Goal: Obtain resource: Download file/media

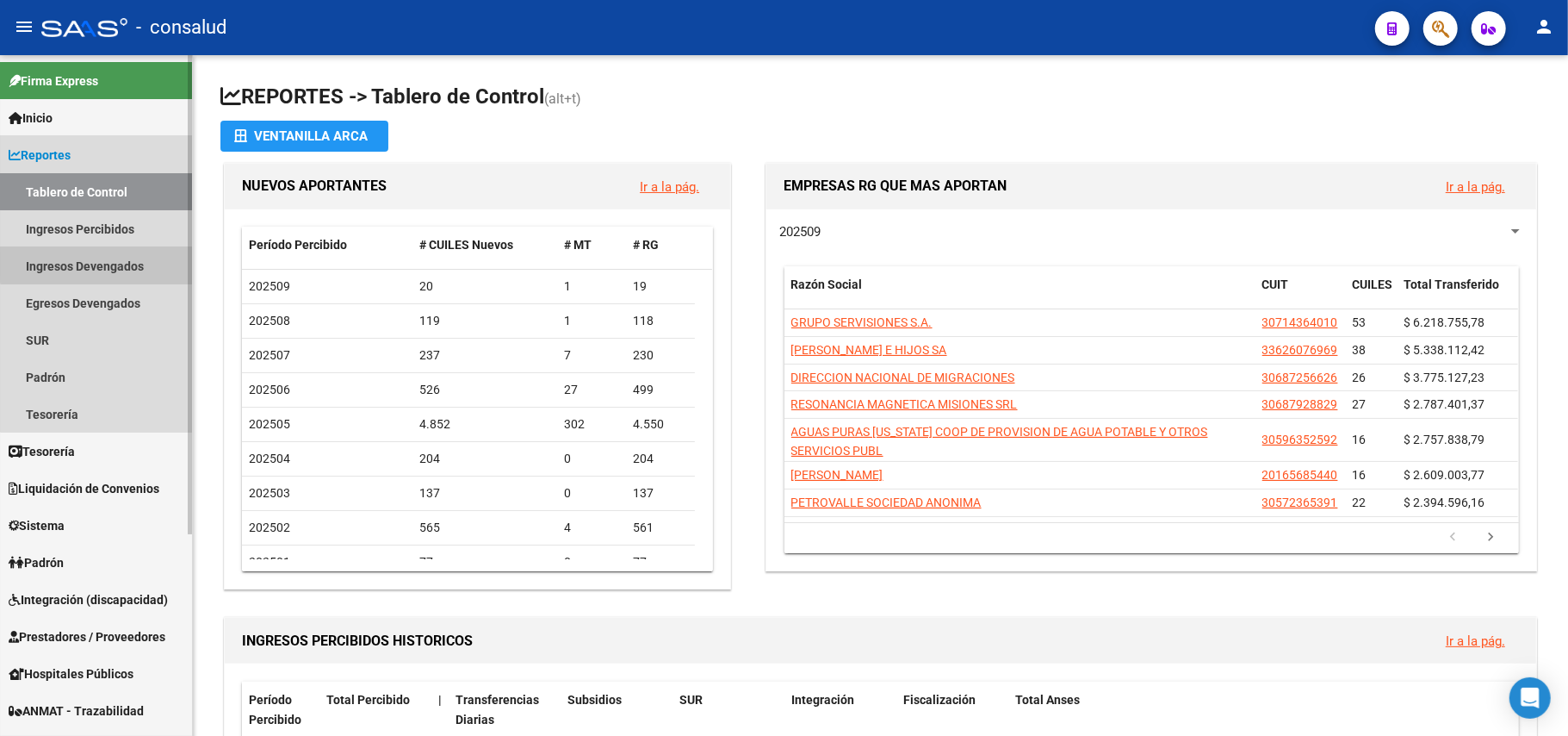
click at [101, 264] on link "Ingresos Devengados" at bounding box center [96, 265] width 192 height 37
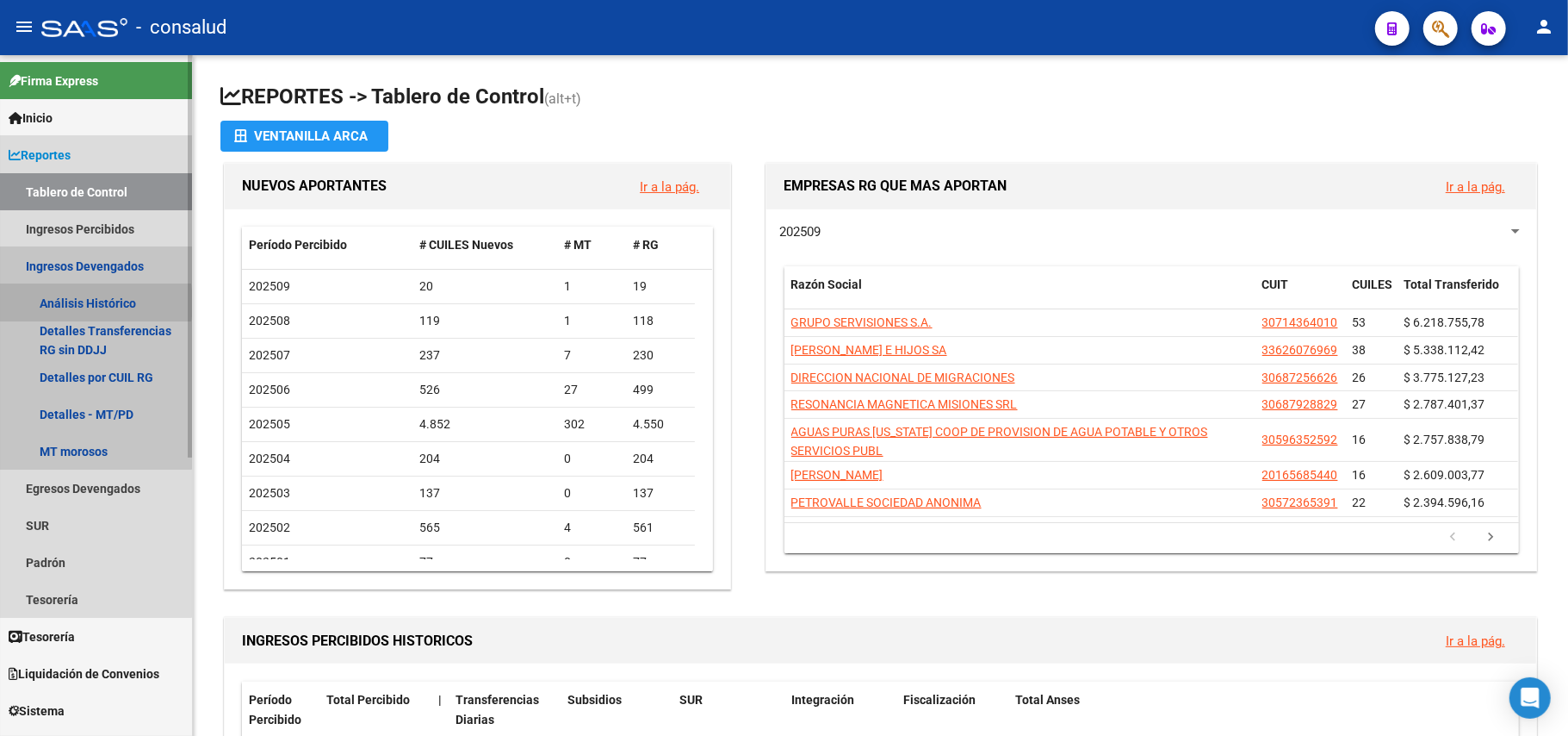
click at [73, 303] on link "Análisis Histórico" at bounding box center [96, 302] width 192 height 37
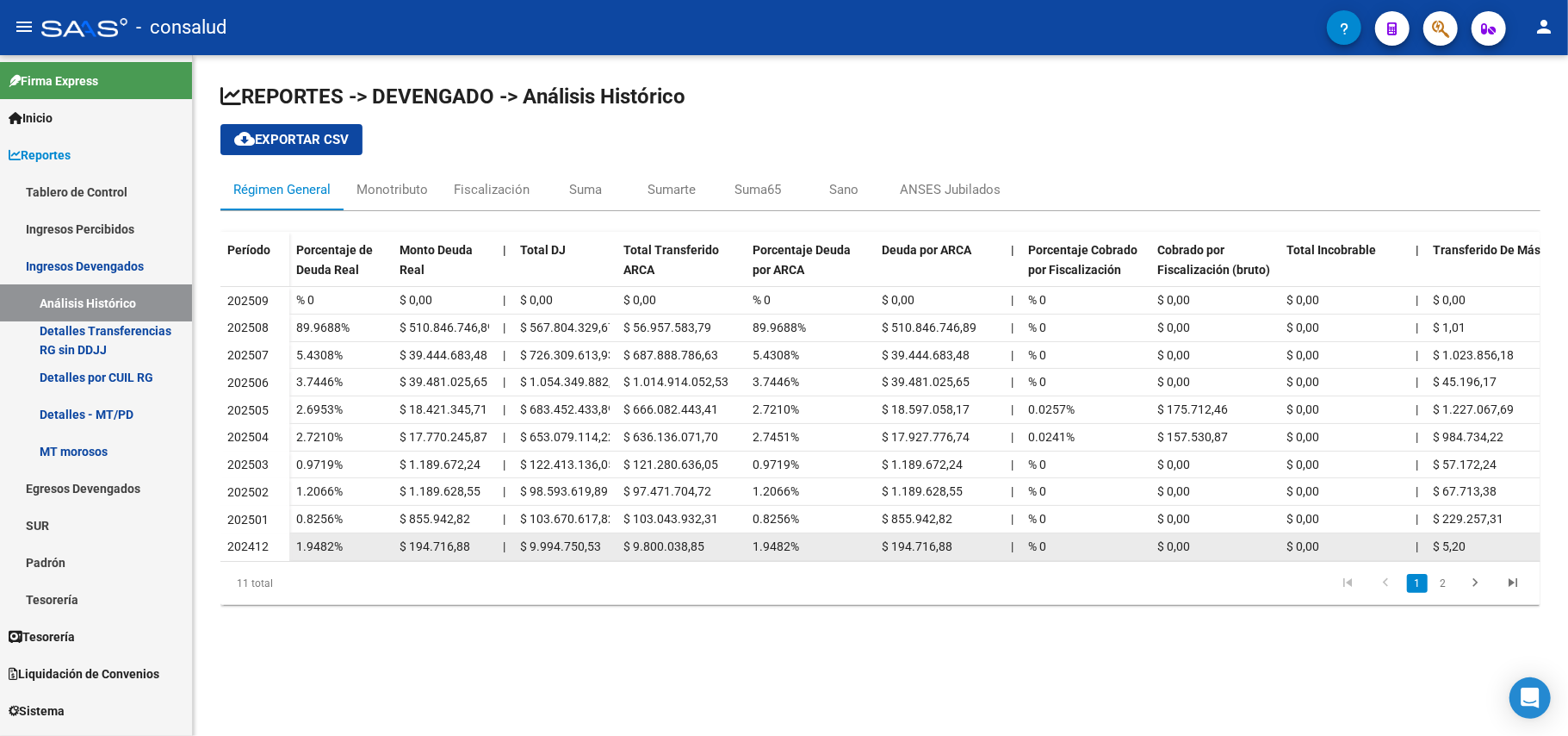
click at [438, 551] on span "$ 194.716,88" at bounding box center [435, 546] width 71 height 14
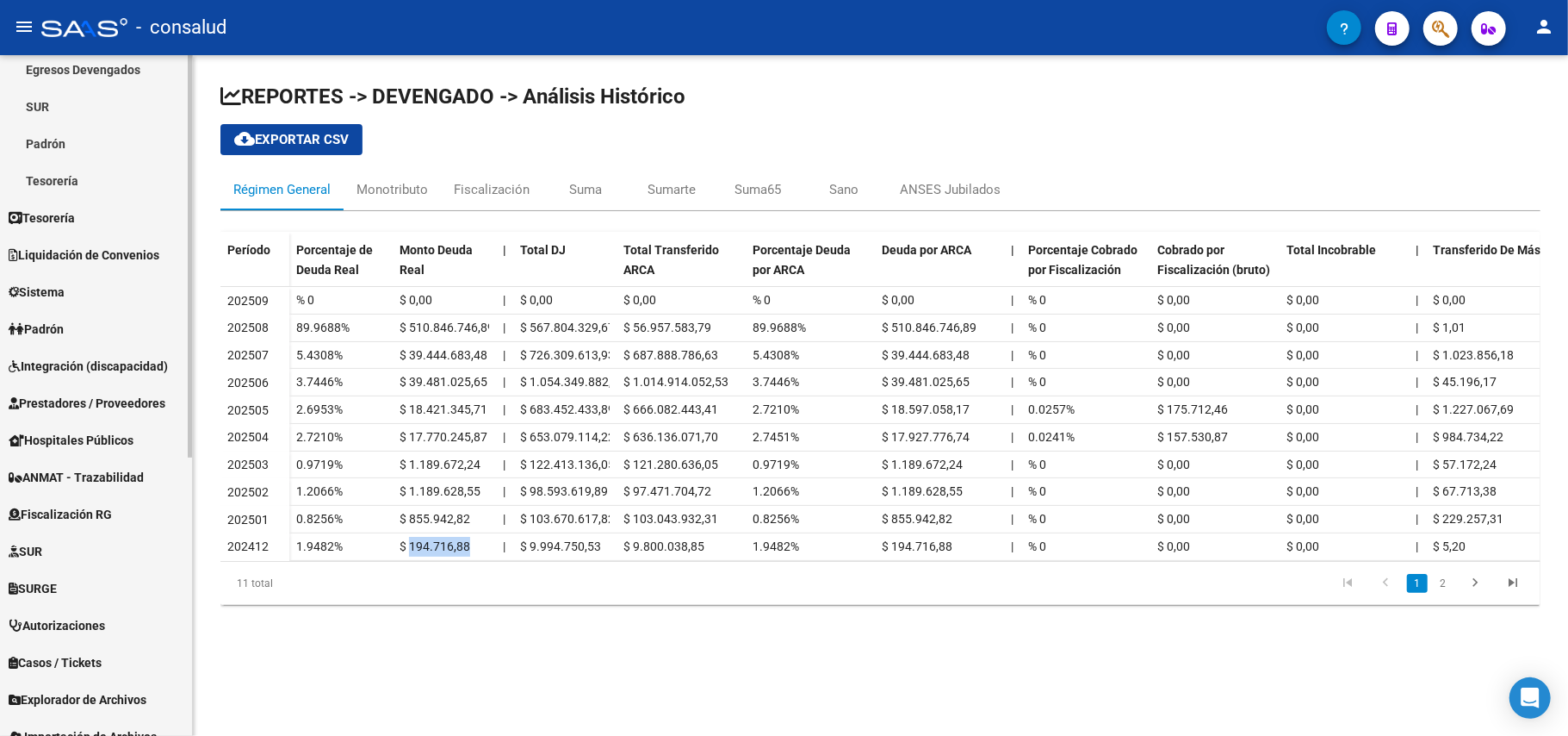
scroll to position [474, 0]
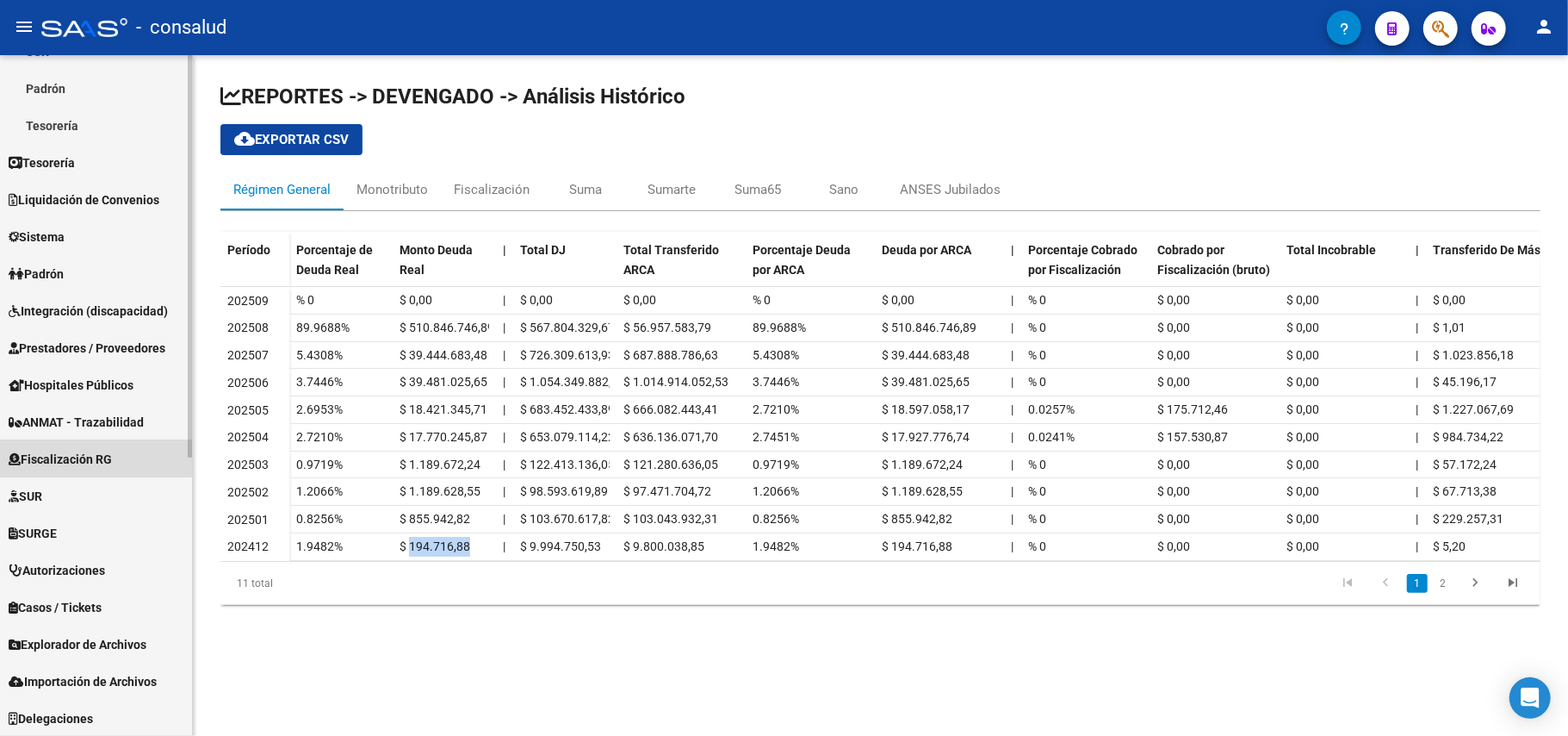
click at [91, 456] on span "Fiscalización RG" at bounding box center [60, 458] width 104 height 19
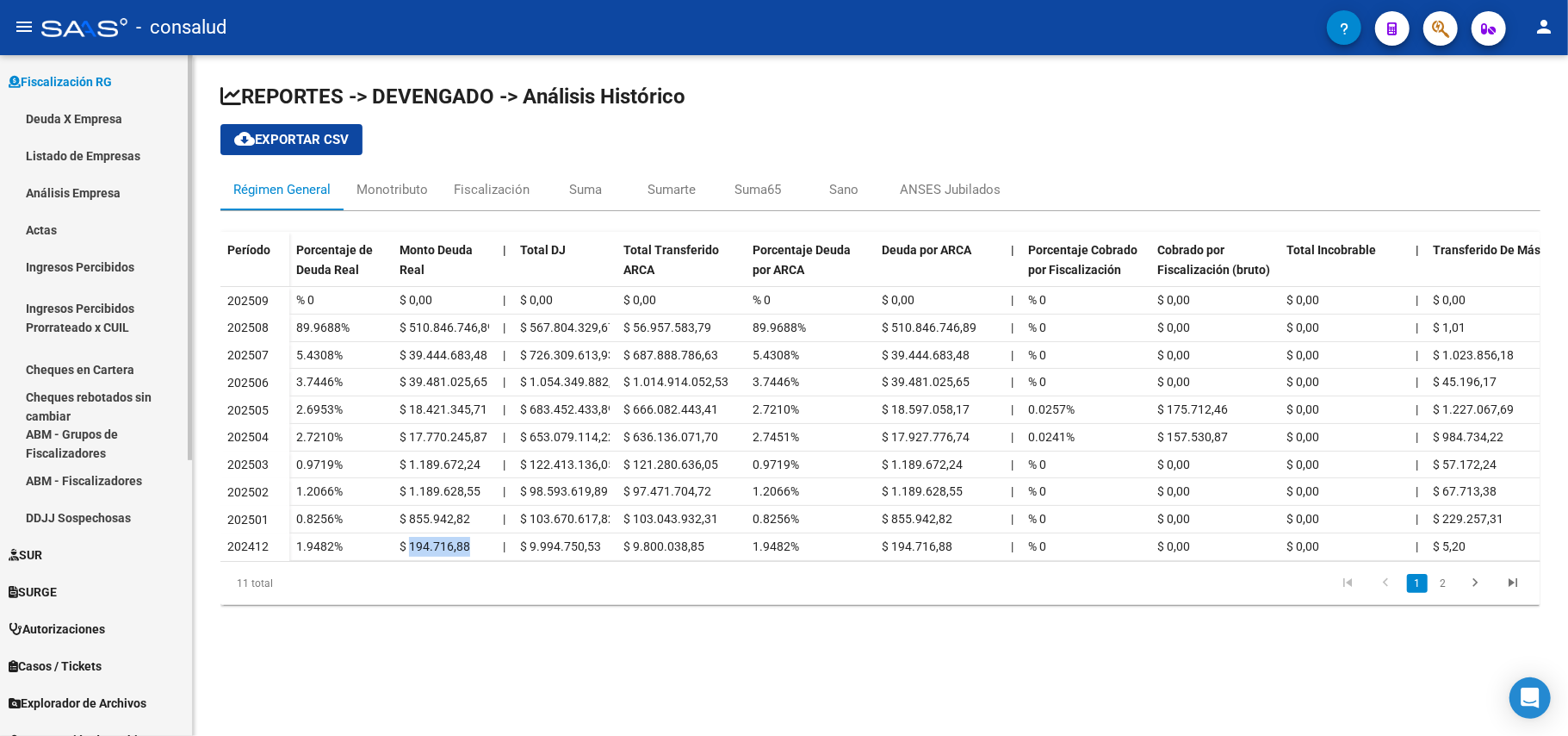
scroll to position [350, 0]
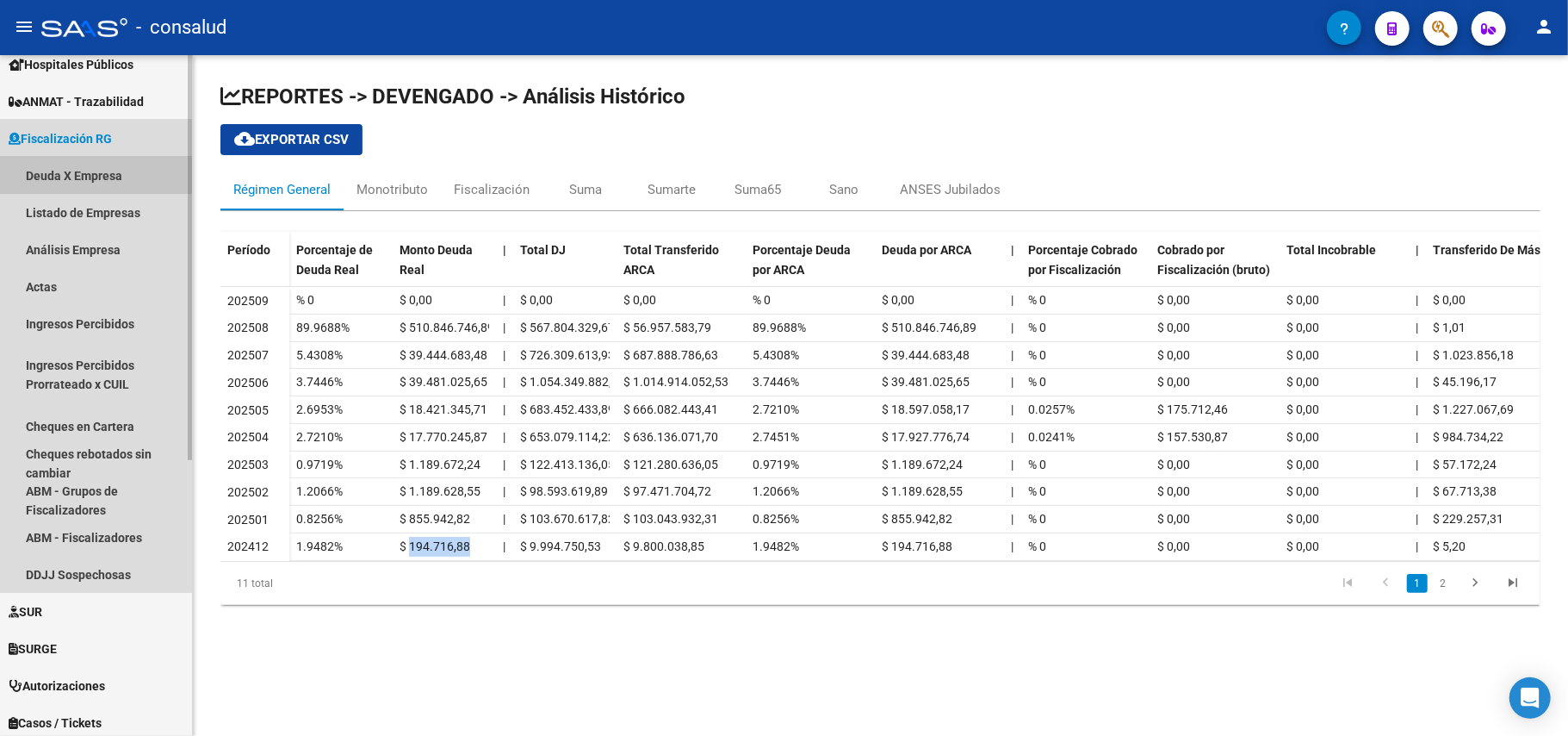
click at [80, 172] on link "Deuda X Empresa" at bounding box center [96, 175] width 192 height 37
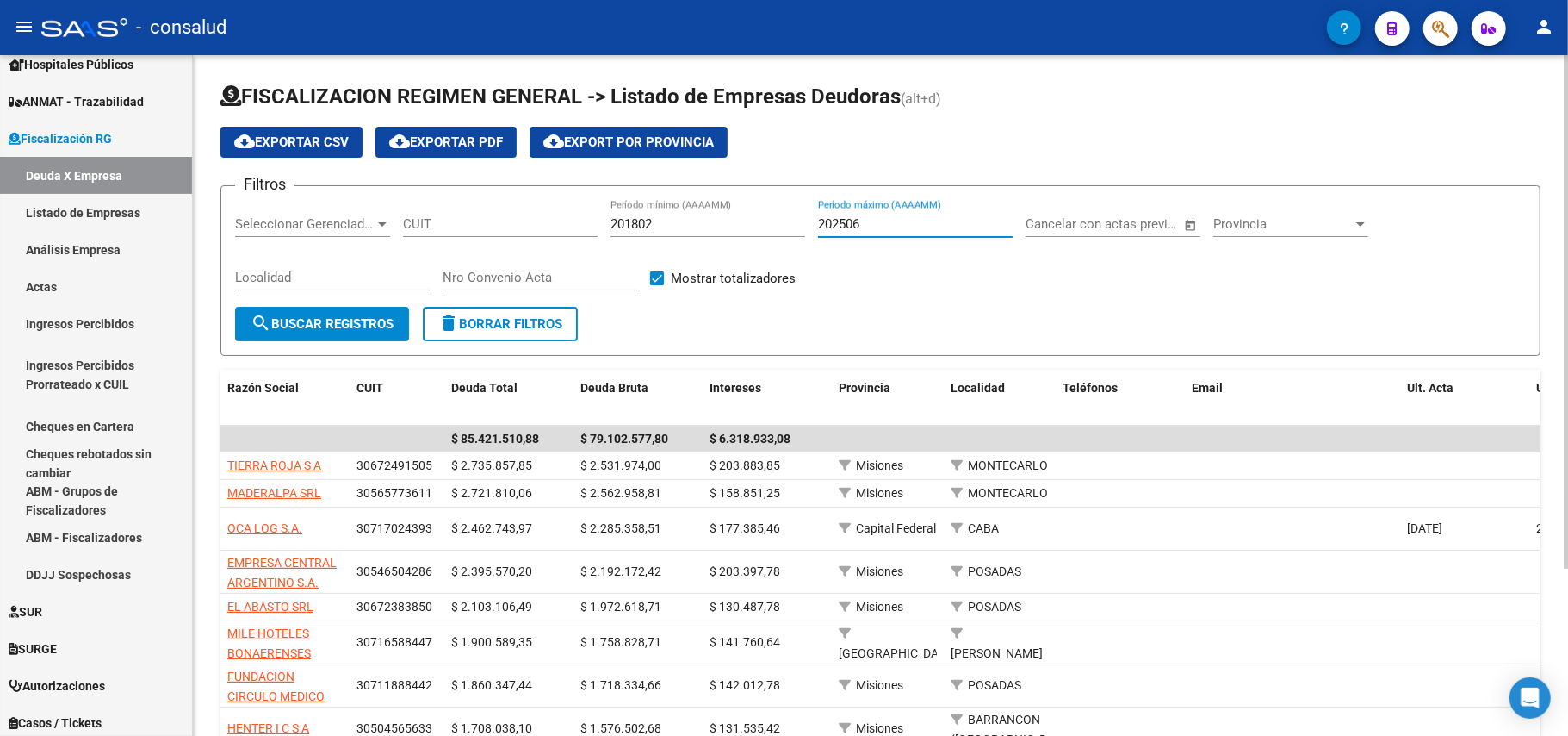
click at [882, 225] on input "202506" at bounding box center [914, 224] width 195 height 16
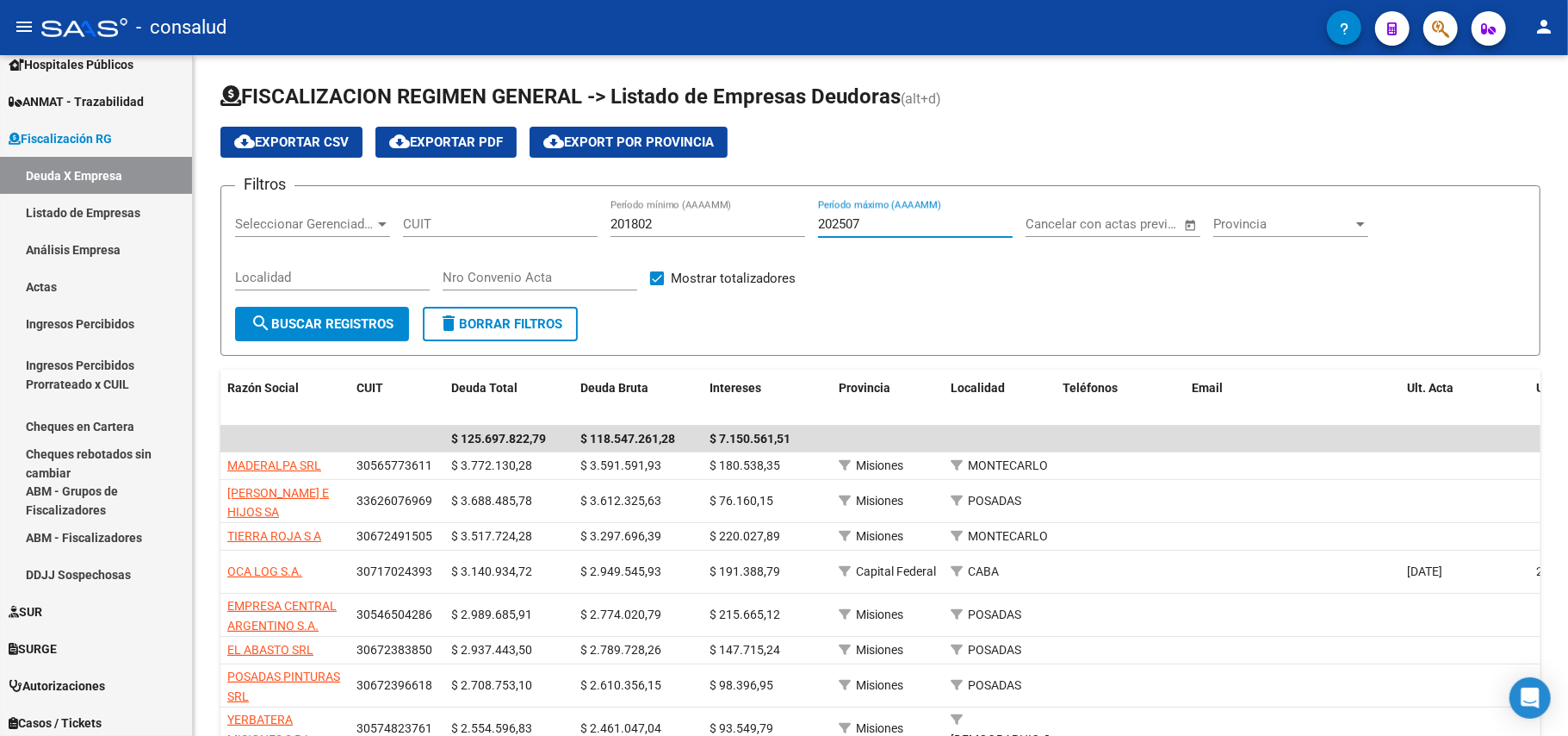
type input "202507"
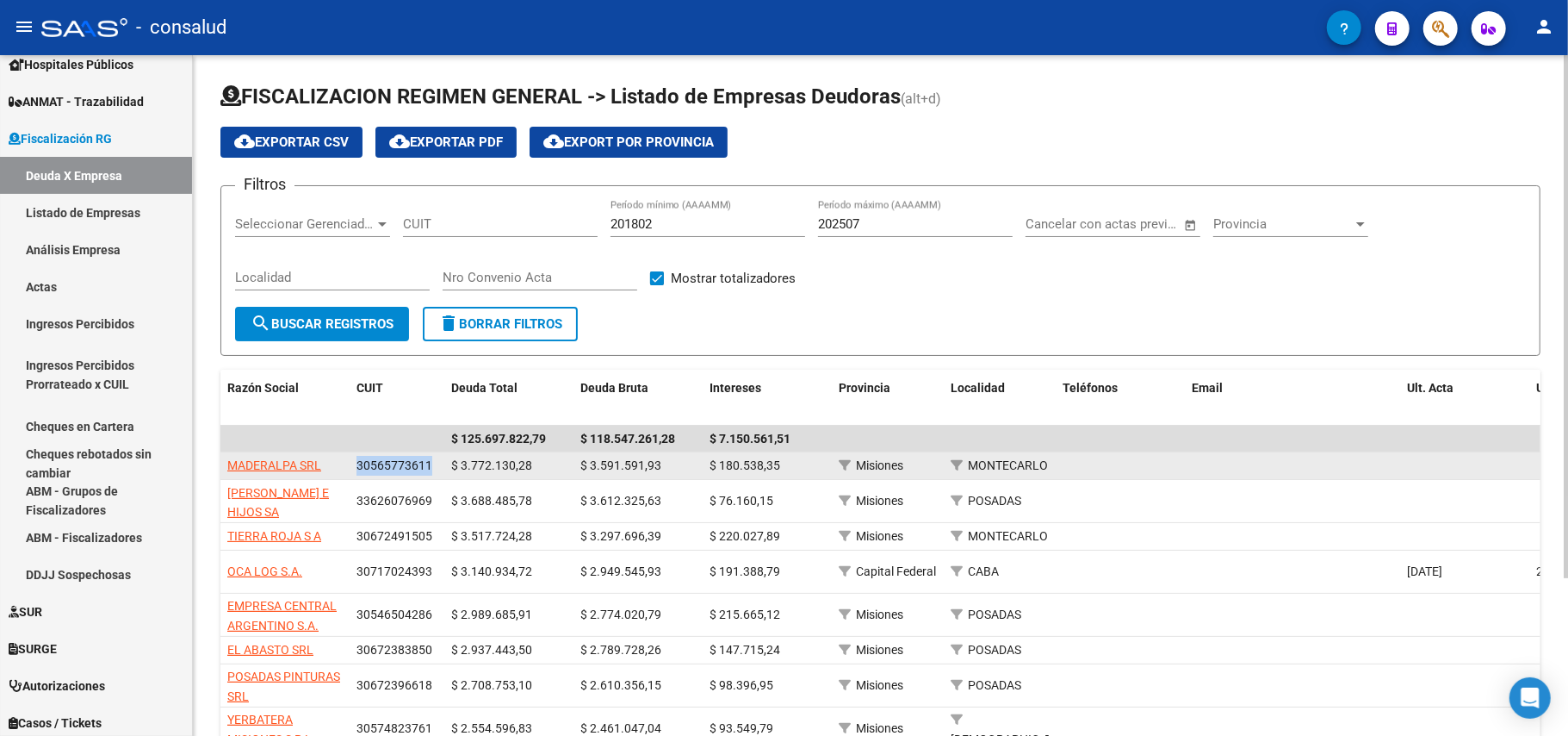
drag, startPoint x: 429, startPoint y: 463, endPoint x: 354, endPoint y: 460, distance: 75.1
click at [354, 460] on datatable-body-cell "30565773611" at bounding box center [397, 465] width 95 height 27
copy span "30565773611"
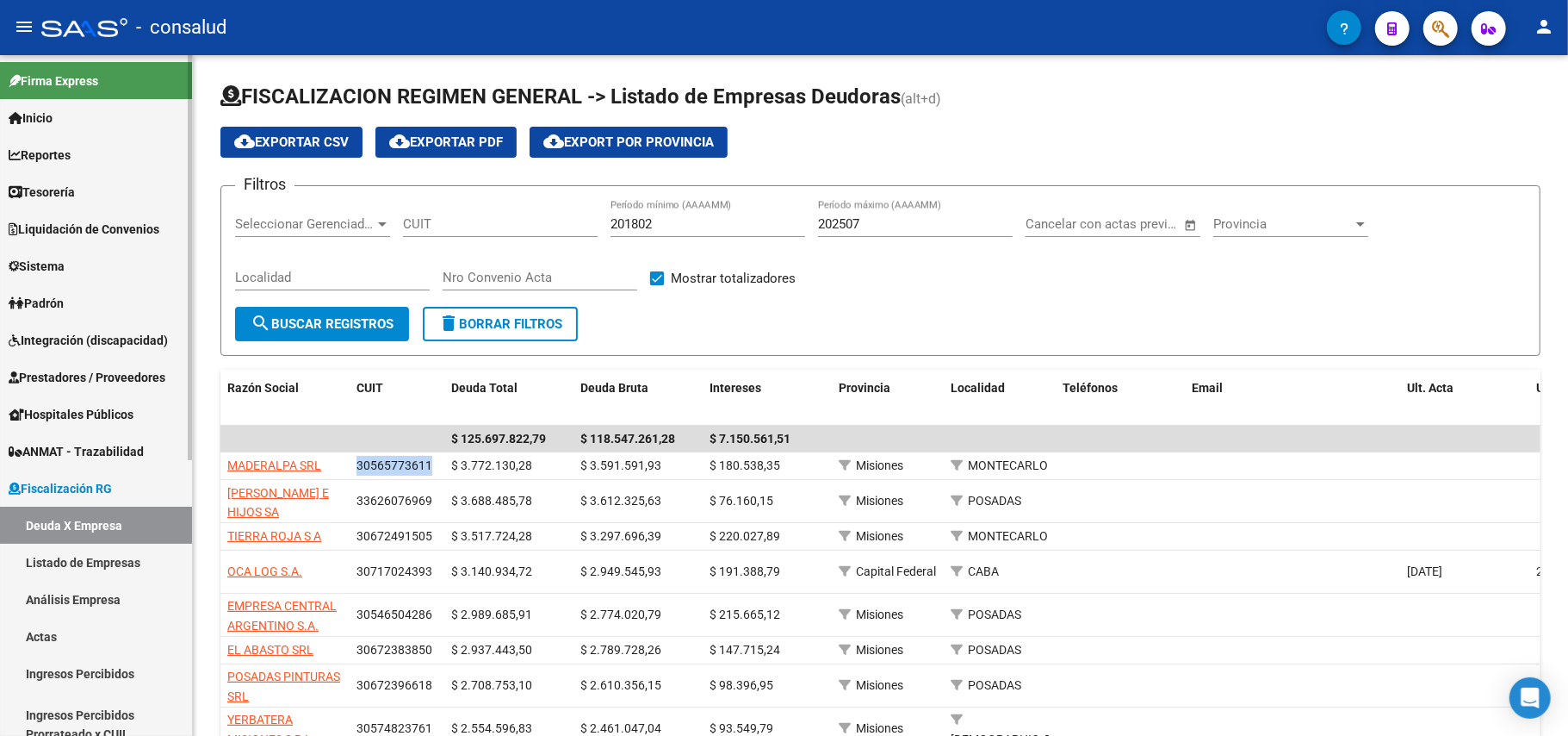
click at [71, 149] on span "Reportes" at bounding box center [39, 154] width 62 height 19
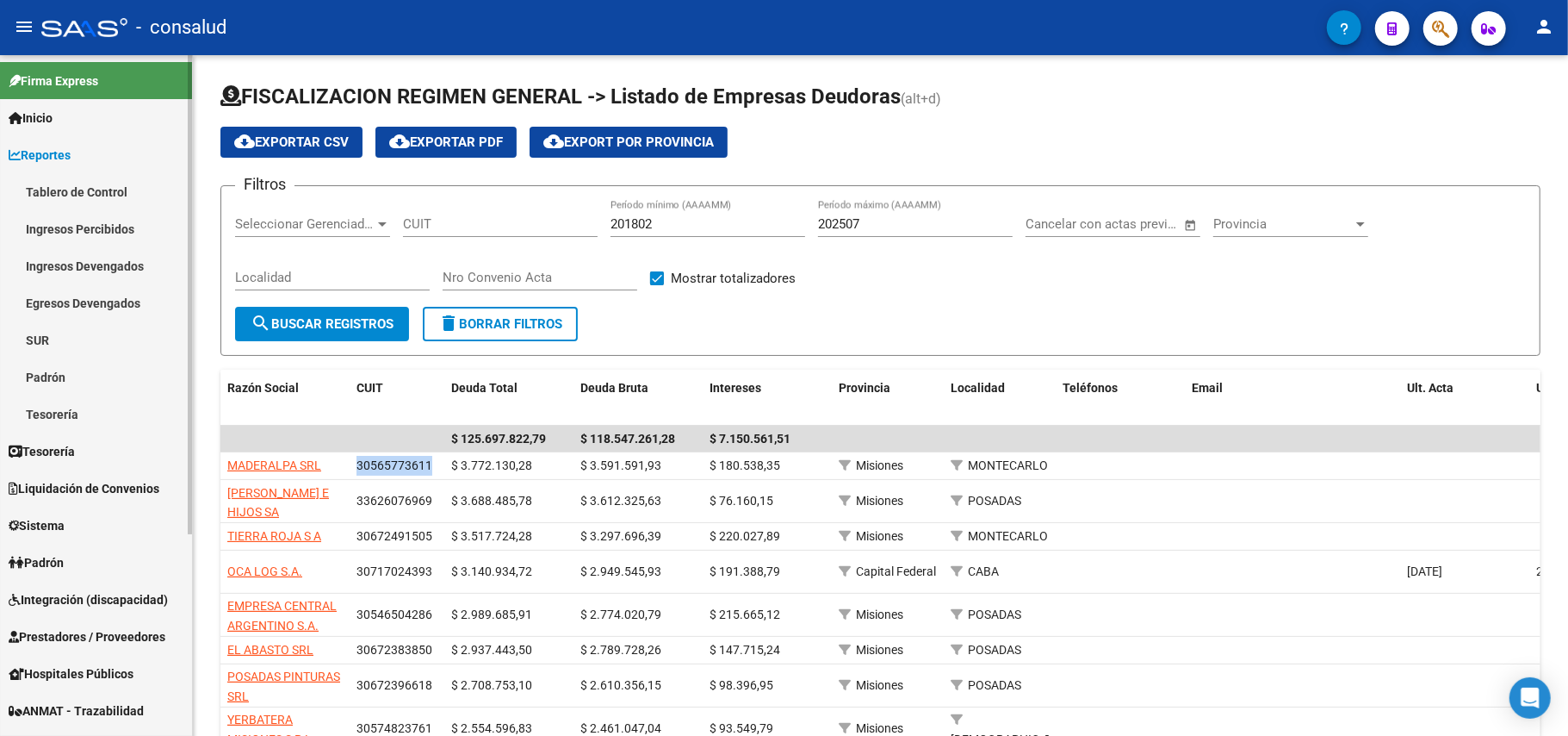
click at [72, 121] on link "Inicio" at bounding box center [96, 117] width 192 height 37
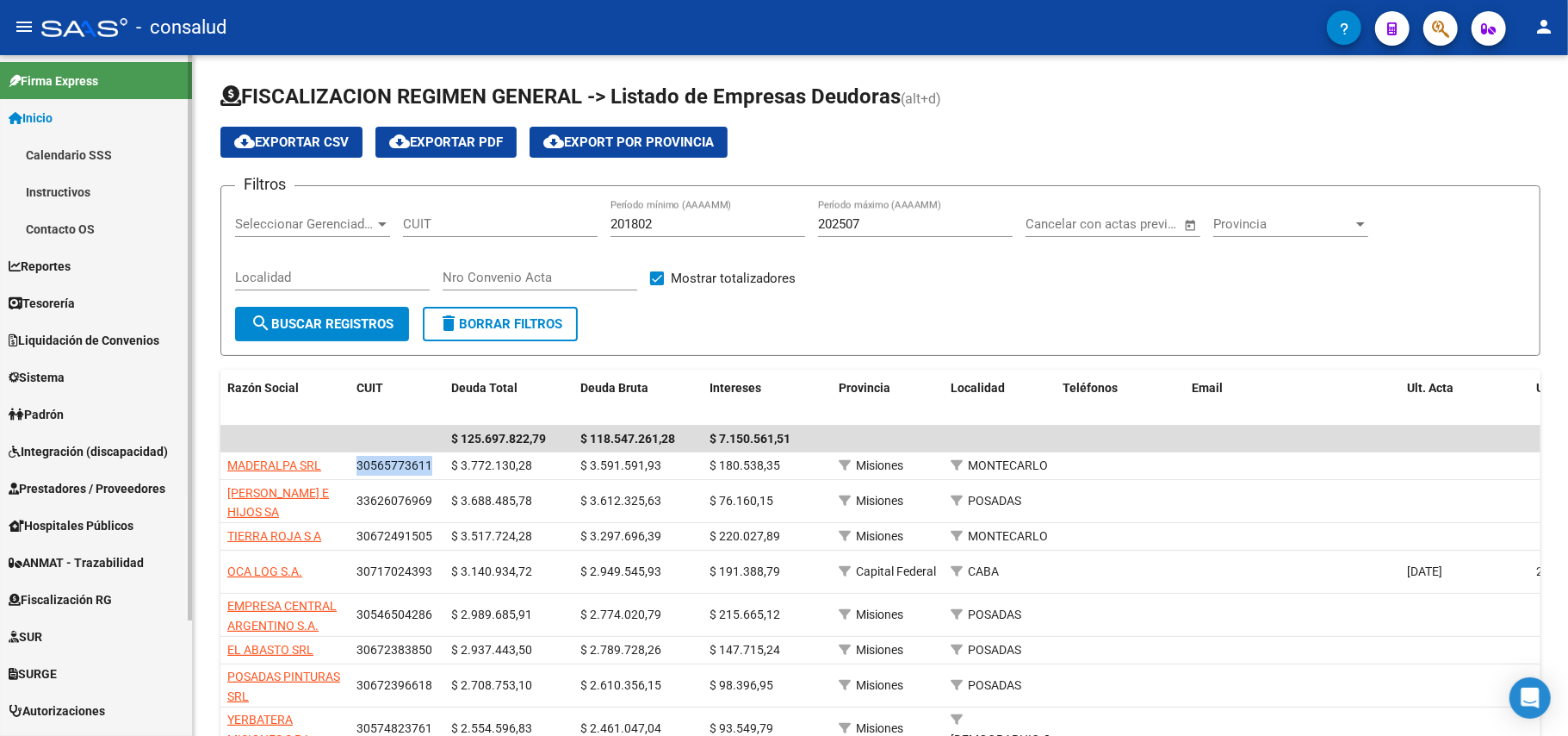
click at [71, 274] on span "Reportes" at bounding box center [39, 266] width 62 height 19
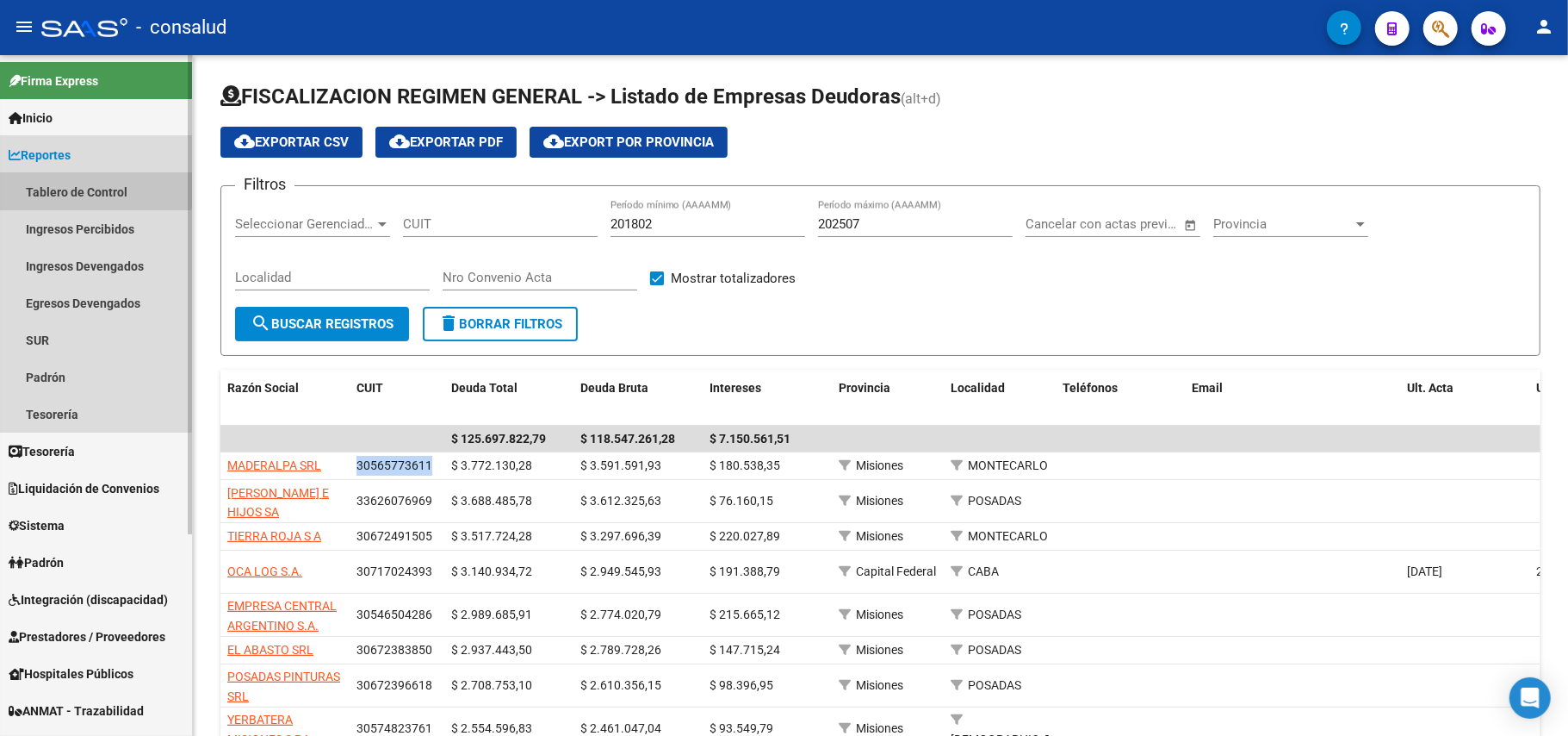
click at [83, 184] on link "Tablero de Control" at bounding box center [96, 191] width 192 height 37
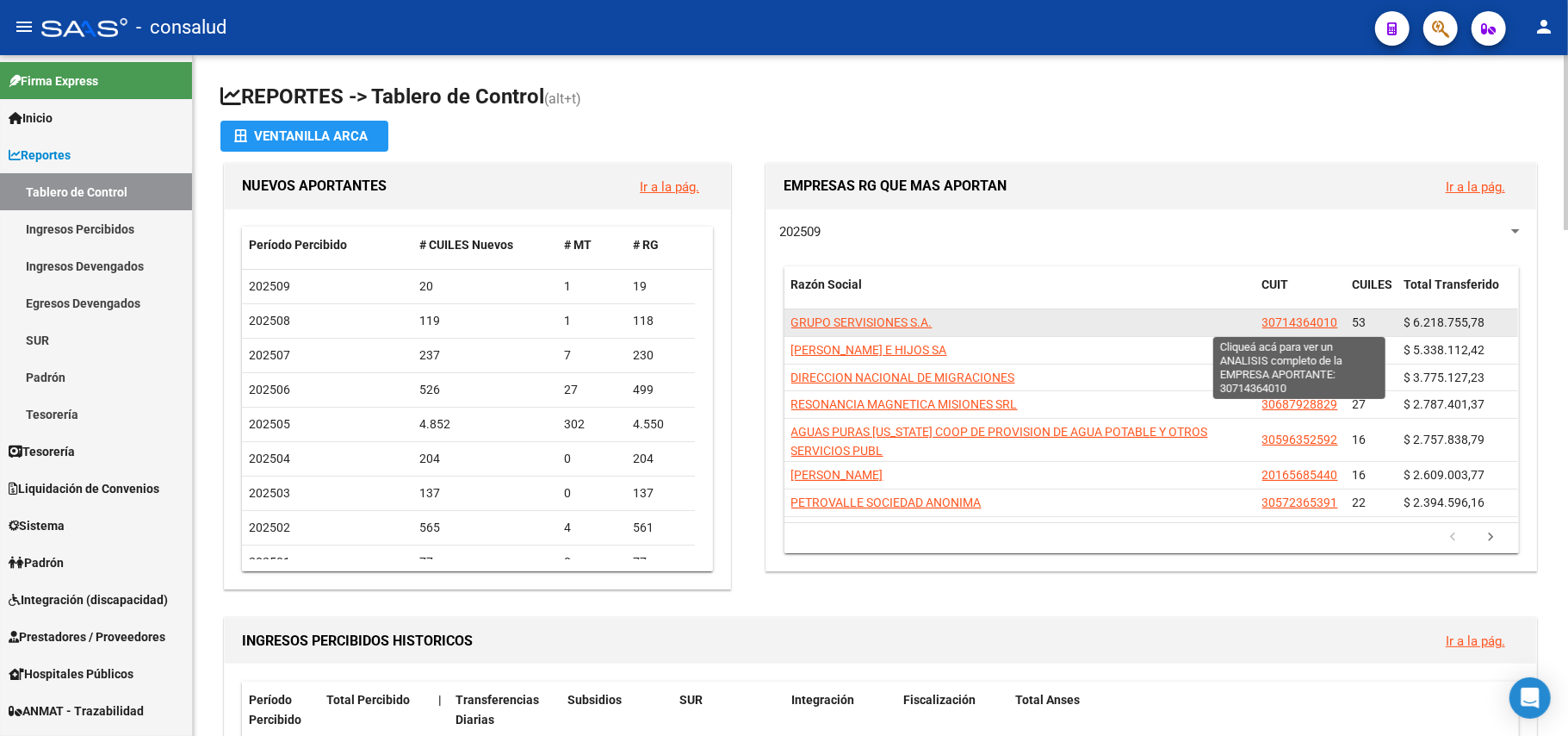
click at [1302, 320] on span "30714364010" at bounding box center [1299, 322] width 76 height 14
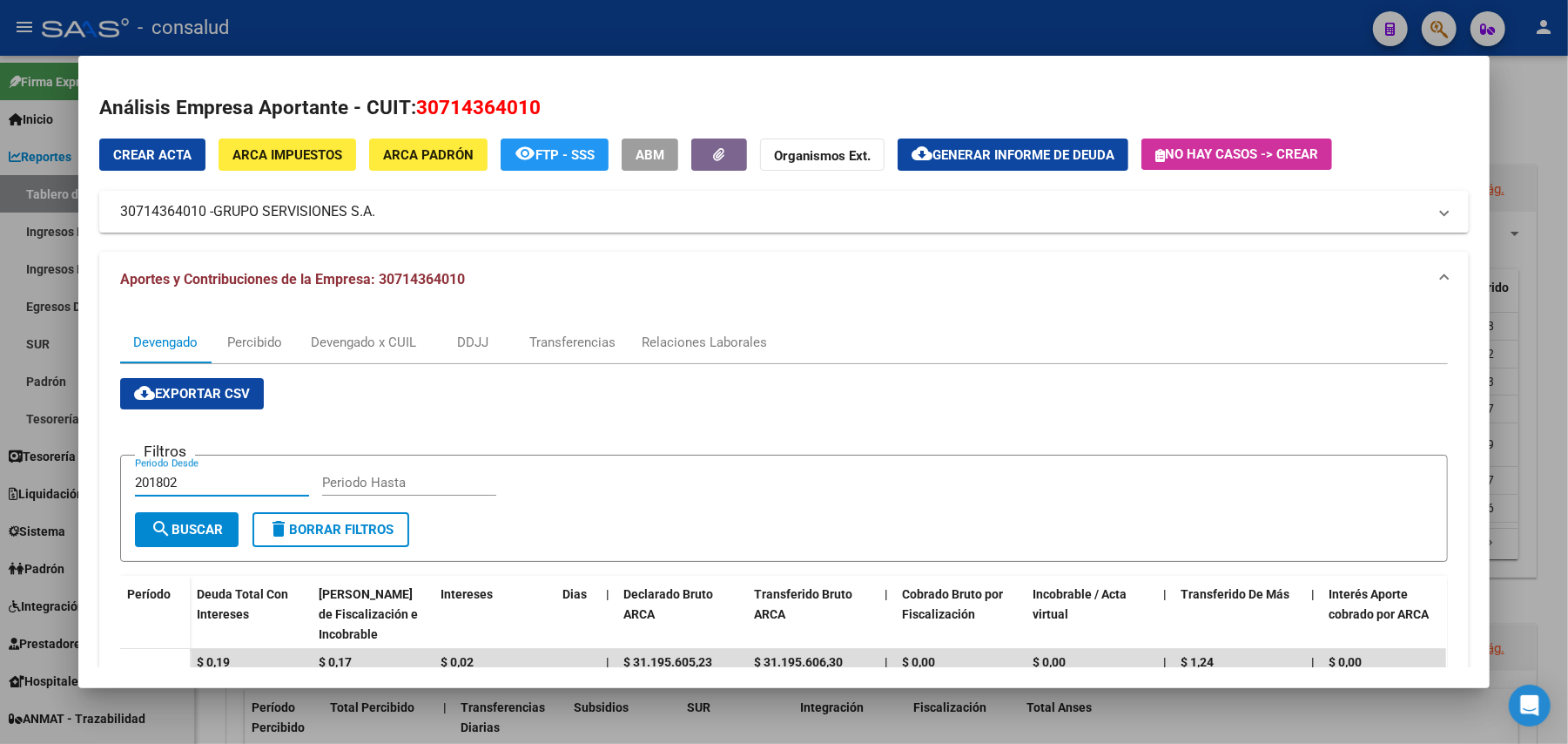
click at [182, 482] on input "201802" at bounding box center [222, 482] width 174 height 16
click at [377, 478] on input "Periodo Hasta" at bounding box center [409, 482] width 174 height 16
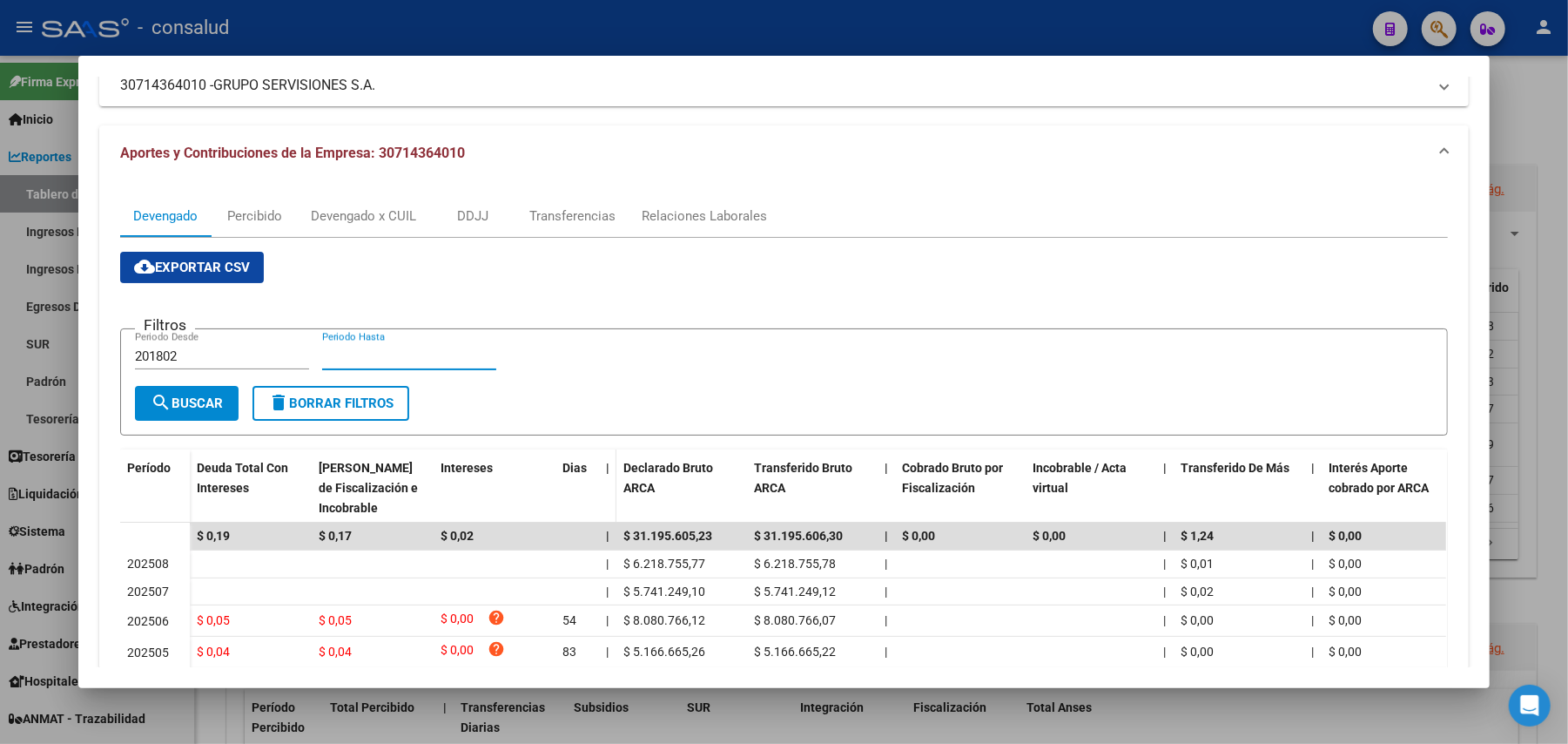
scroll to position [349, 0]
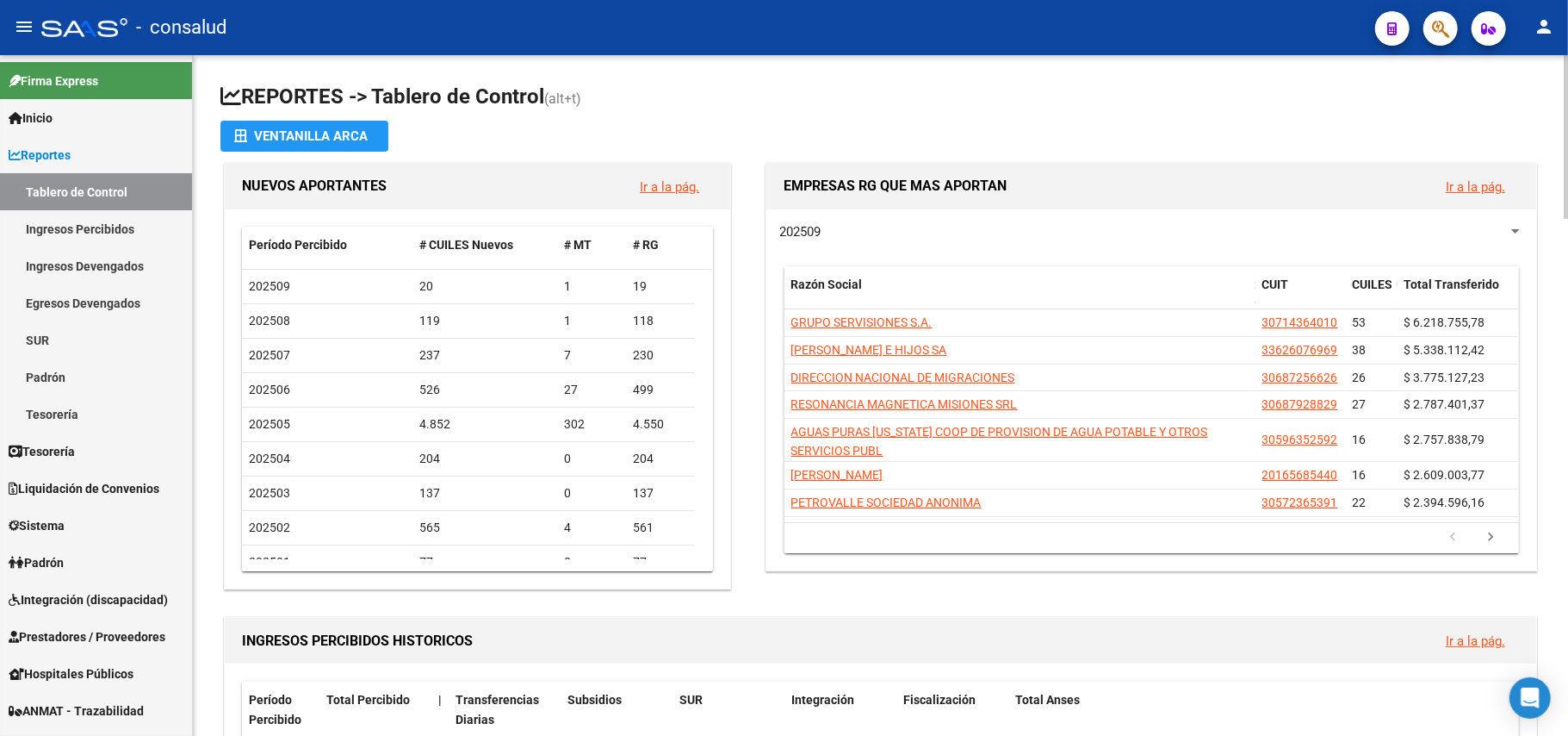
click at [882, 229] on div "202509" at bounding box center [1143, 231] width 729 height 19
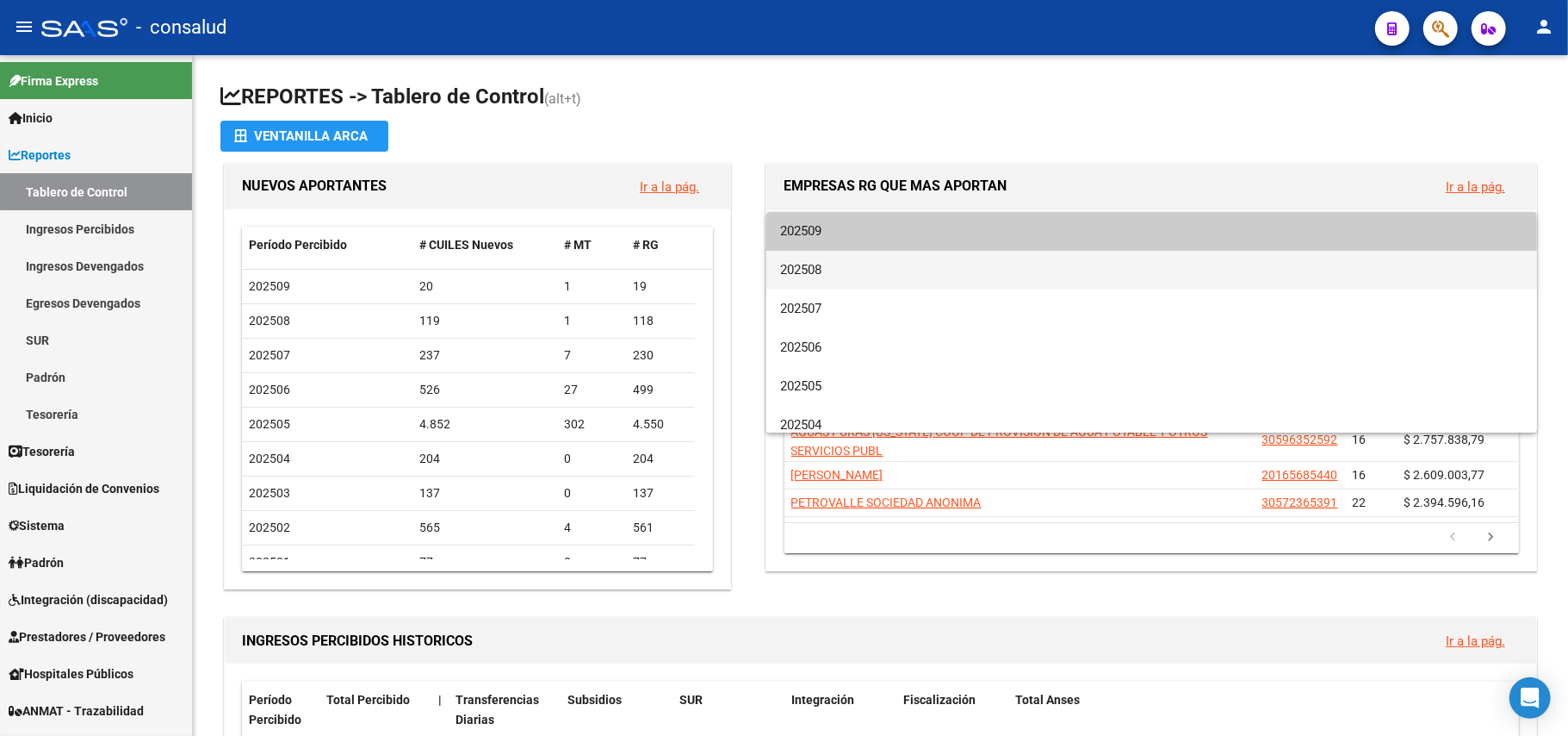
click at [873, 260] on span "202508" at bounding box center [1151, 270] width 744 height 39
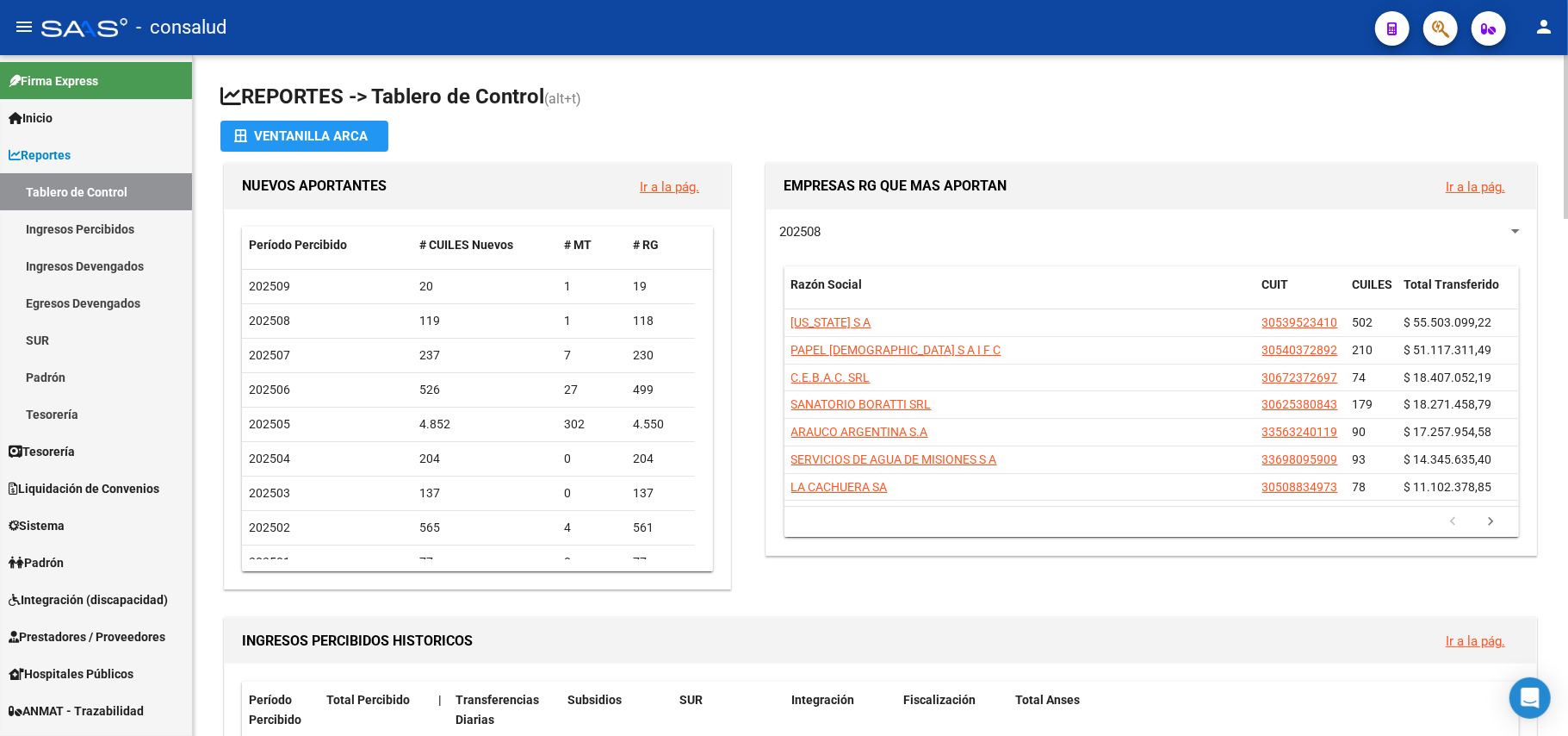
click at [906, 252] on div "202508 Razón Social CUIT CUILES Total Transferido [US_STATE] S A 30539523410 50…" at bounding box center [1151, 382] width 770 height 346
click at [896, 236] on div "202508" at bounding box center [1143, 231] width 729 height 19
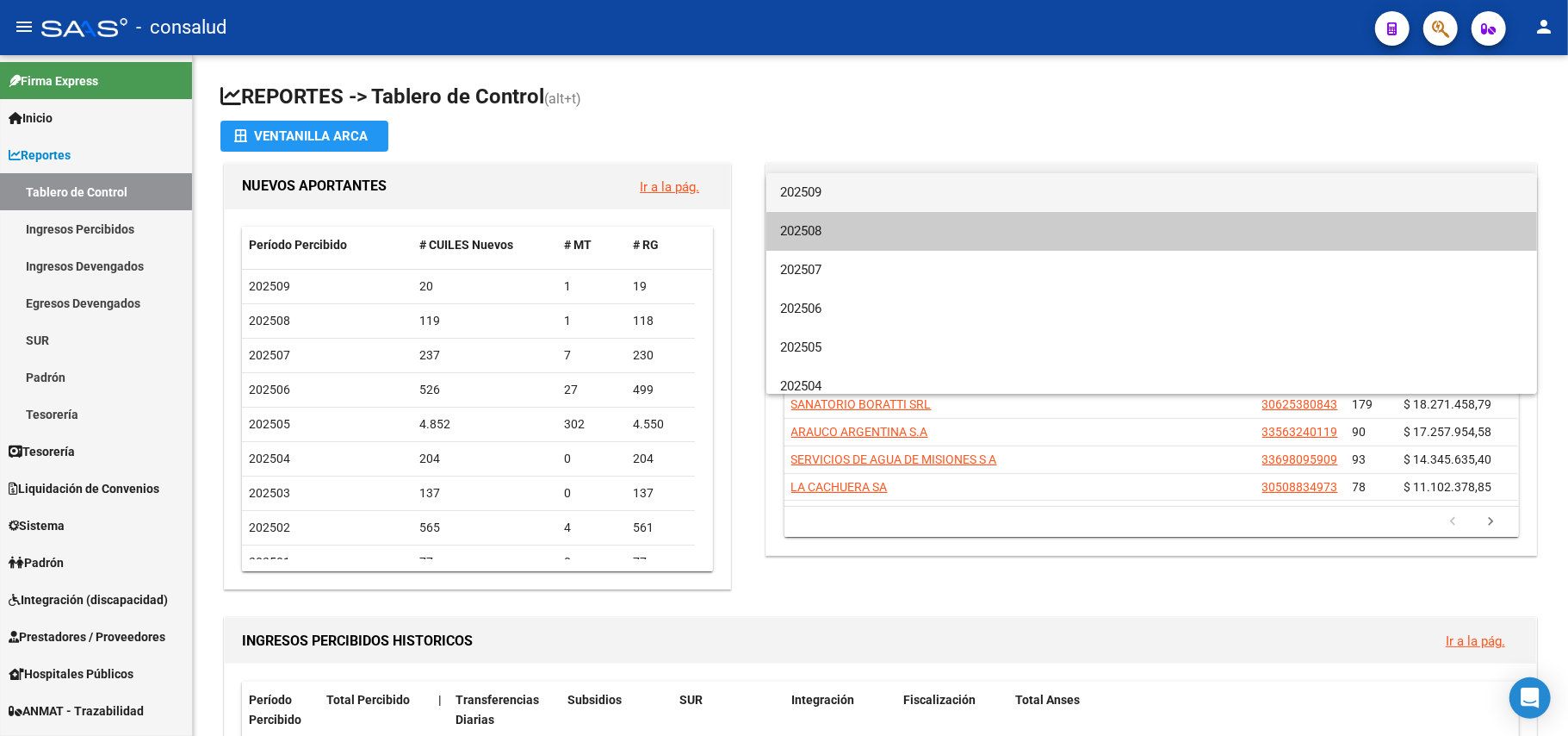
click at [841, 178] on span "202509" at bounding box center [1151, 192] width 744 height 39
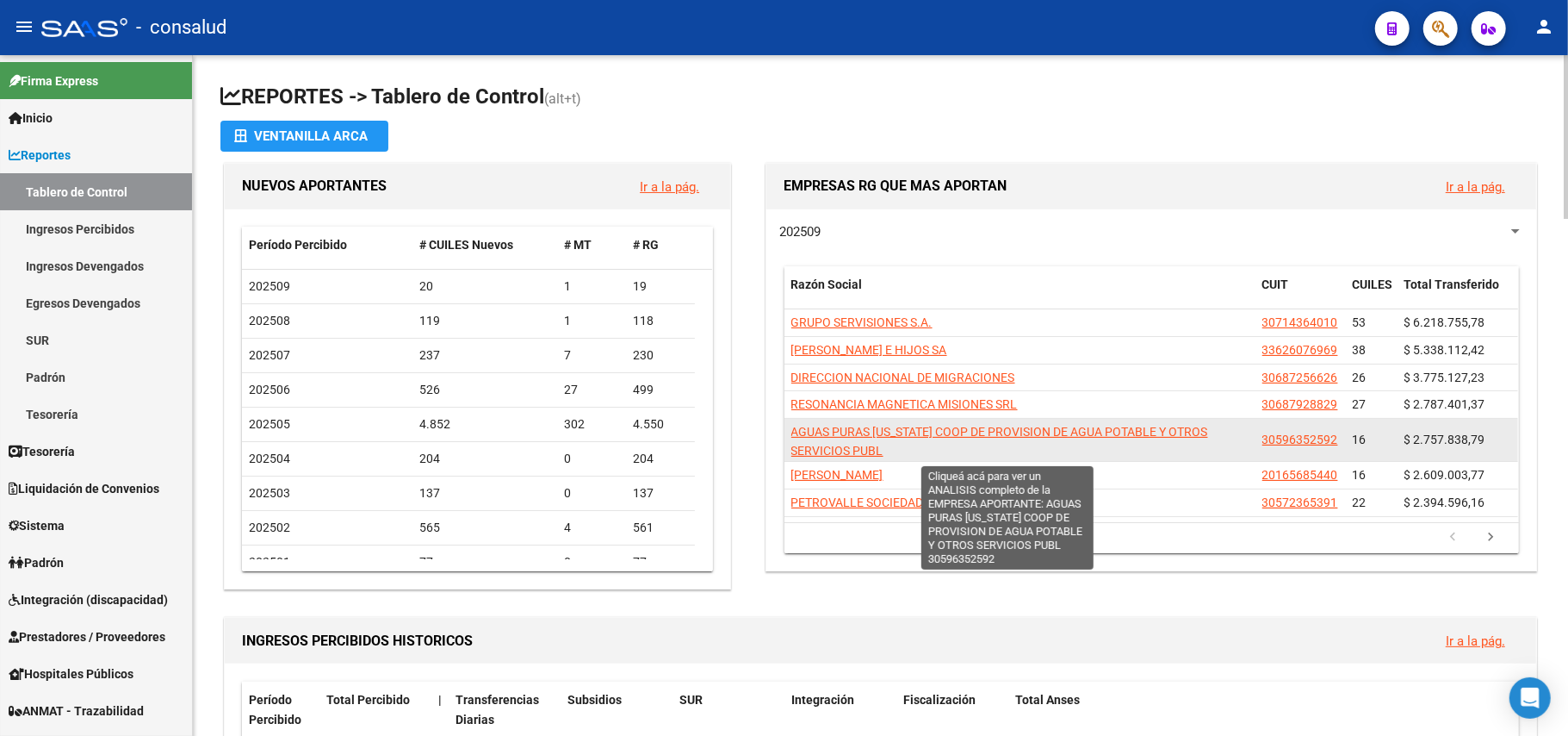
click at [1099, 431] on span "AGUAS PURAS [US_STATE] COOP DE PROVISION DE AGUA POTABLE Y OTROS SERVICIOS PUBL" at bounding box center [999, 442] width 417 height 34
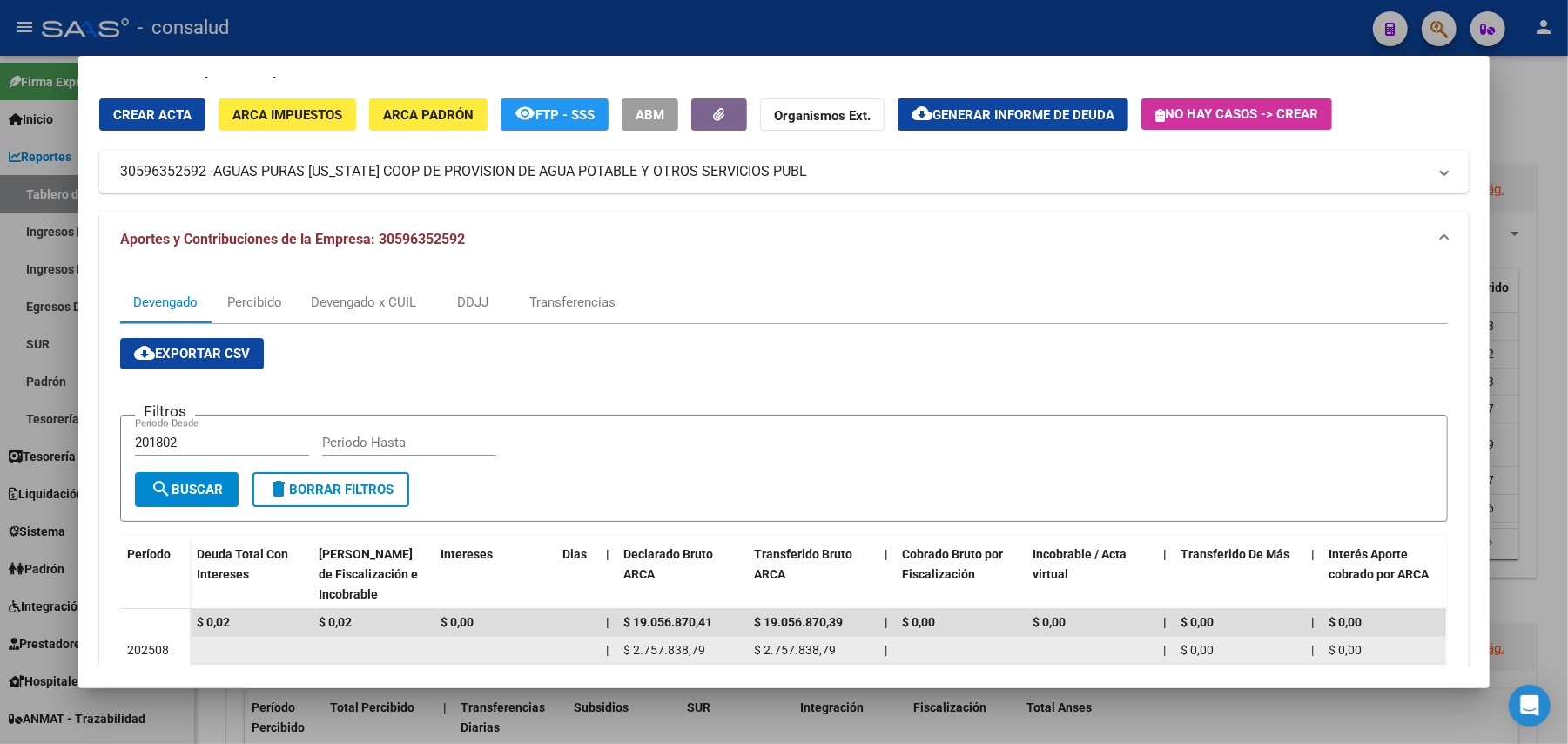
scroll to position [0, 0]
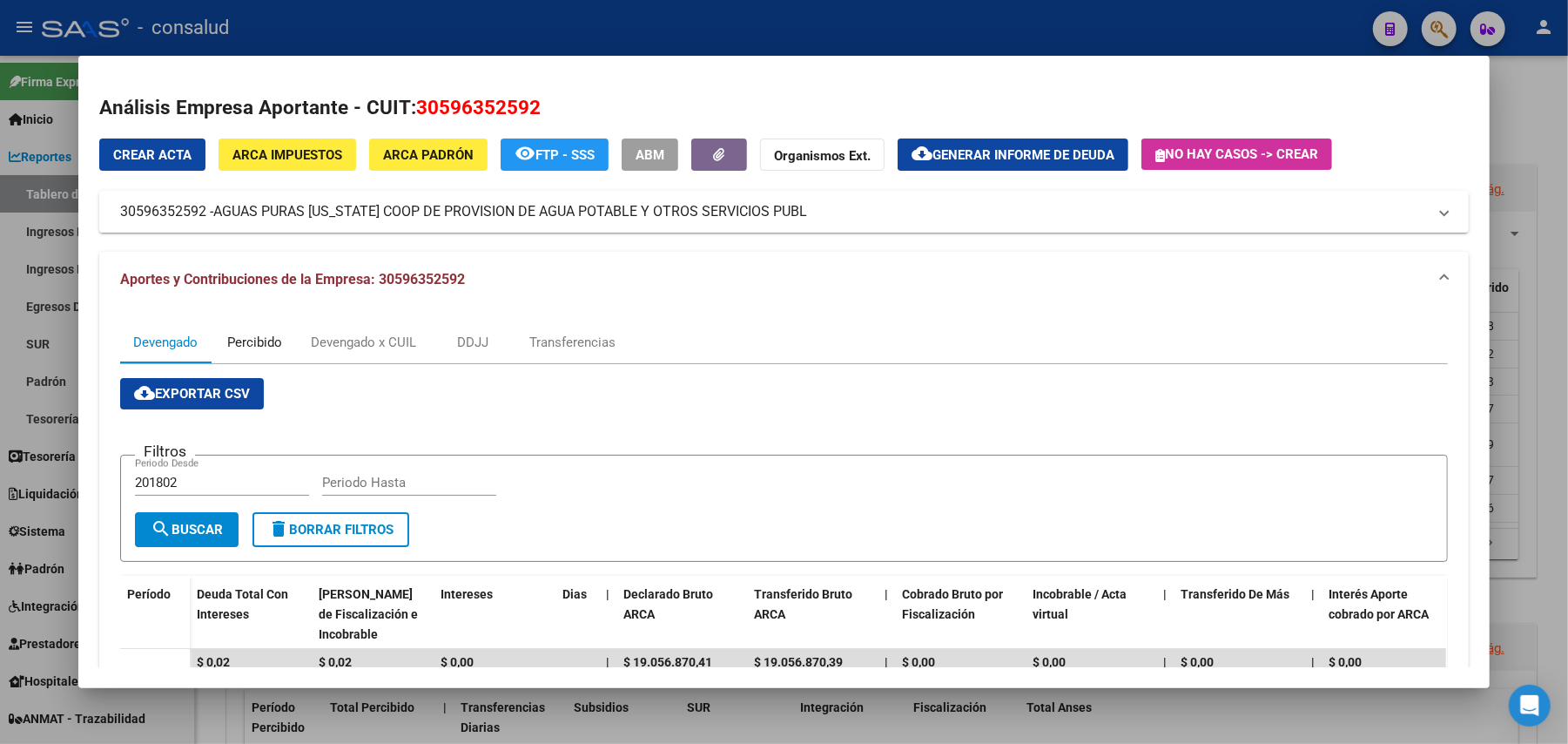
click at [270, 342] on div "Percibido" at bounding box center [255, 342] width 55 height 19
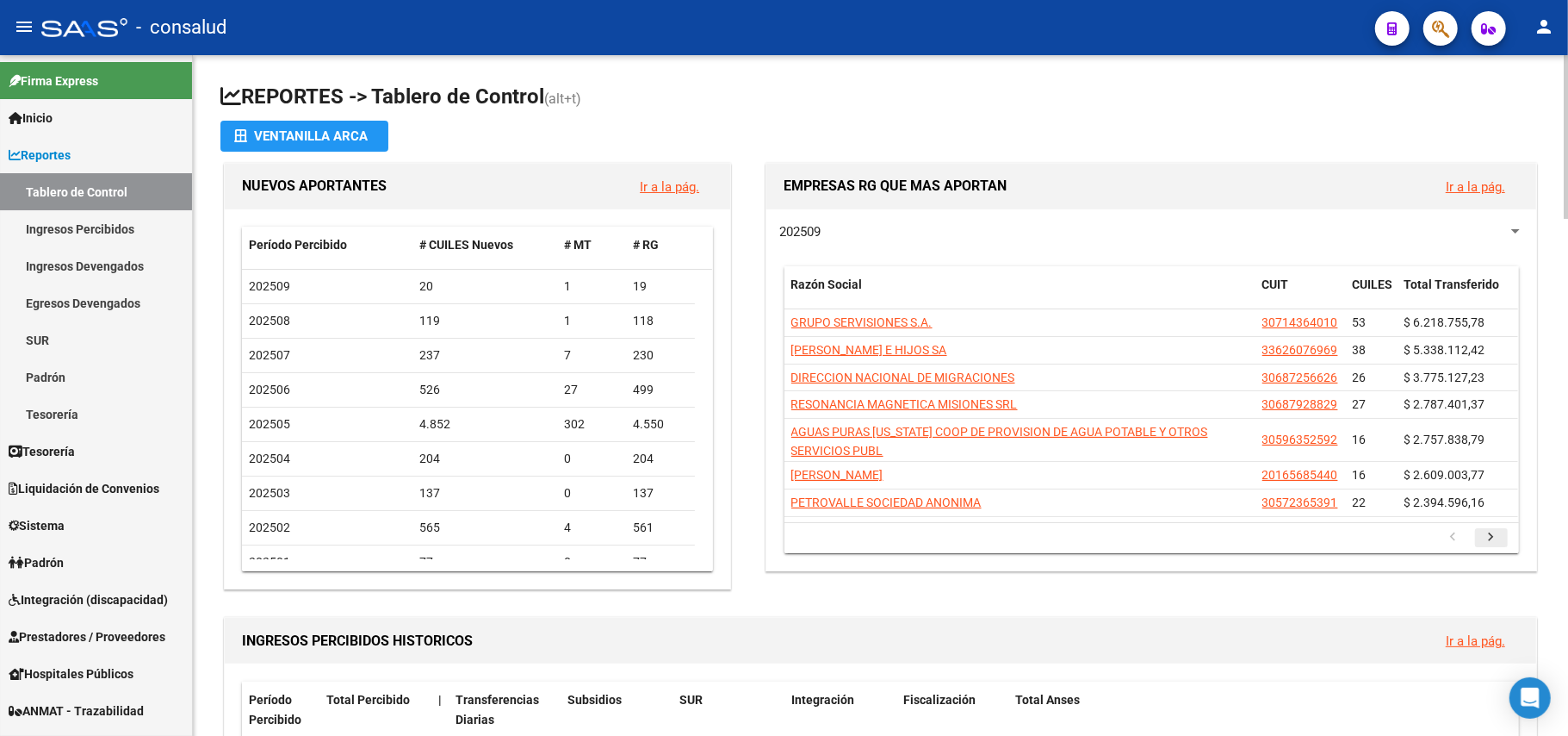
click at [1499, 535] on icon "go to next page" at bounding box center [1491, 538] width 23 height 21
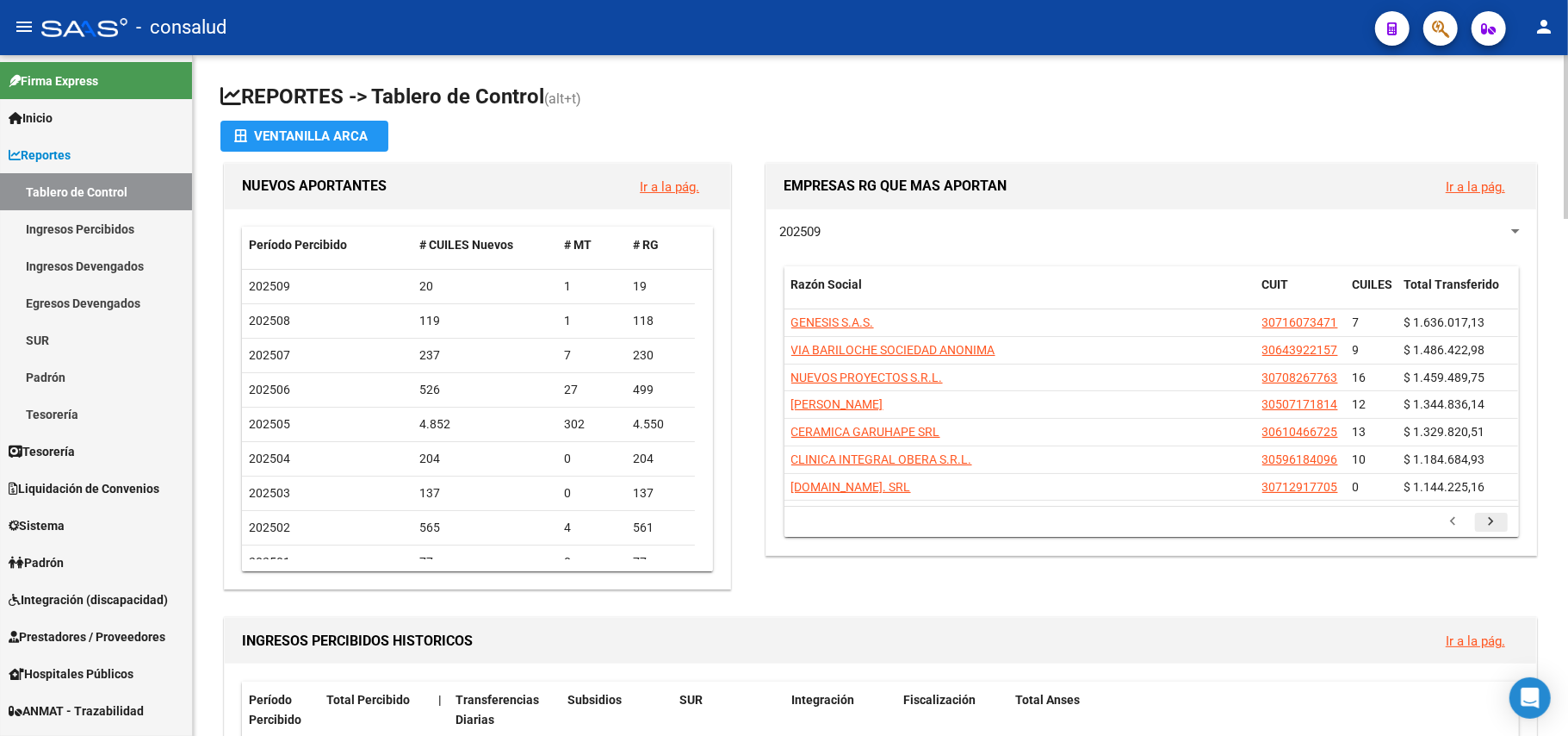
click at [1489, 518] on icon "go to next page" at bounding box center [1491, 524] width 23 height 21
click at [1491, 522] on icon "go to next page" at bounding box center [1491, 524] width 23 height 21
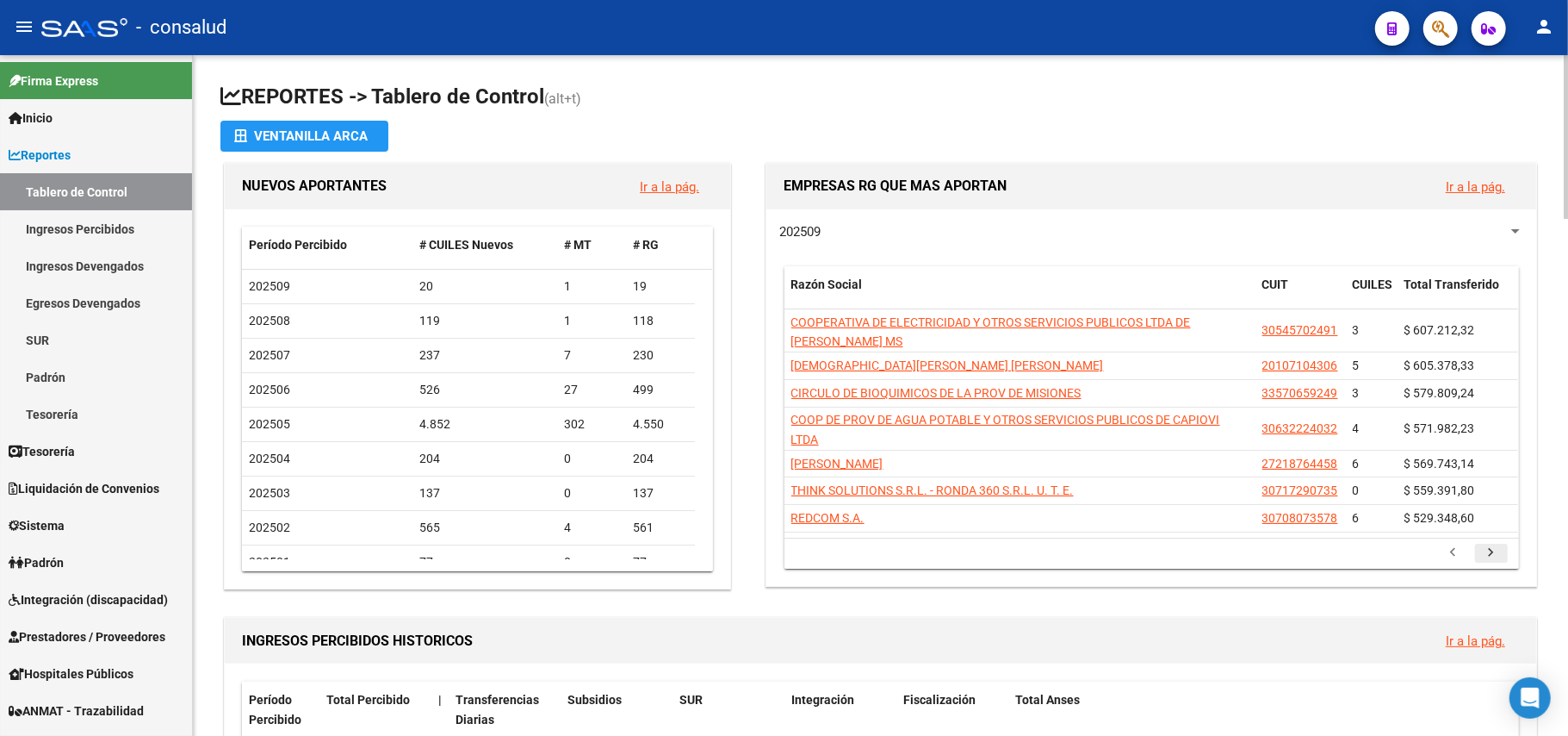
click at [1502, 551] on icon "go to next page" at bounding box center [1491, 554] width 23 height 21
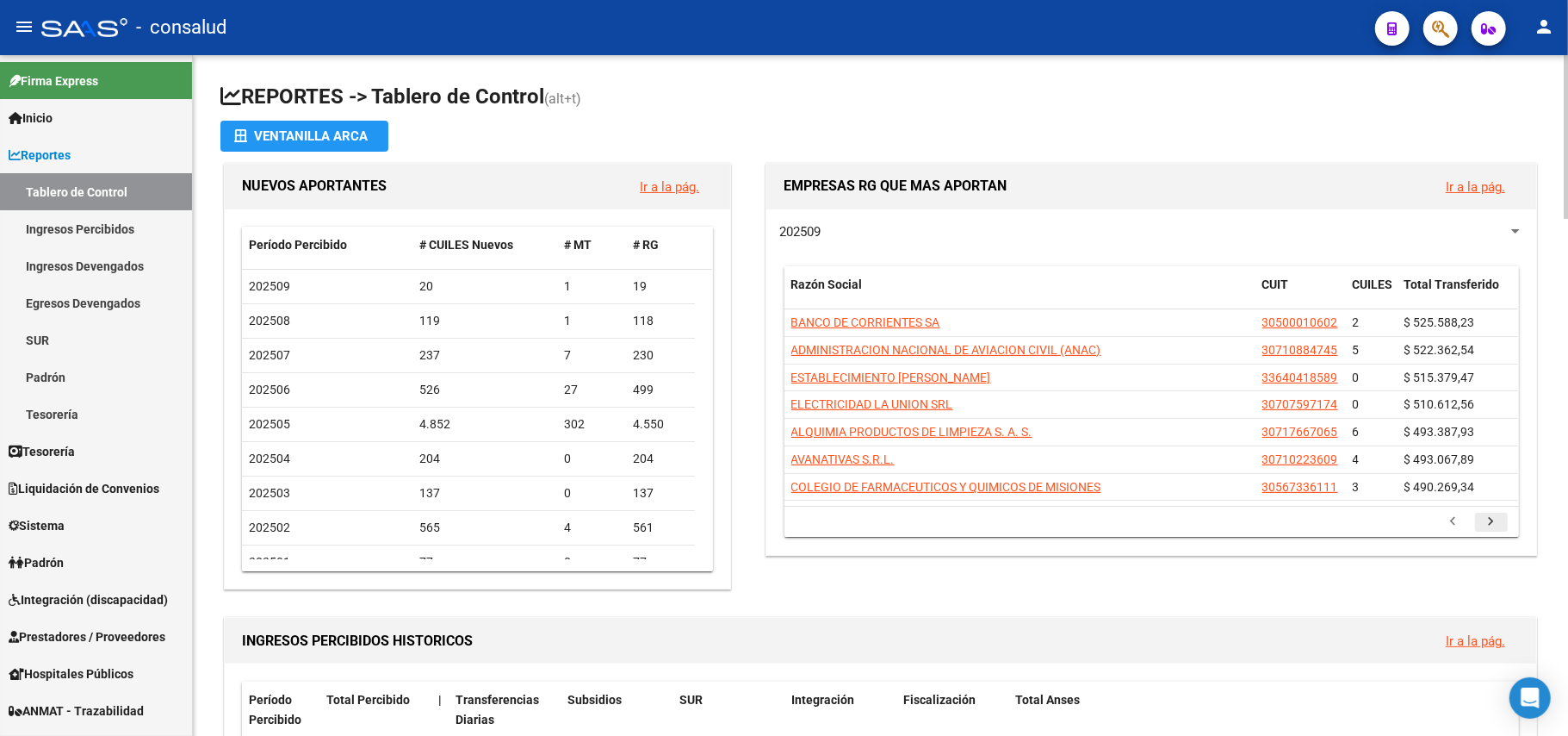
click at [1498, 526] on icon "go to next page" at bounding box center [1491, 524] width 23 height 21
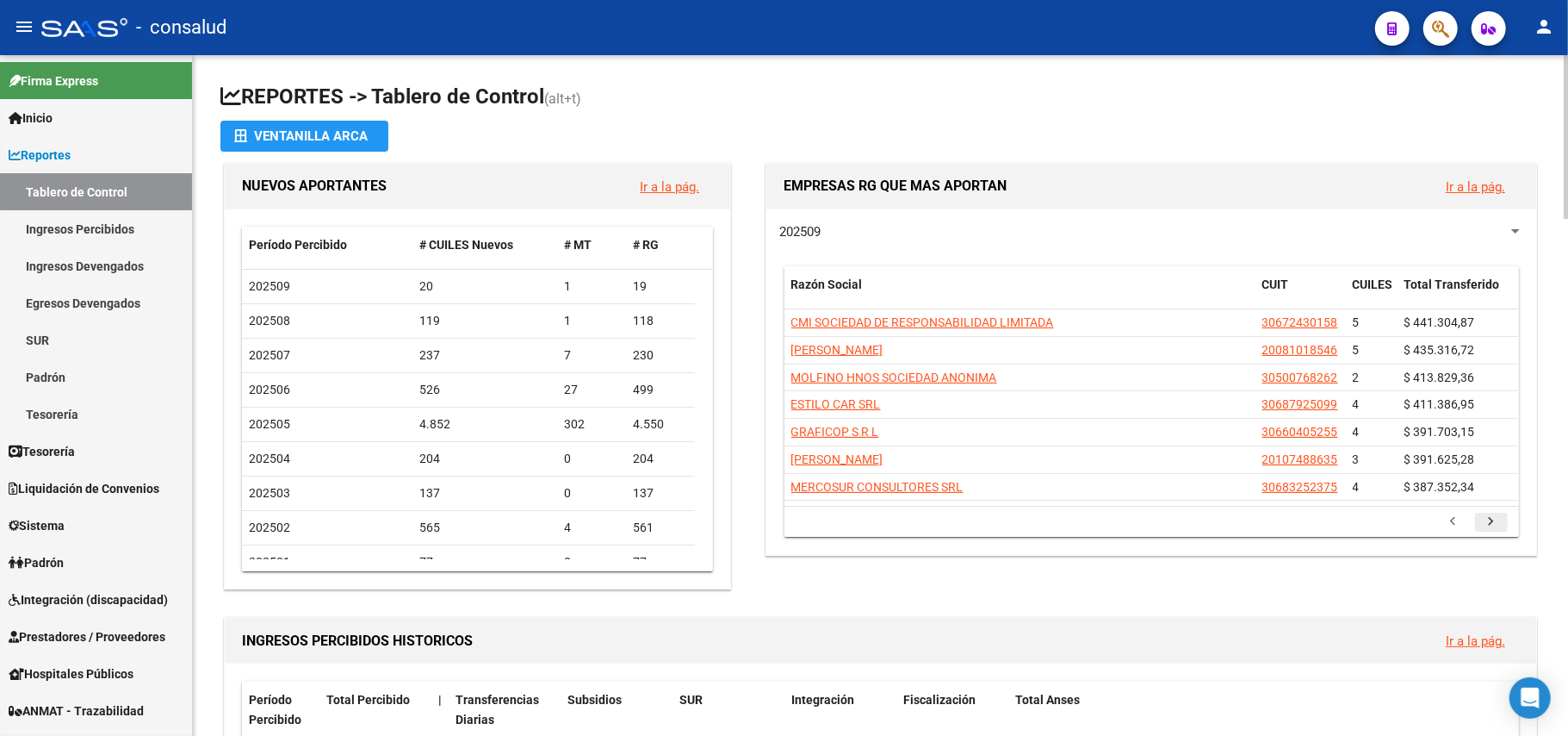
click at [1491, 529] on icon "go to next page" at bounding box center [1491, 524] width 23 height 21
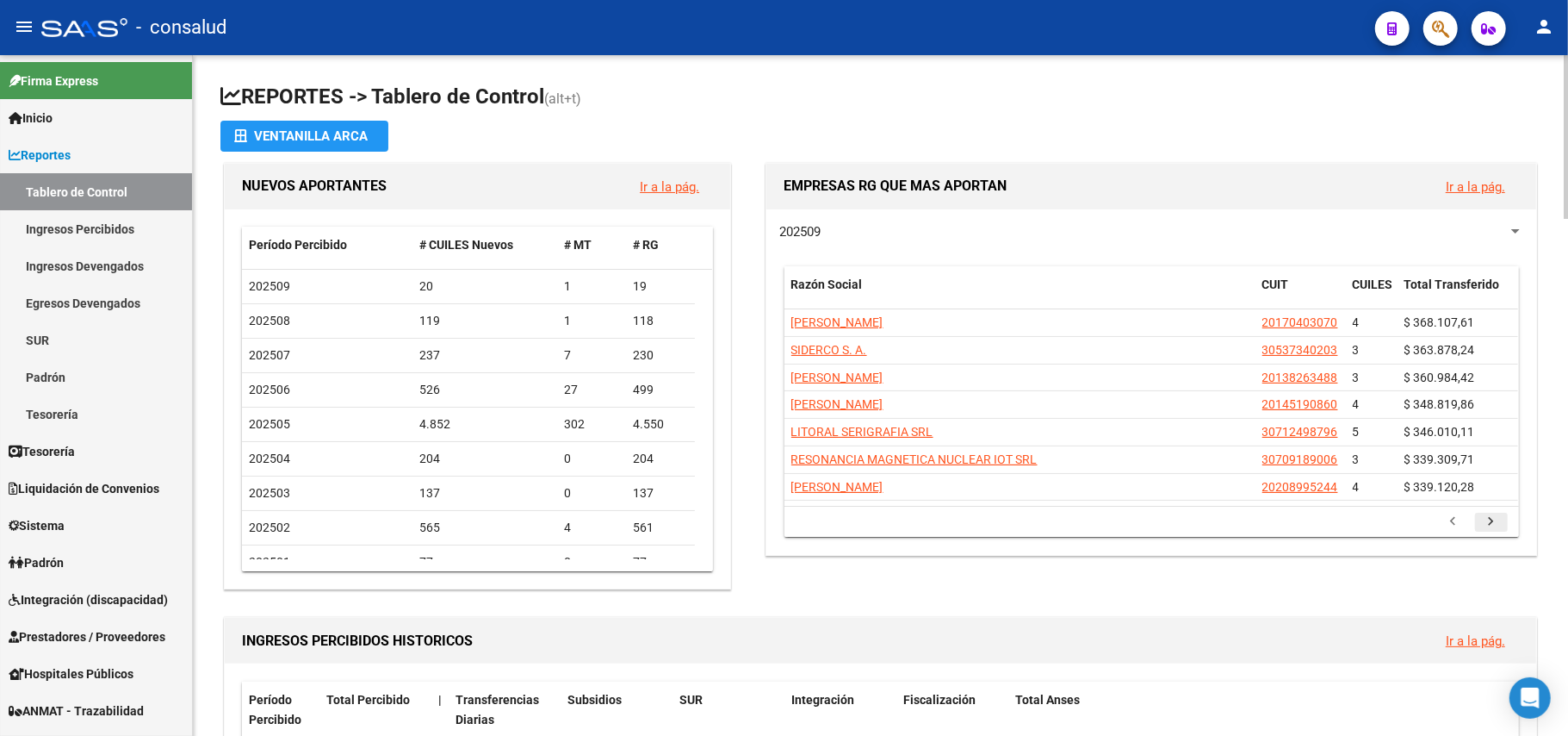
click at [1491, 529] on icon "go to next page" at bounding box center [1491, 524] width 23 height 21
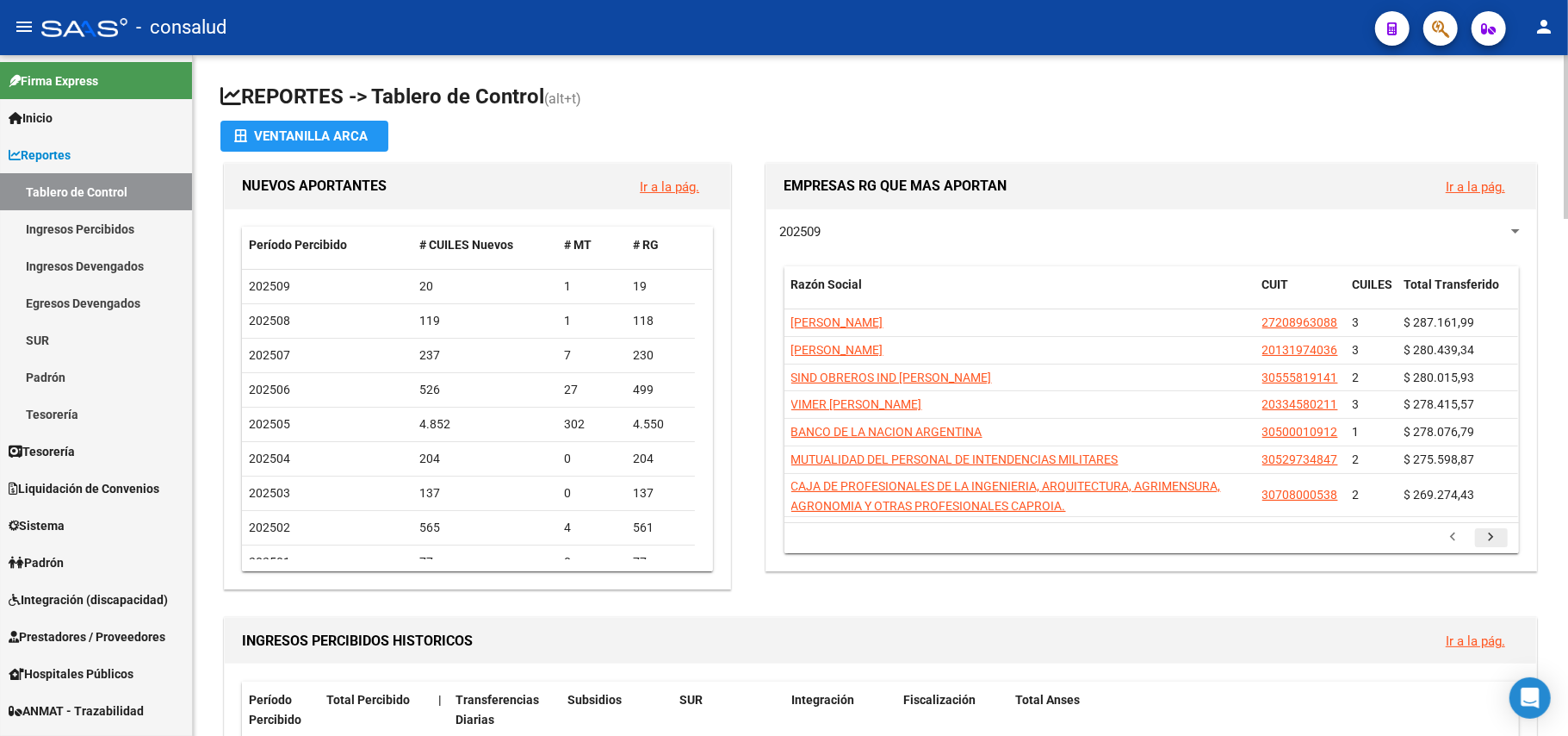
click at [1491, 529] on li at bounding box center [1491, 537] width 38 height 30
click at [1491, 538] on icon "go to next page" at bounding box center [1491, 538] width 23 height 21
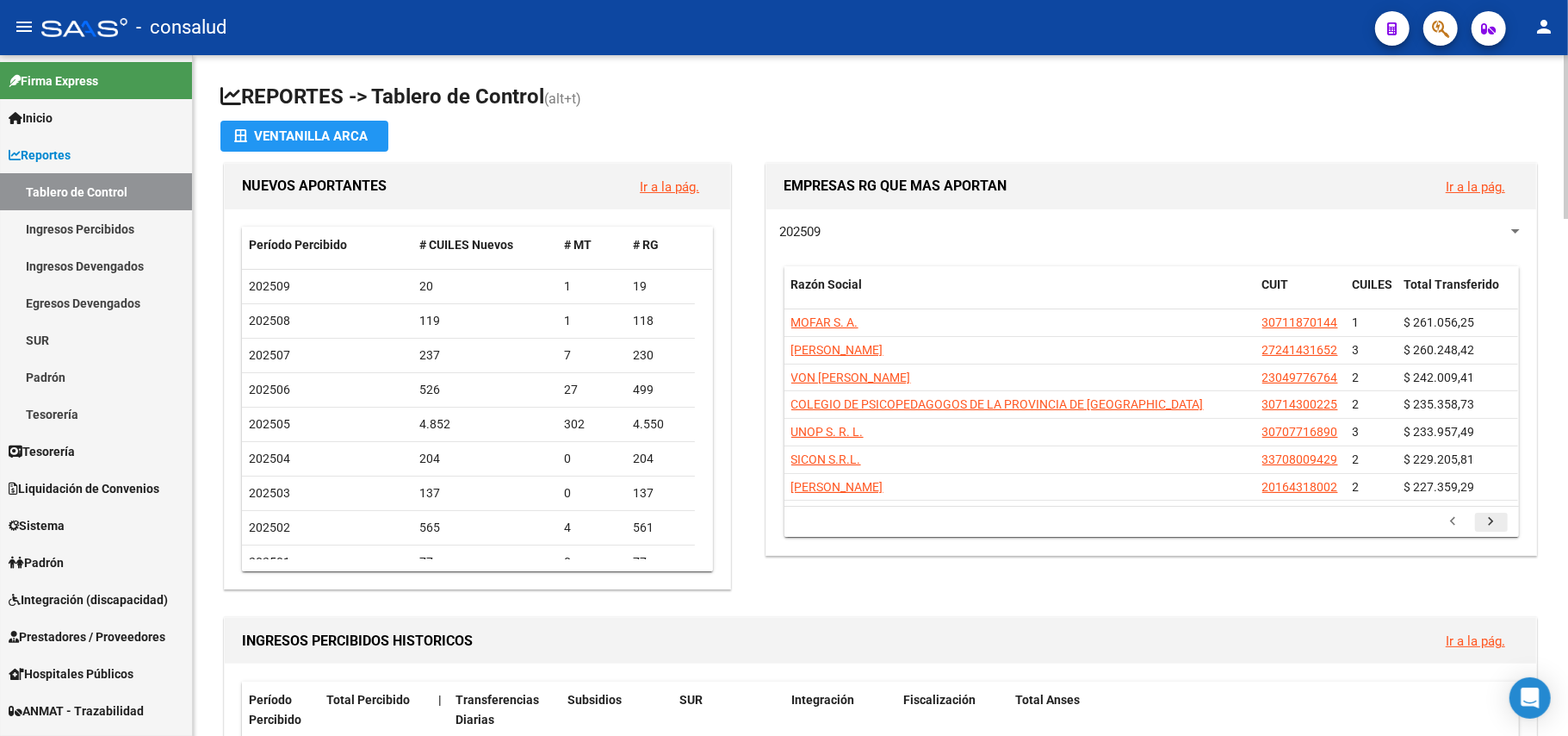
click at [1491, 536] on div "999.999 total 9 10 11 12 13" at bounding box center [1151, 522] width 735 height 31
click at [1490, 524] on icon "go to next page" at bounding box center [1491, 524] width 23 height 21
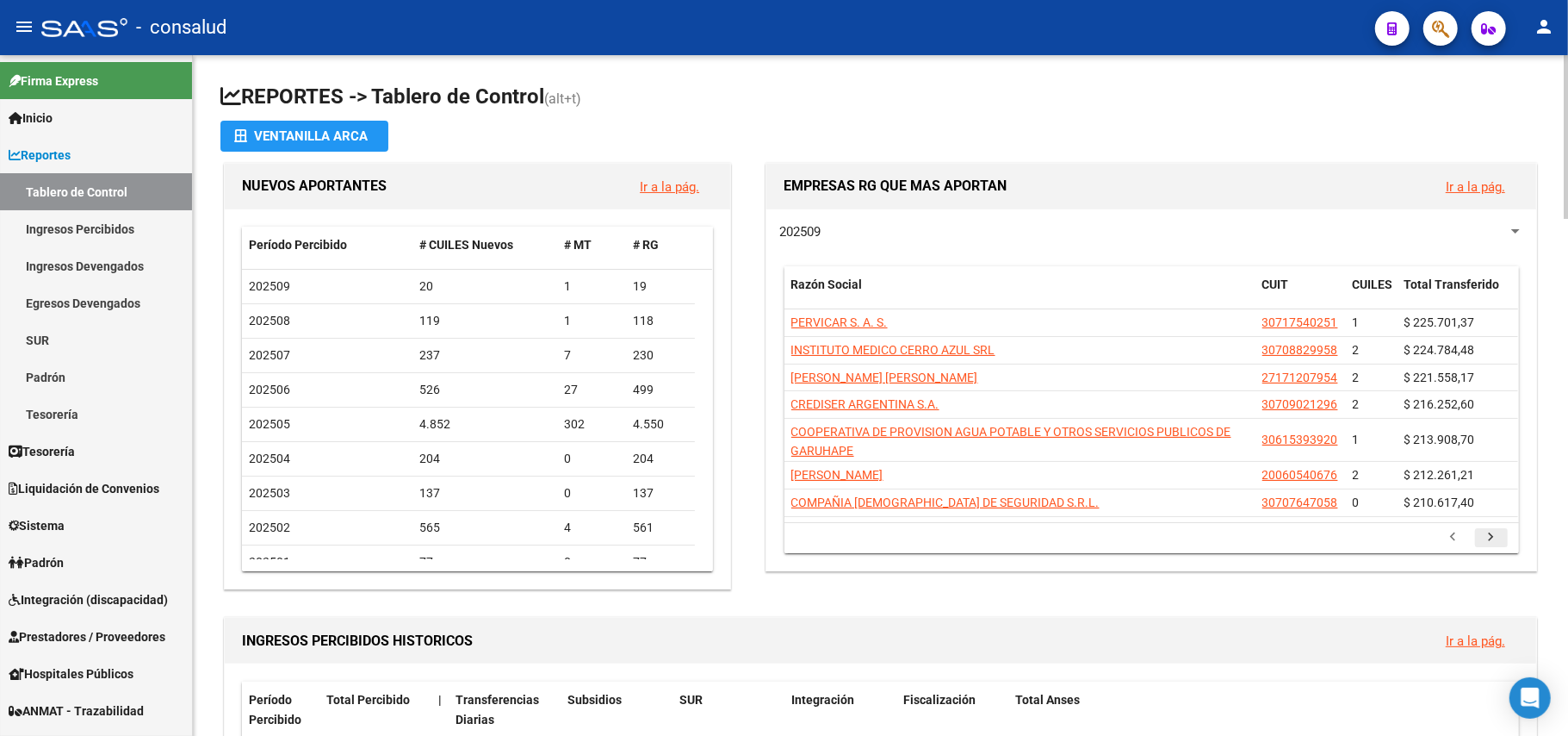
click at [1495, 538] on icon "go to next page" at bounding box center [1491, 538] width 23 height 21
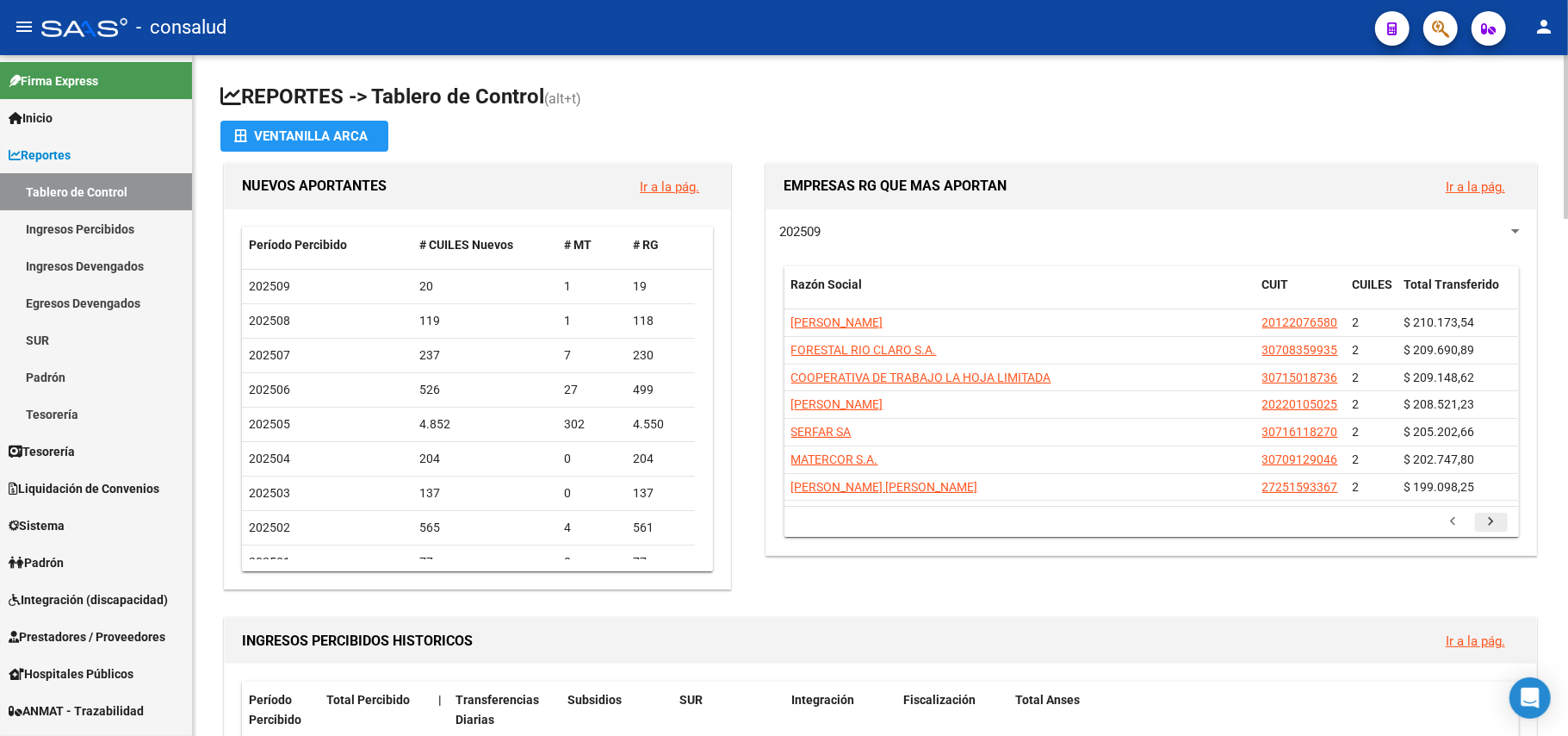
click at [1492, 528] on icon "go to next page" at bounding box center [1491, 524] width 23 height 21
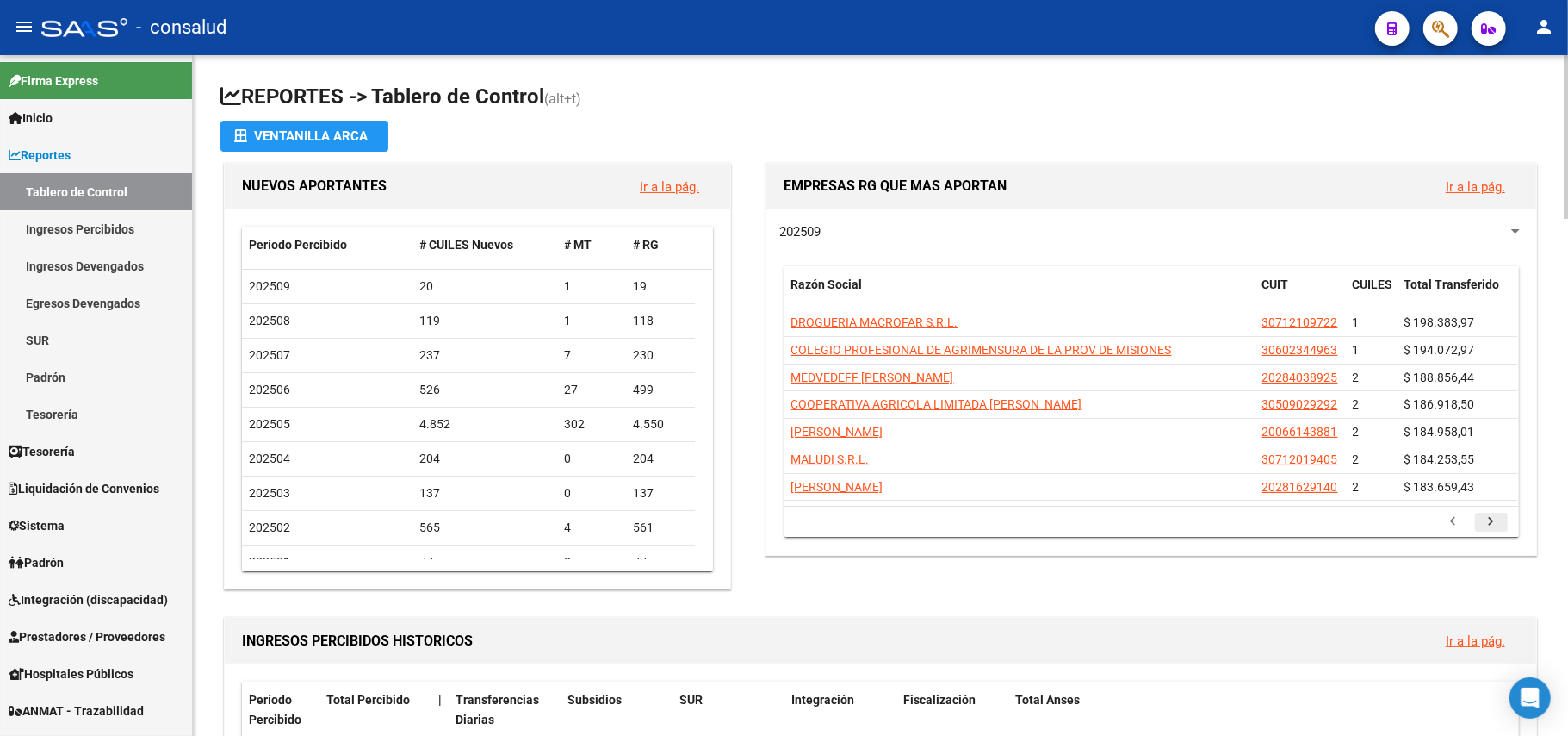
click at [1492, 528] on icon "go to next page" at bounding box center [1491, 524] width 23 height 21
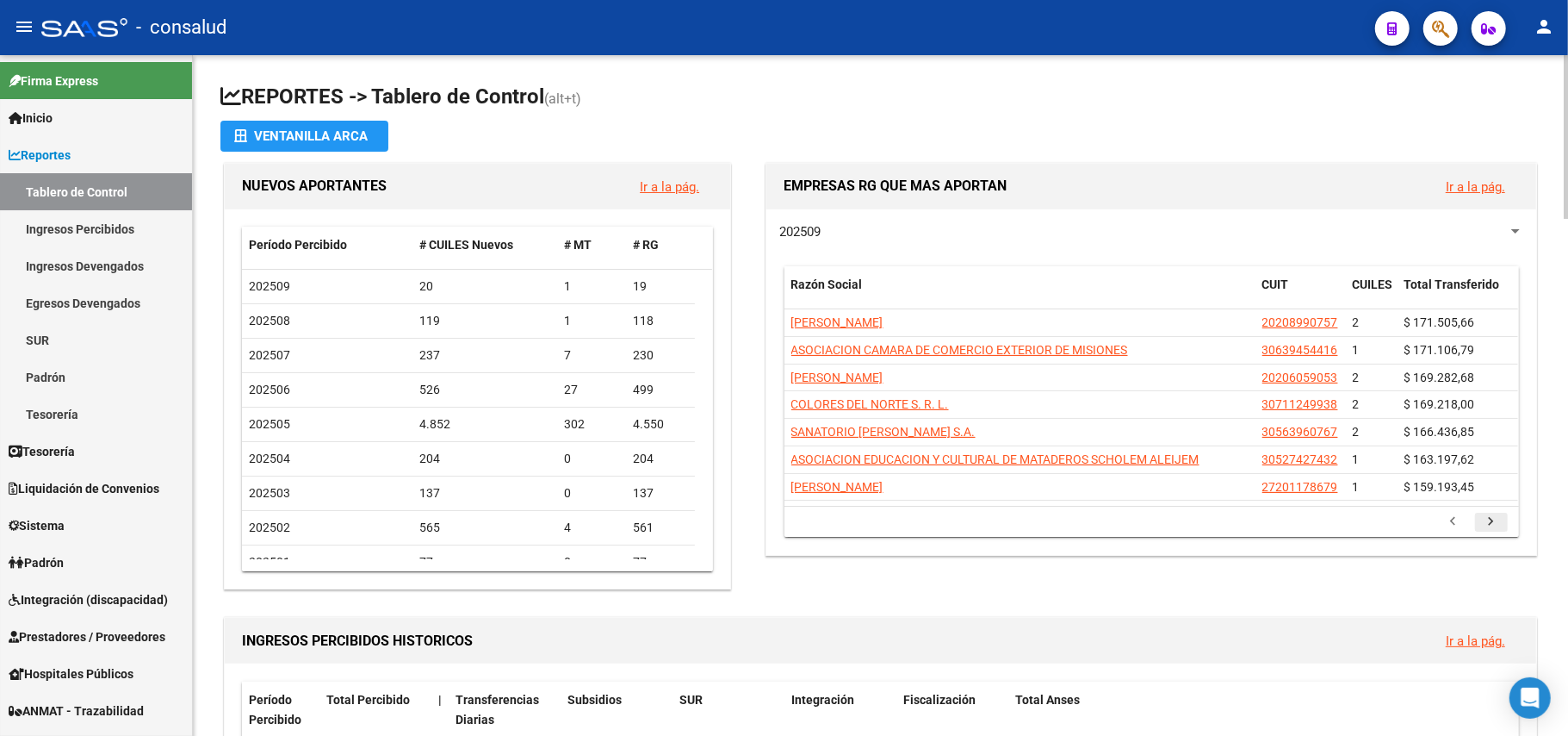
click at [1492, 528] on icon "go to next page" at bounding box center [1491, 524] width 23 height 21
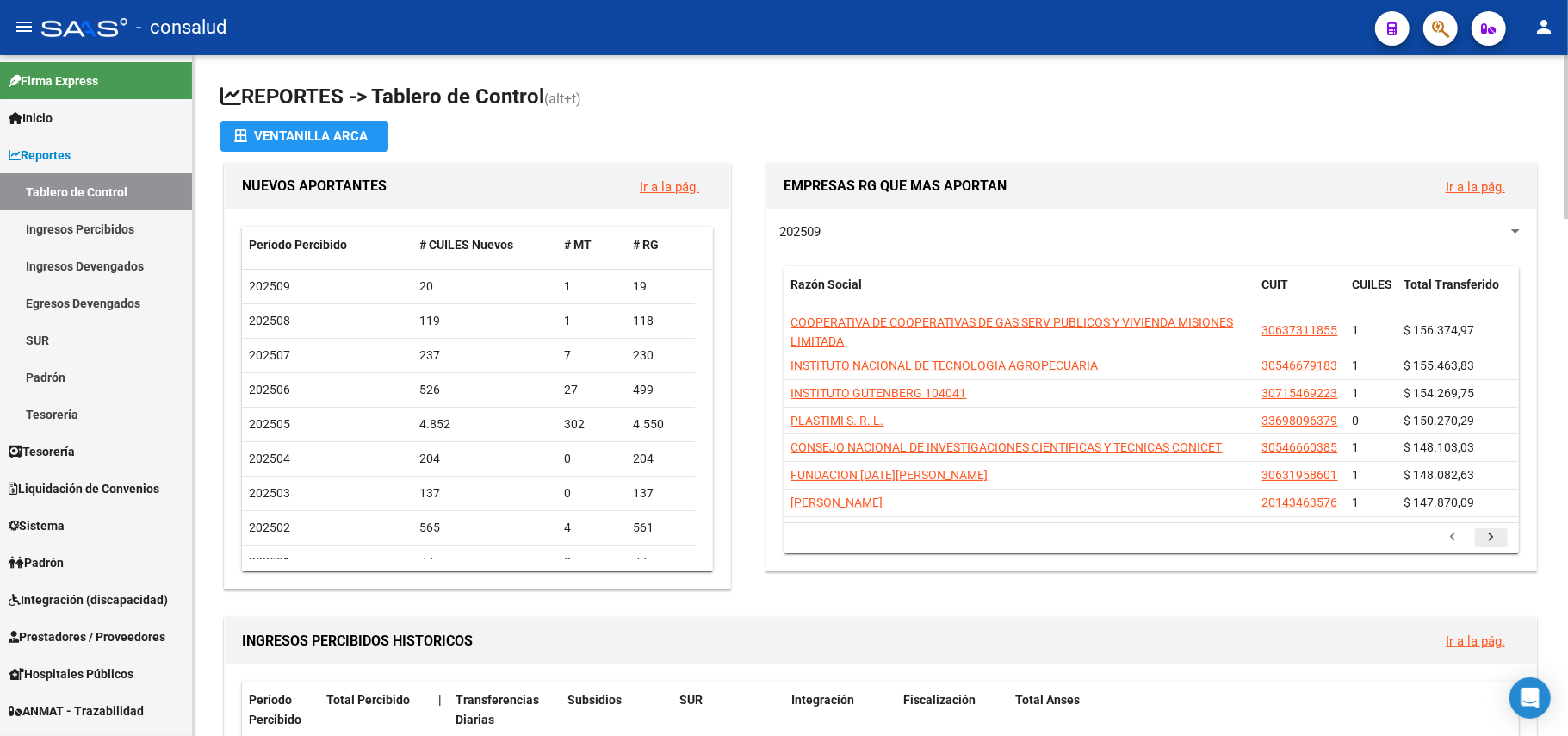
click at [1493, 529] on icon "go to next page" at bounding box center [1491, 538] width 23 height 21
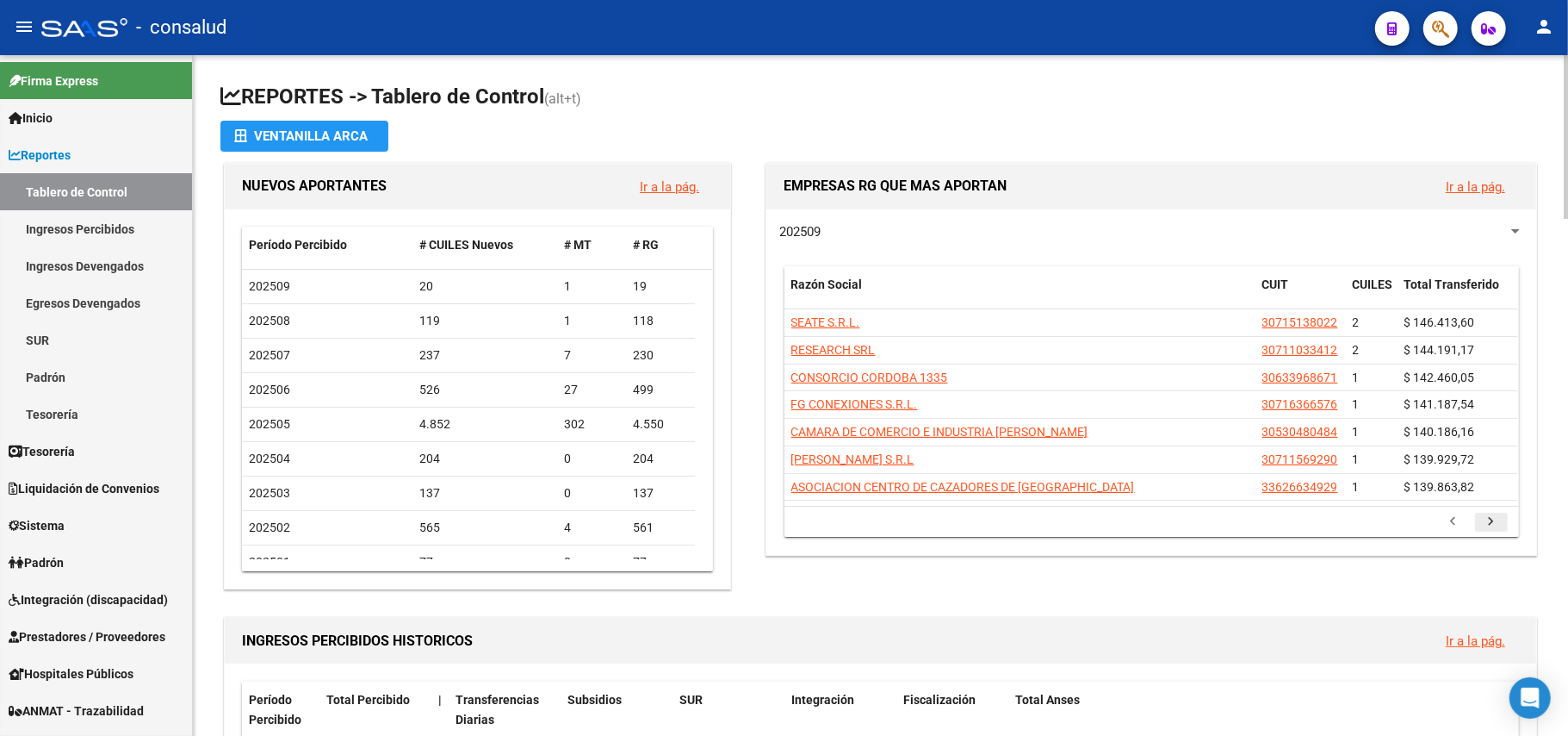
click at [1500, 532] on icon "go to next page" at bounding box center [1491, 524] width 23 height 21
click at [1492, 531] on icon "go to next page" at bounding box center [1491, 524] width 23 height 21
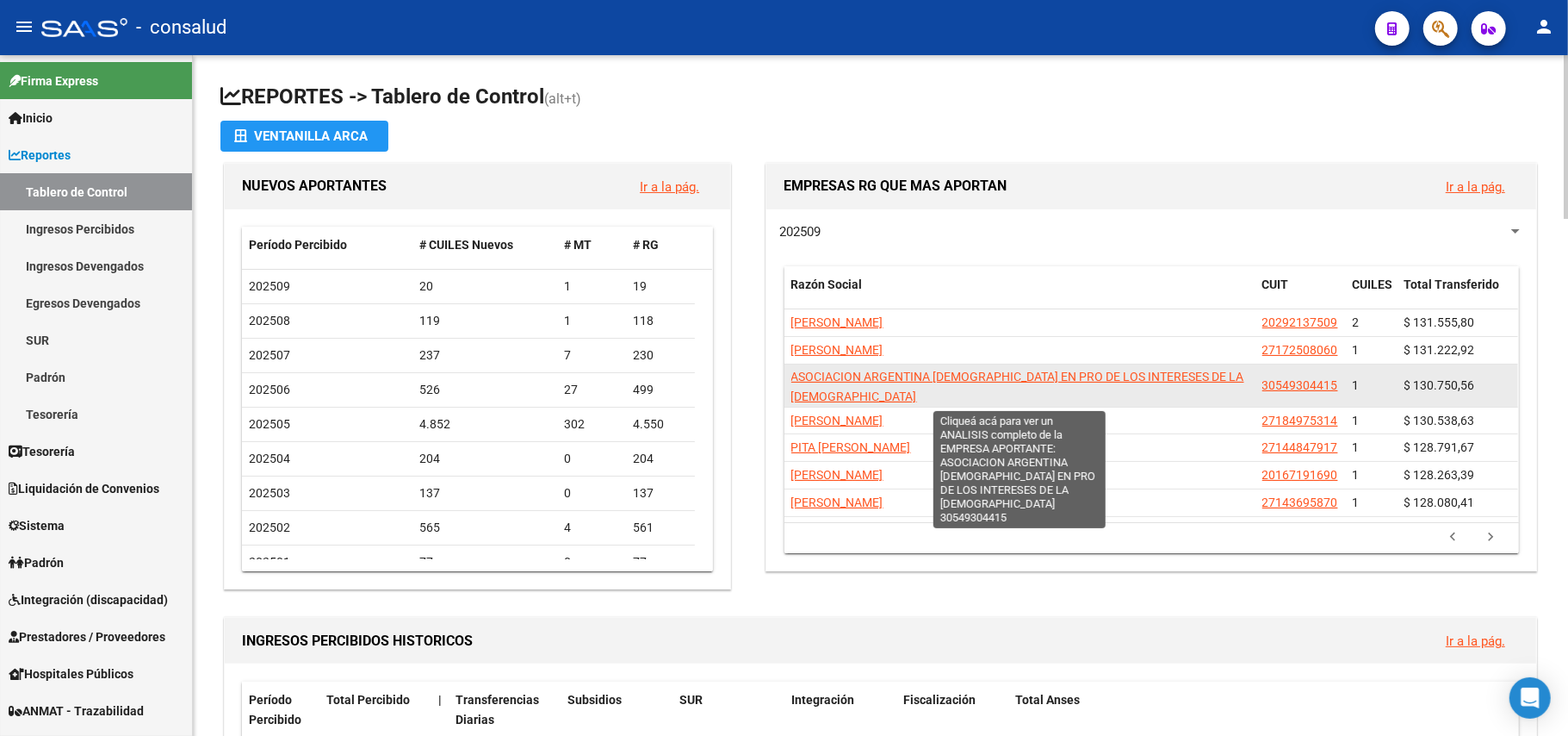
click at [1196, 377] on span "ASOCIACION ARGENTINA [DEMOGRAPHIC_DATA] EN PRO DE LOS INTERESES DE LA [DEMOGRAP…" at bounding box center [1017, 386] width 453 height 34
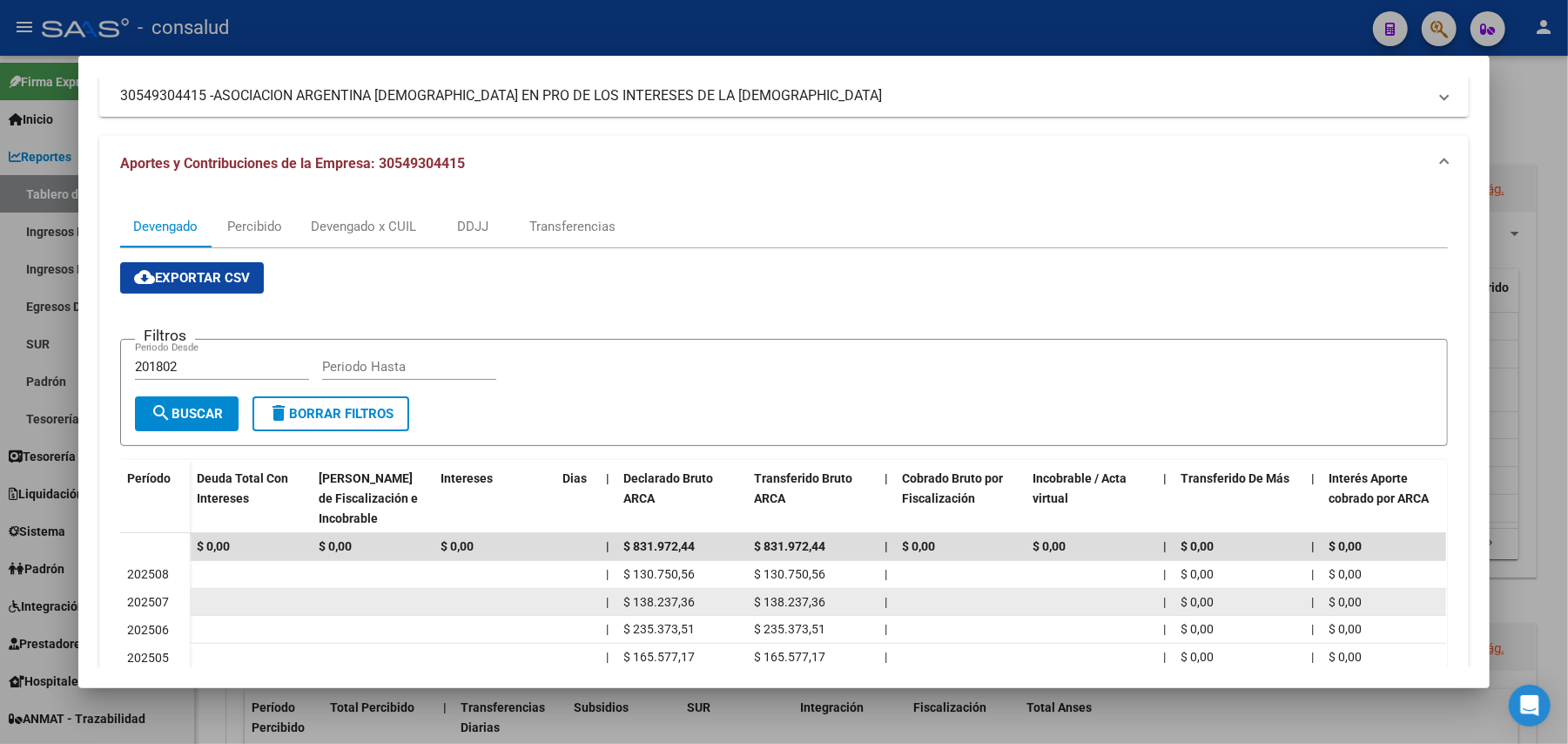
scroll to position [232, 0]
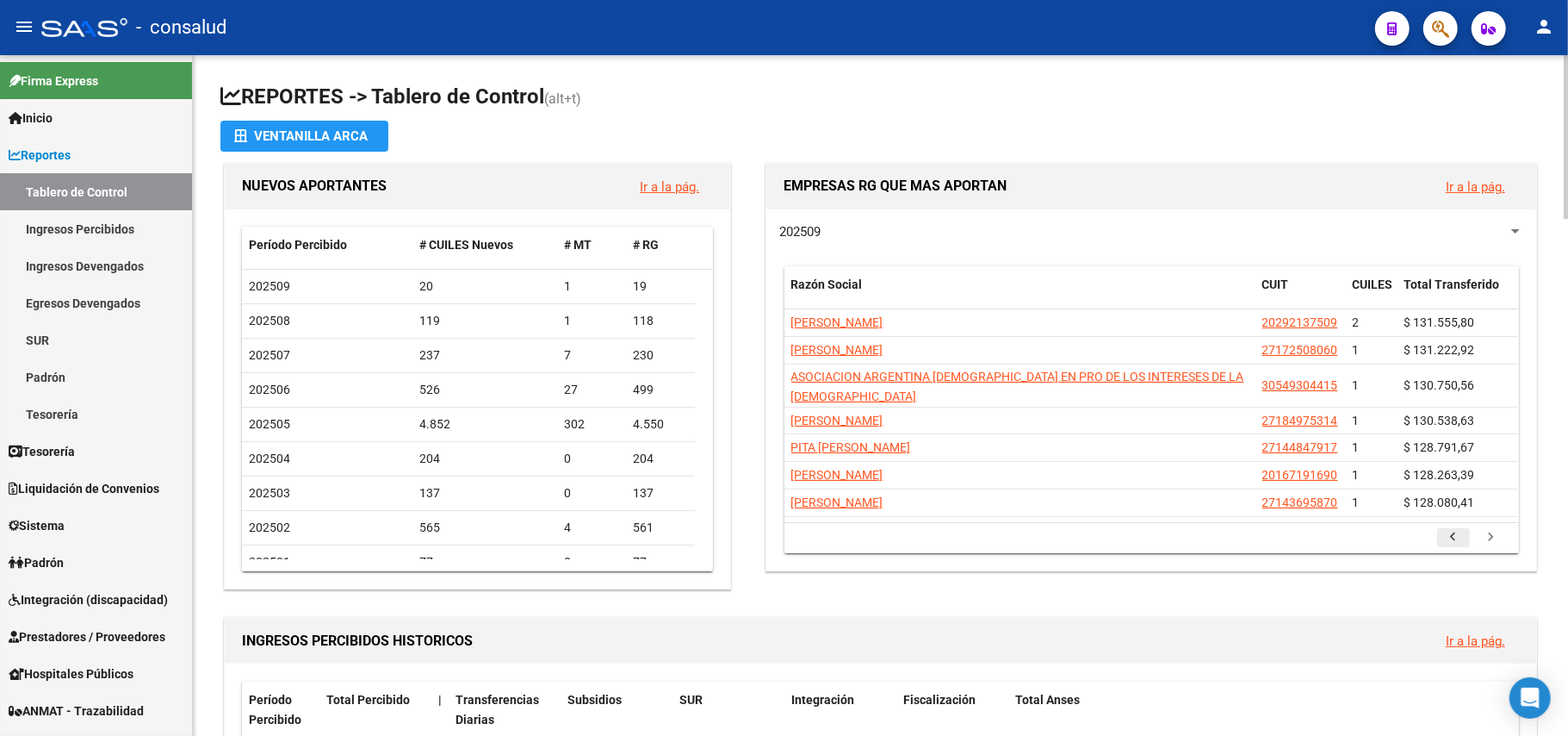
click at [1449, 541] on icon "go to previous page" at bounding box center [1453, 538] width 23 height 21
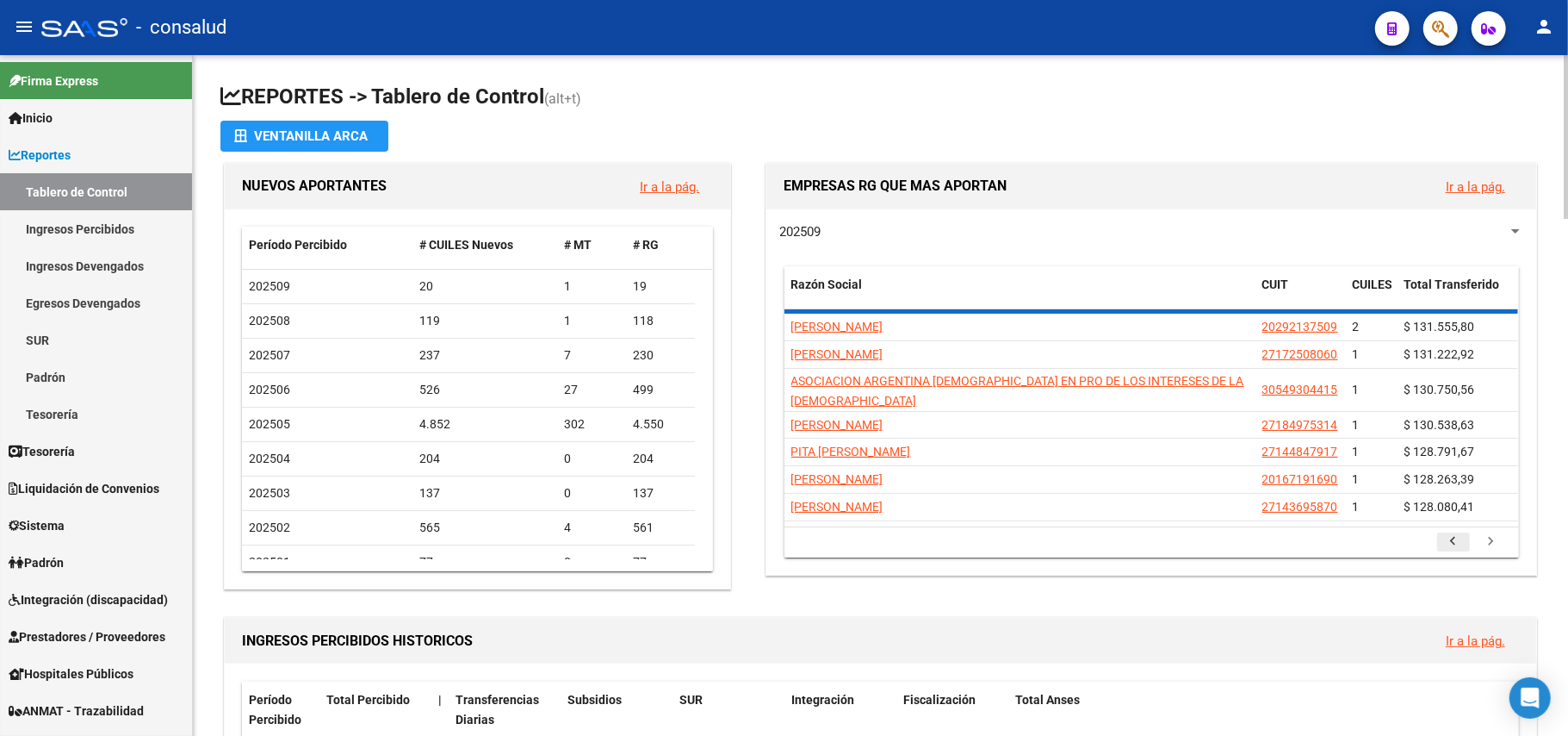
click at [1449, 541] on icon "go to previous page" at bounding box center [1453, 543] width 23 height 21
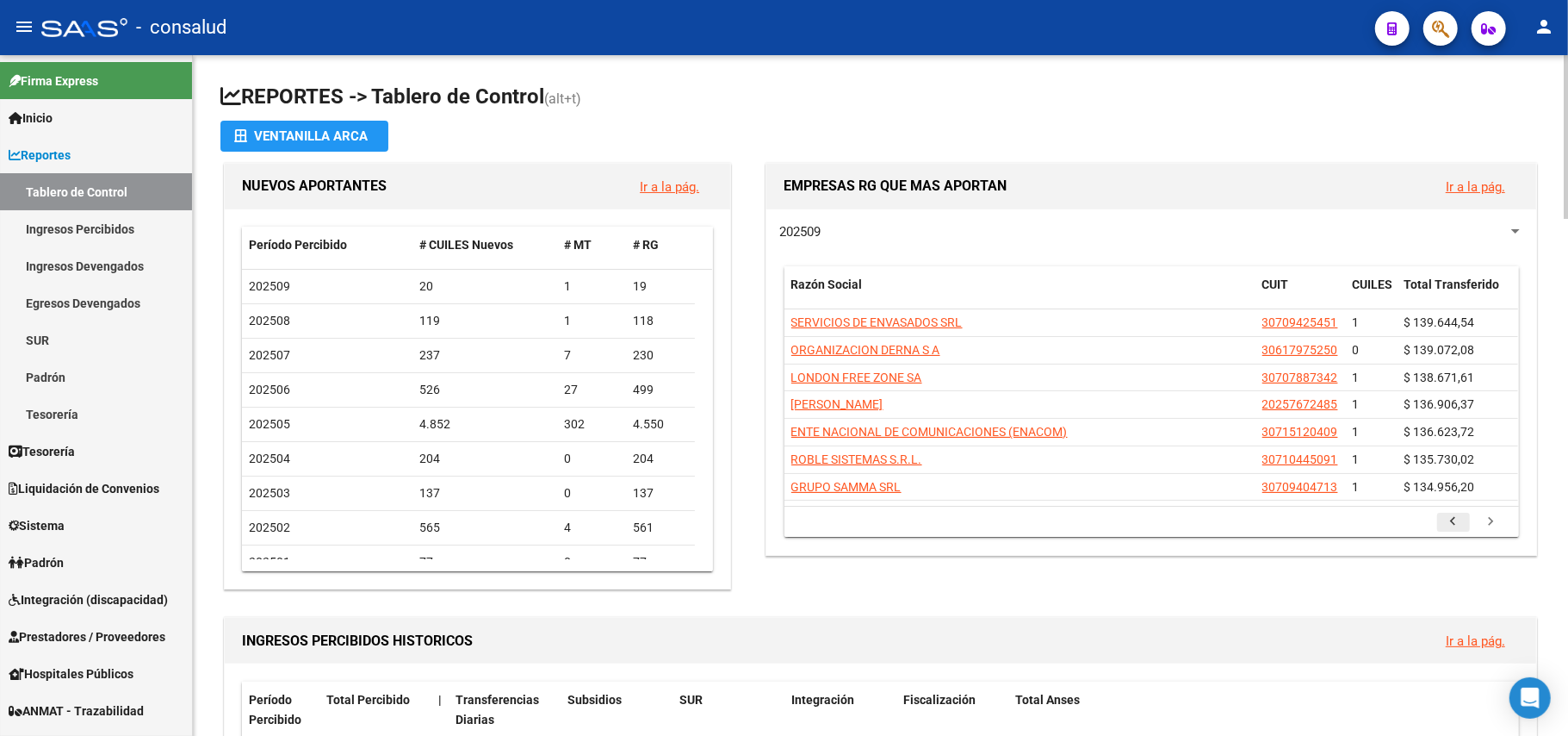
click at [1449, 541] on div "202509 Razón Social CUIT CUILES Total Transferido SERVICIOS DE ENVASADOS SRL 30…" at bounding box center [1151, 382] width 770 height 346
click at [1451, 526] on icon "go to previous page" at bounding box center [1453, 524] width 23 height 21
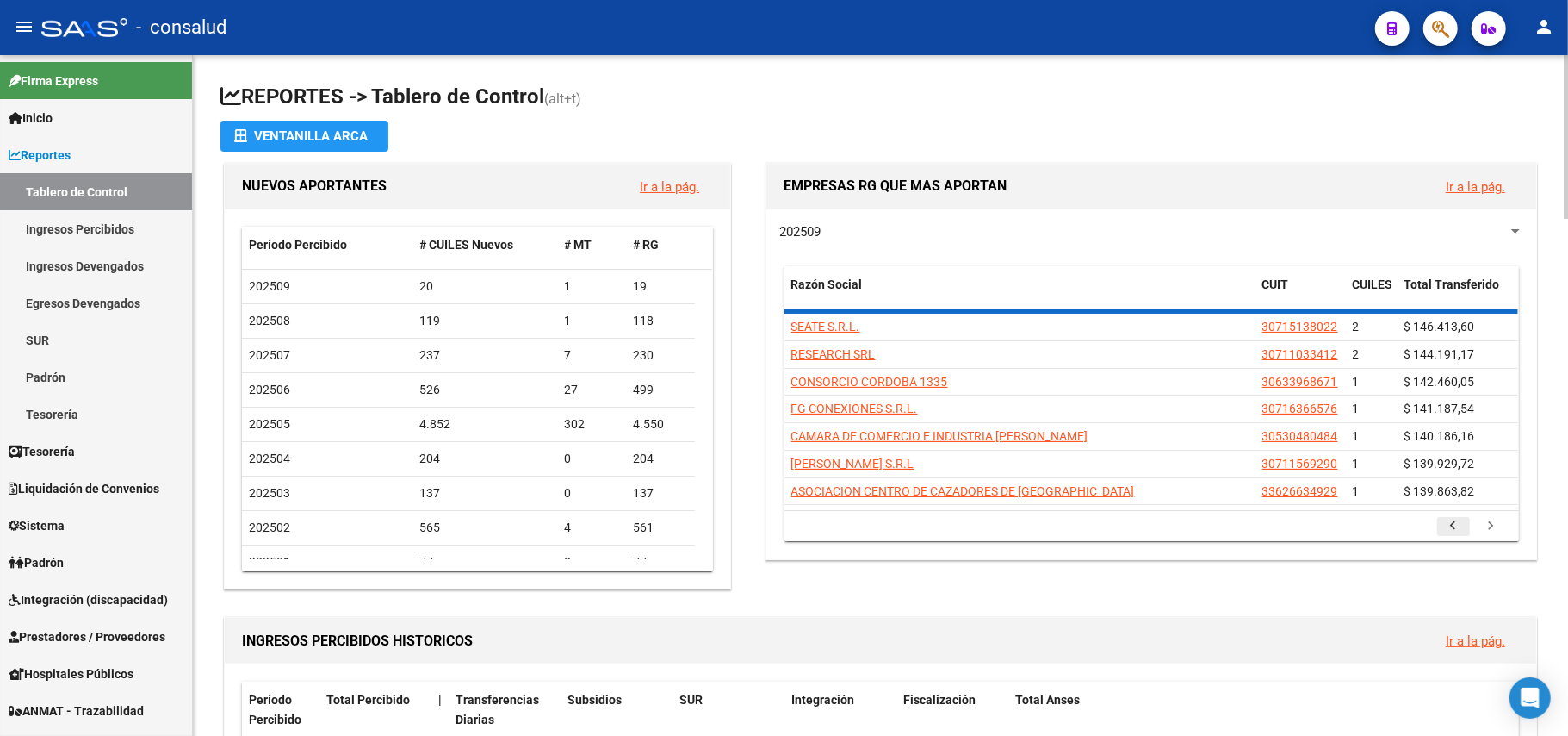
click at [1451, 526] on icon "go to previous page" at bounding box center [1453, 528] width 23 height 21
click at [1451, 526] on li at bounding box center [1453, 527] width 38 height 30
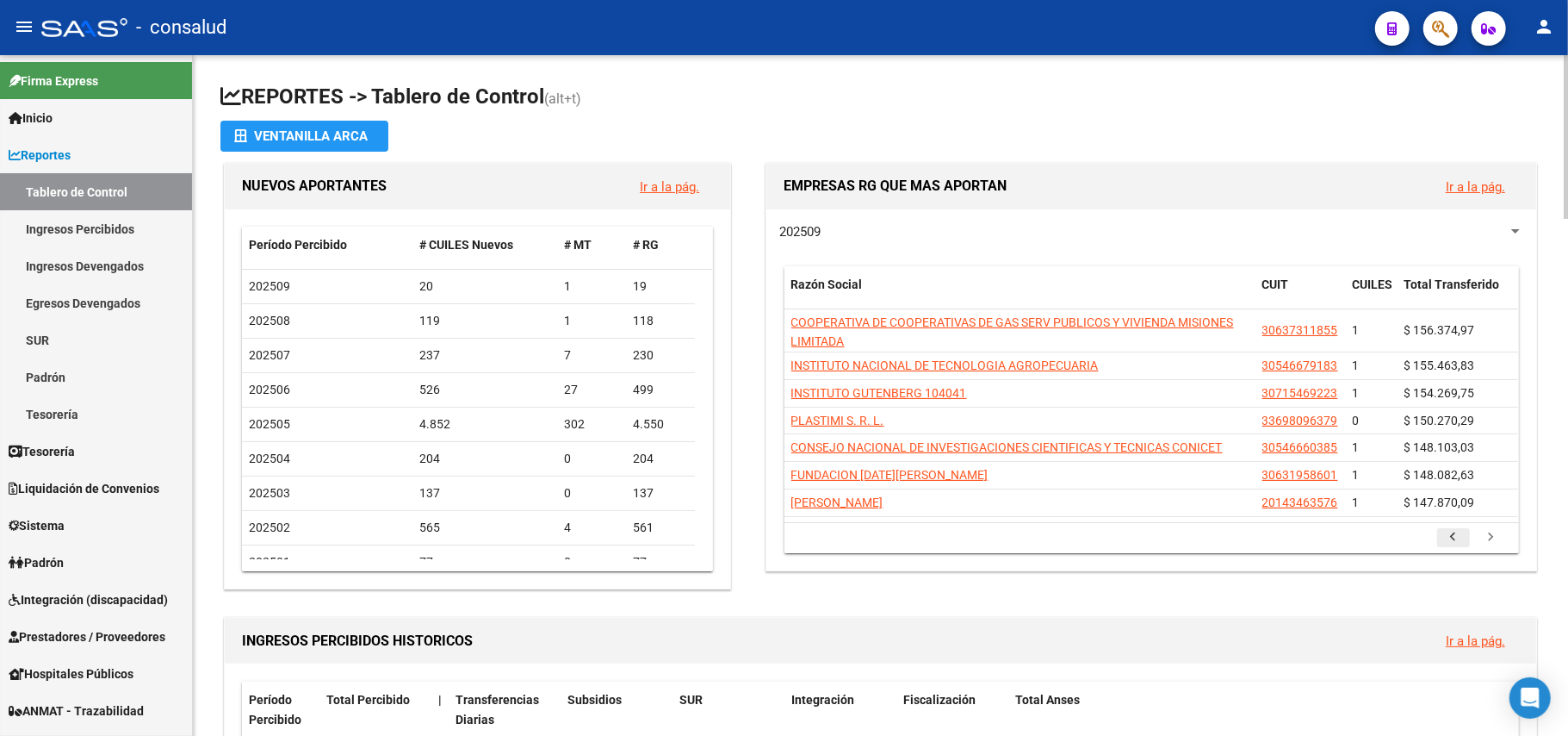
click at [1451, 529] on icon "go to previous page" at bounding box center [1453, 538] width 23 height 21
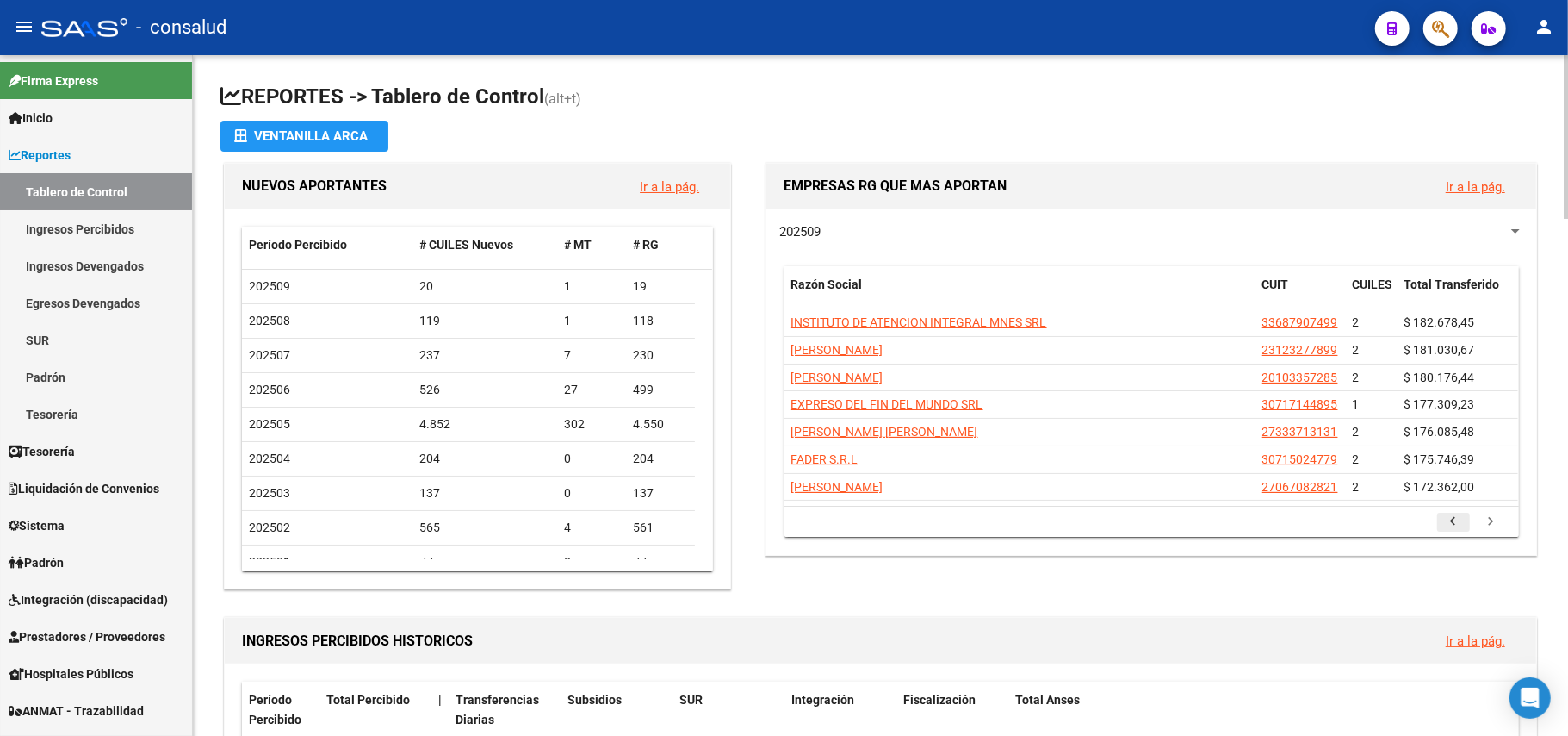
click at [1453, 529] on icon "go to previous page" at bounding box center [1453, 524] width 23 height 21
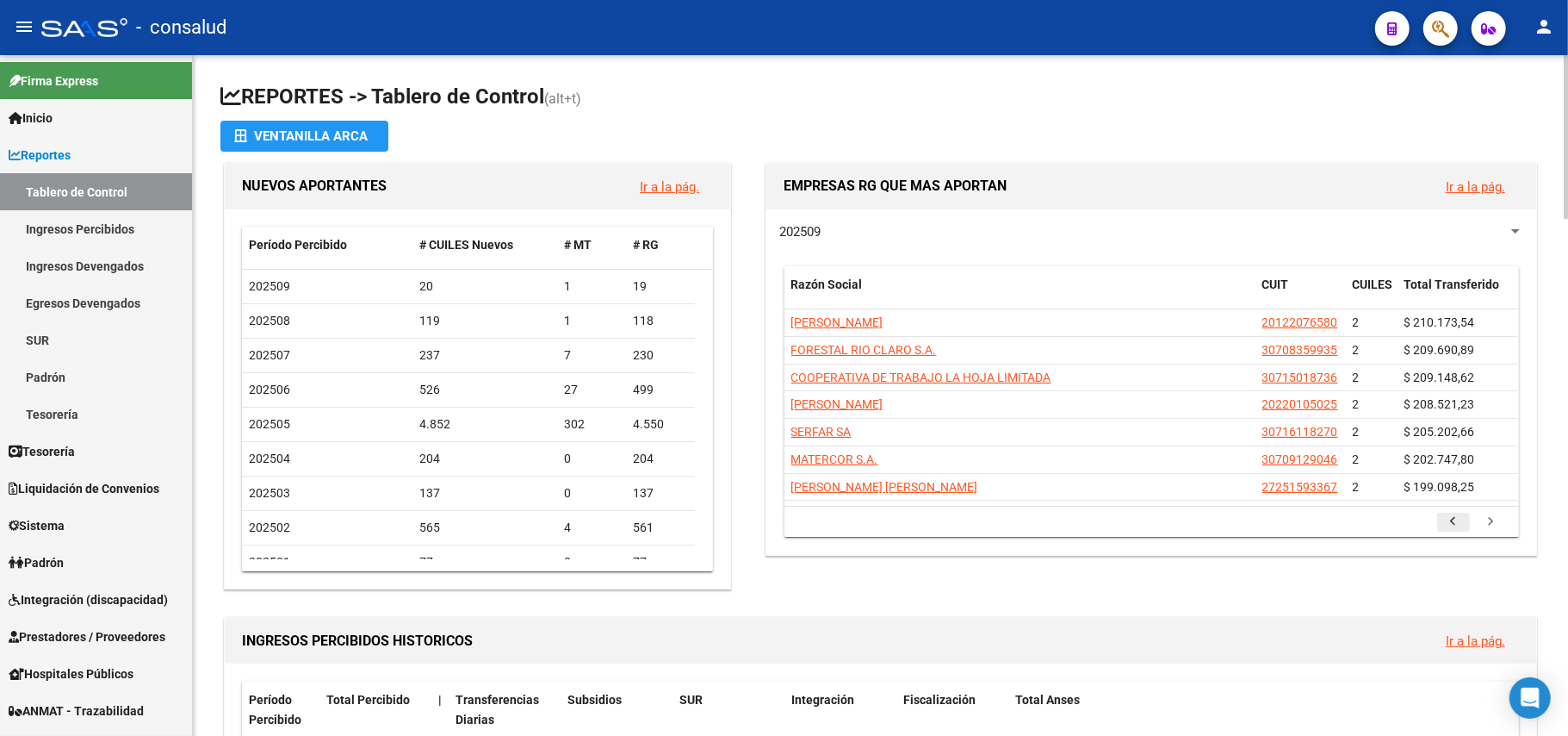
click at [1453, 531] on icon "go to previous page" at bounding box center [1453, 524] width 23 height 21
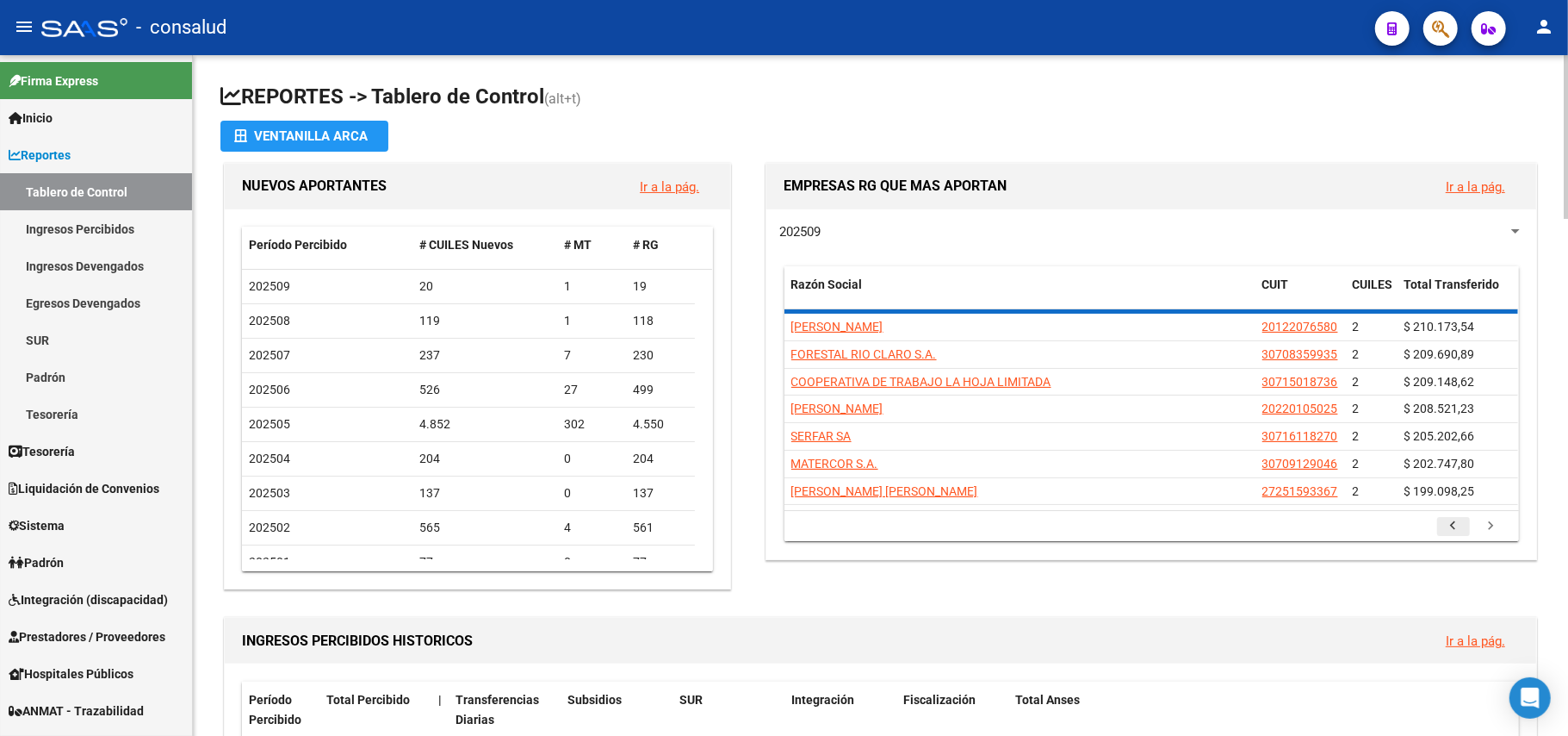
click at [1453, 531] on icon "go to previous page" at bounding box center [1453, 528] width 23 height 21
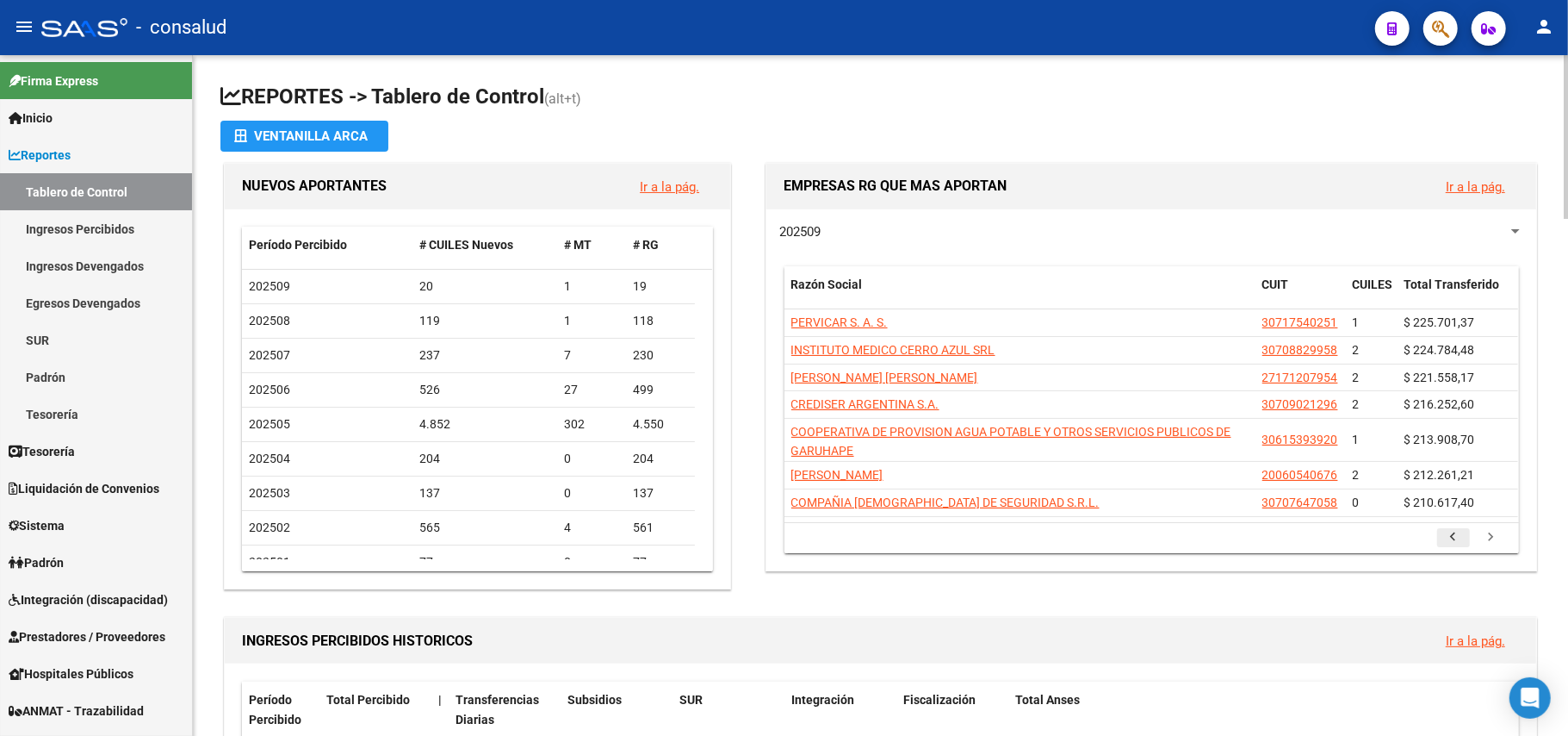
click at [1453, 531] on icon "go to previous page" at bounding box center [1453, 538] width 23 height 21
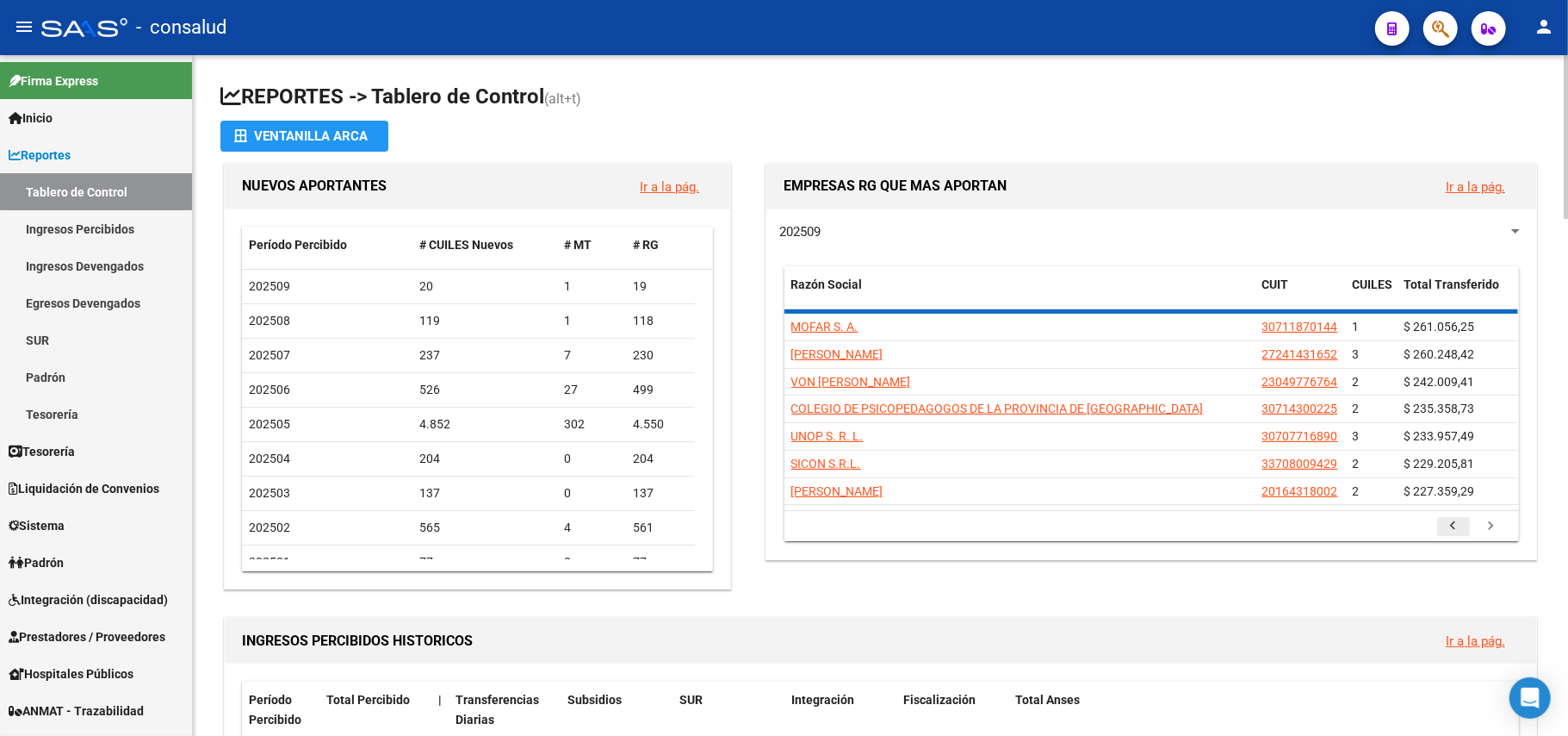
click at [1453, 531] on icon "go to previous page" at bounding box center [1453, 528] width 23 height 21
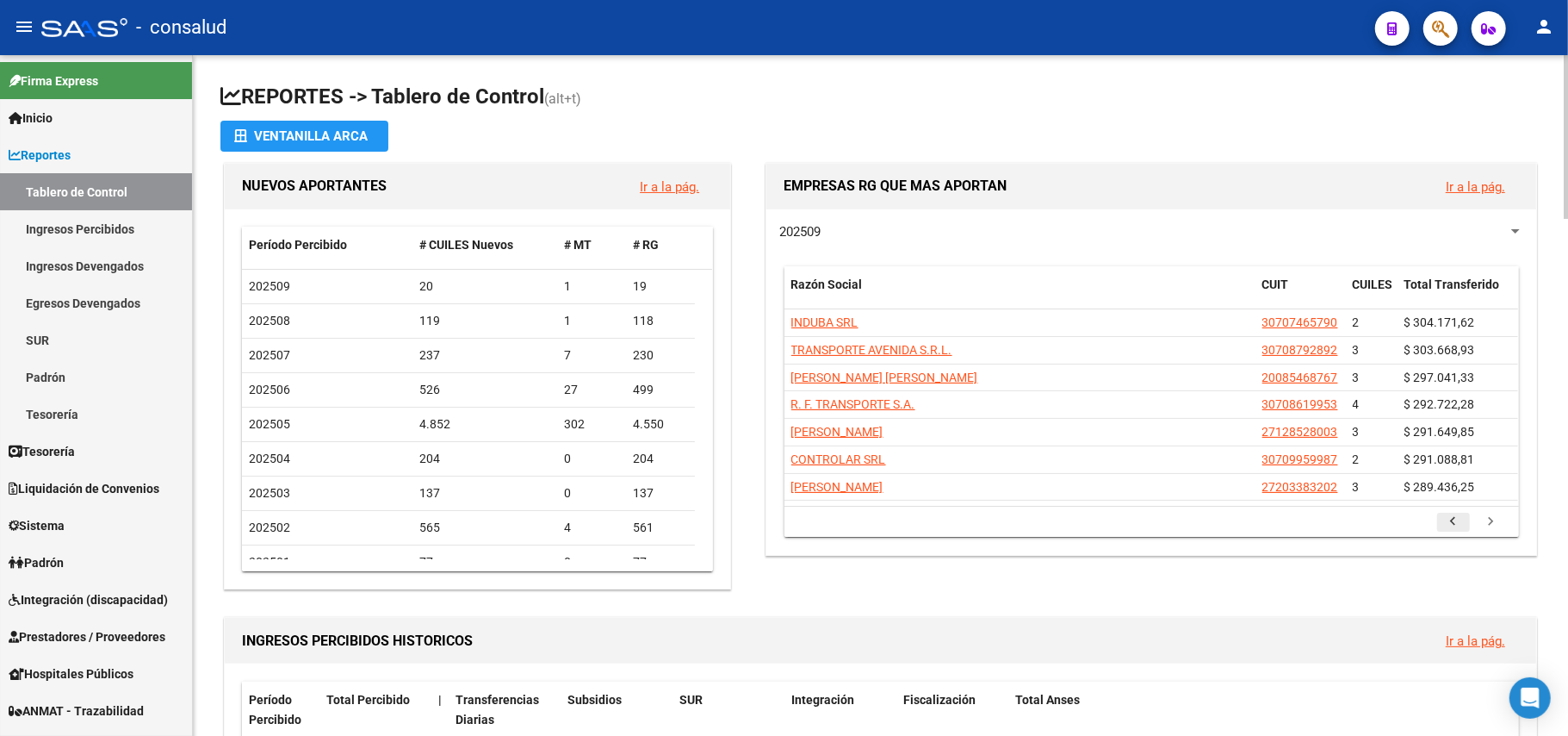
click at [1453, 531] on icon "go to previous page" at bounding box center [1453, 524] width 23 height 21
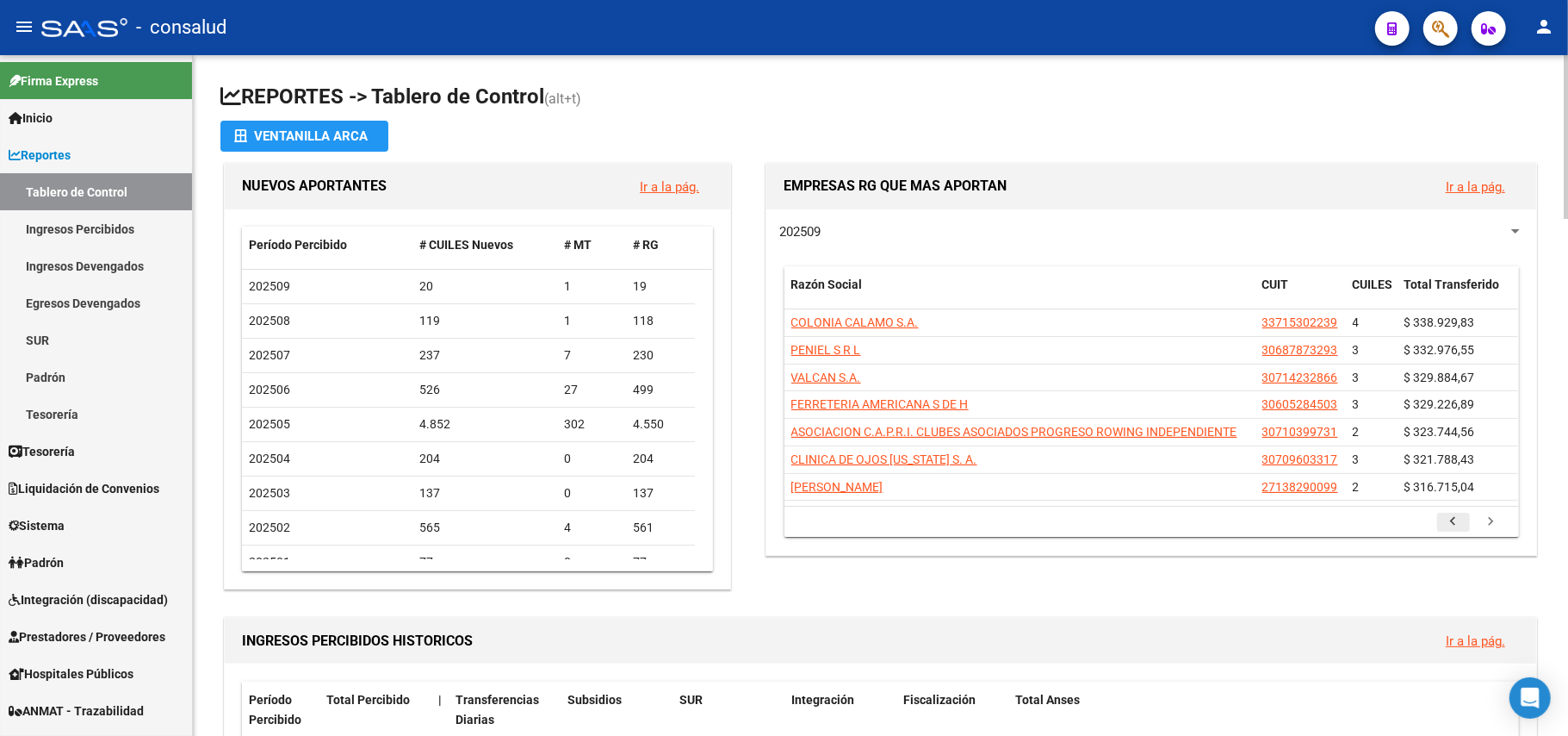
click at [1453, 531] on icon "go to previous page" at bounding box center [1453, 524] width 23 height 21
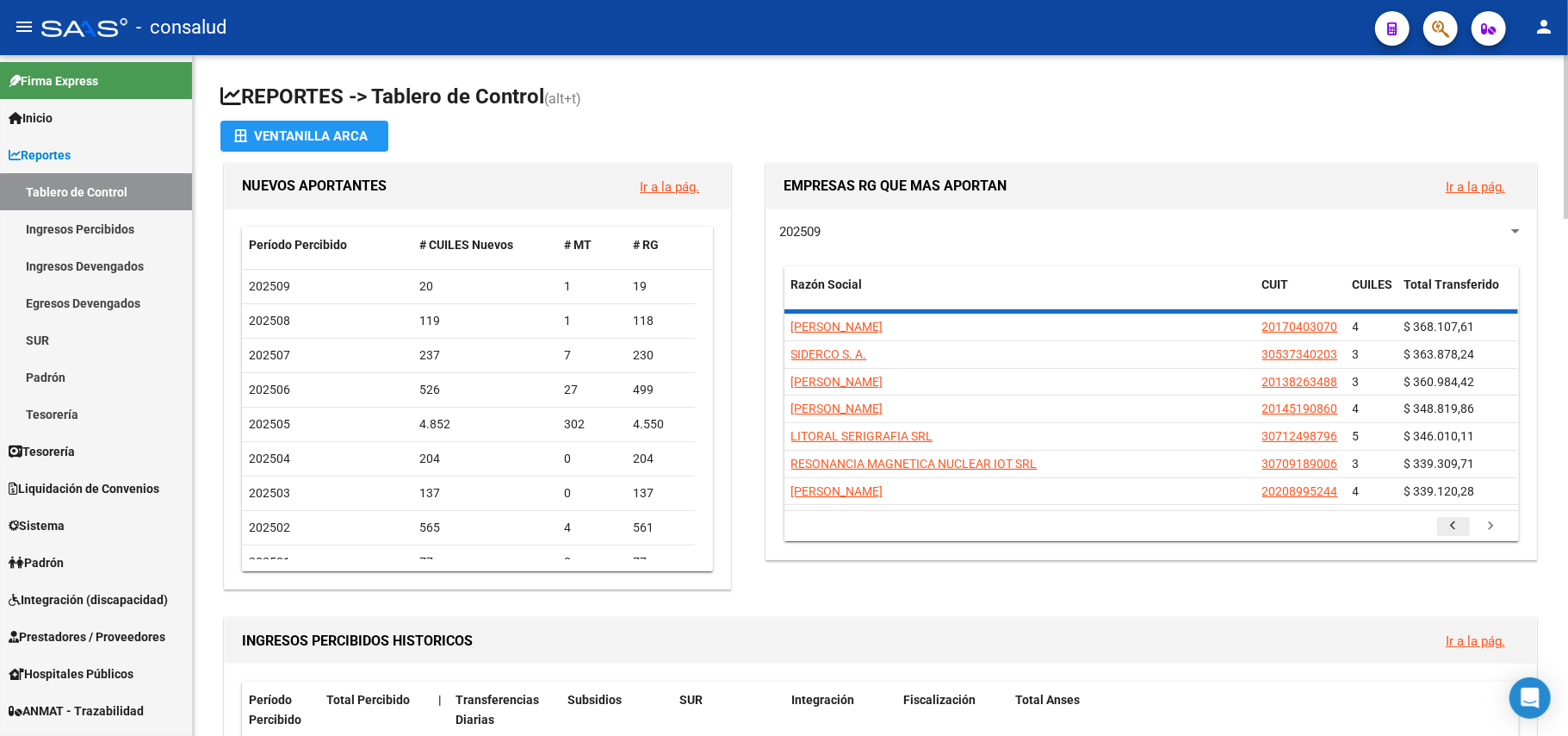
click at [1453, 531] on icon "go to previous page" at bounding box center [1453, 528] width 23 height 21
click at [1453, 531] on div "Razón Social CUIT CUILES Total Transferido CMI SOCIEDAD DE RESPONSABILIDAD LIMI…" at bounding box center [1151, 403] width 735 height 275
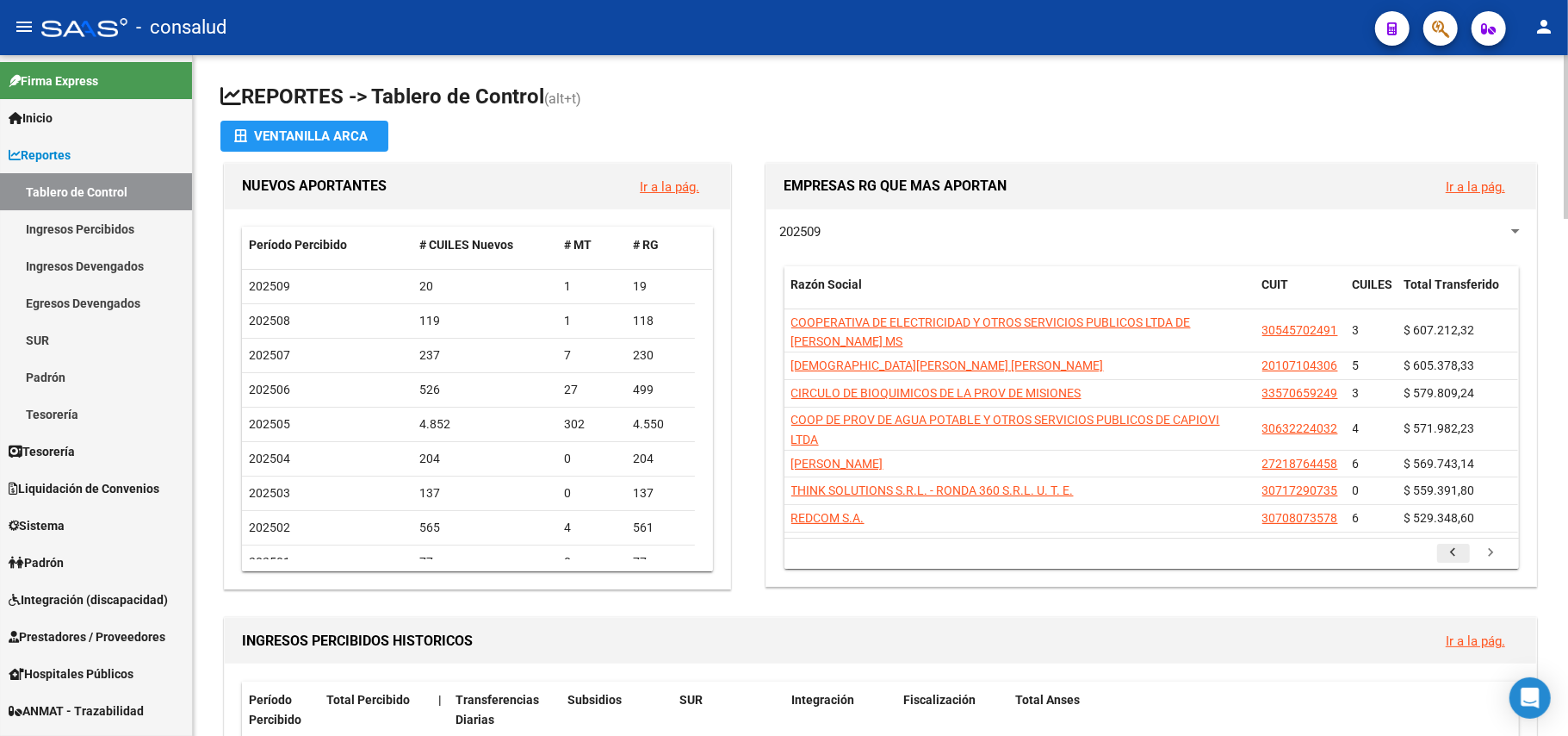
click at [1453, 531] on datatable-body-cell "$ 529.348,60" at bounding box center [1457, 518] width 120 height 27
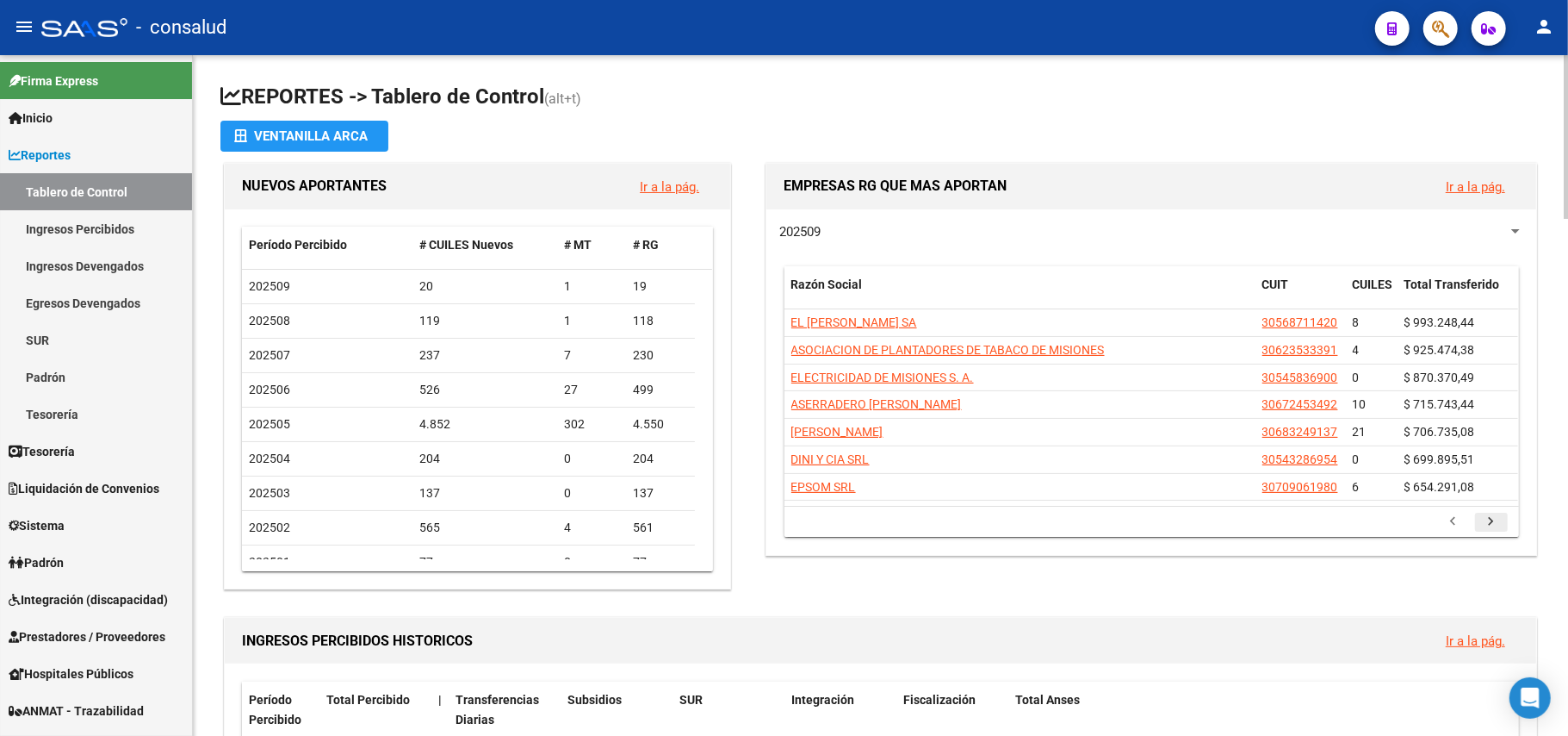
click at [1489, 522] on icon "go to next page" at bounding box center [1491, 524] width 23 height 21
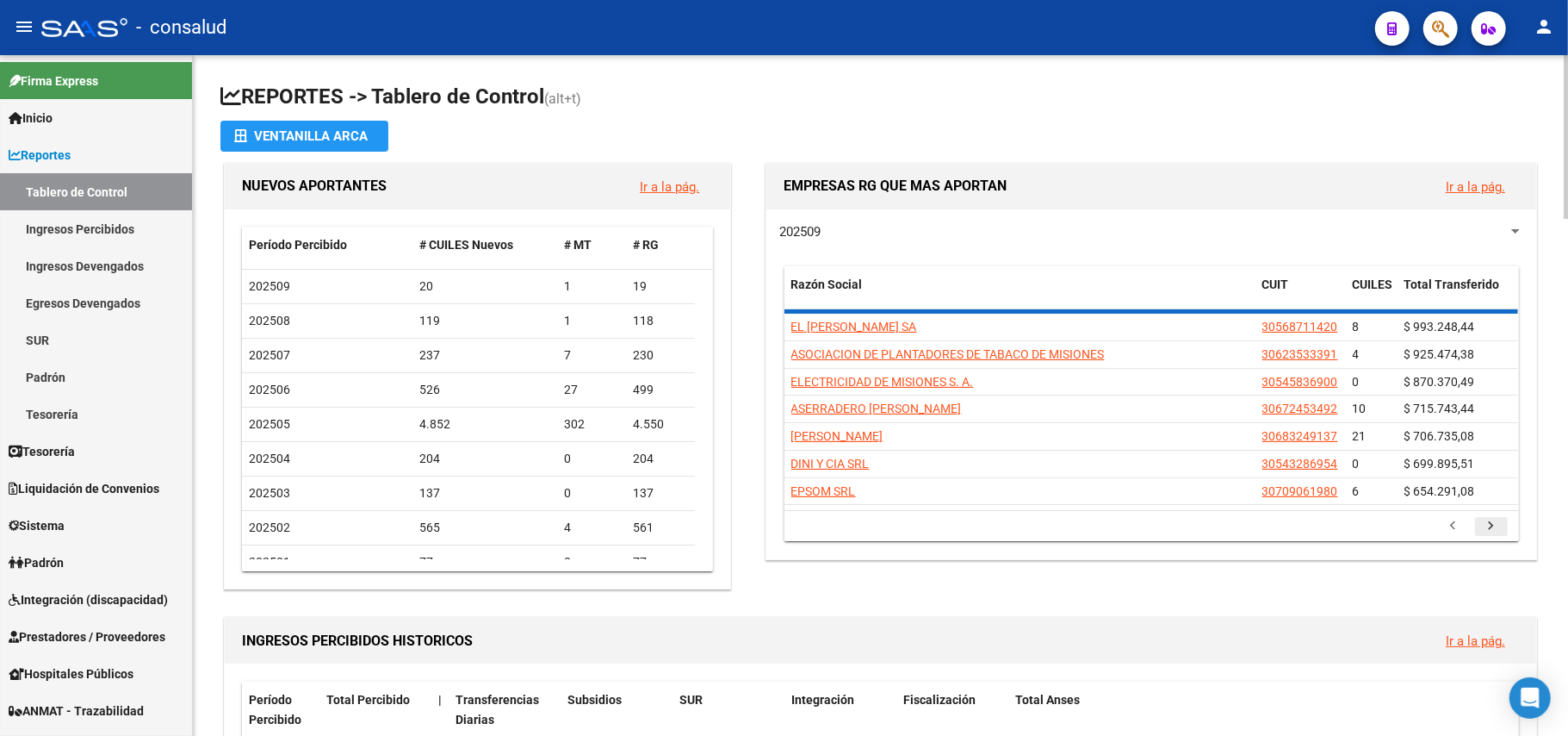
click at [1489, 522] on icon "go to next page" at bounding box center [1491, 528] width 23 height 21
click at [1489, 502] on div "$ 654.291,08" at bounding box center [1457, 491] width 107 height 20
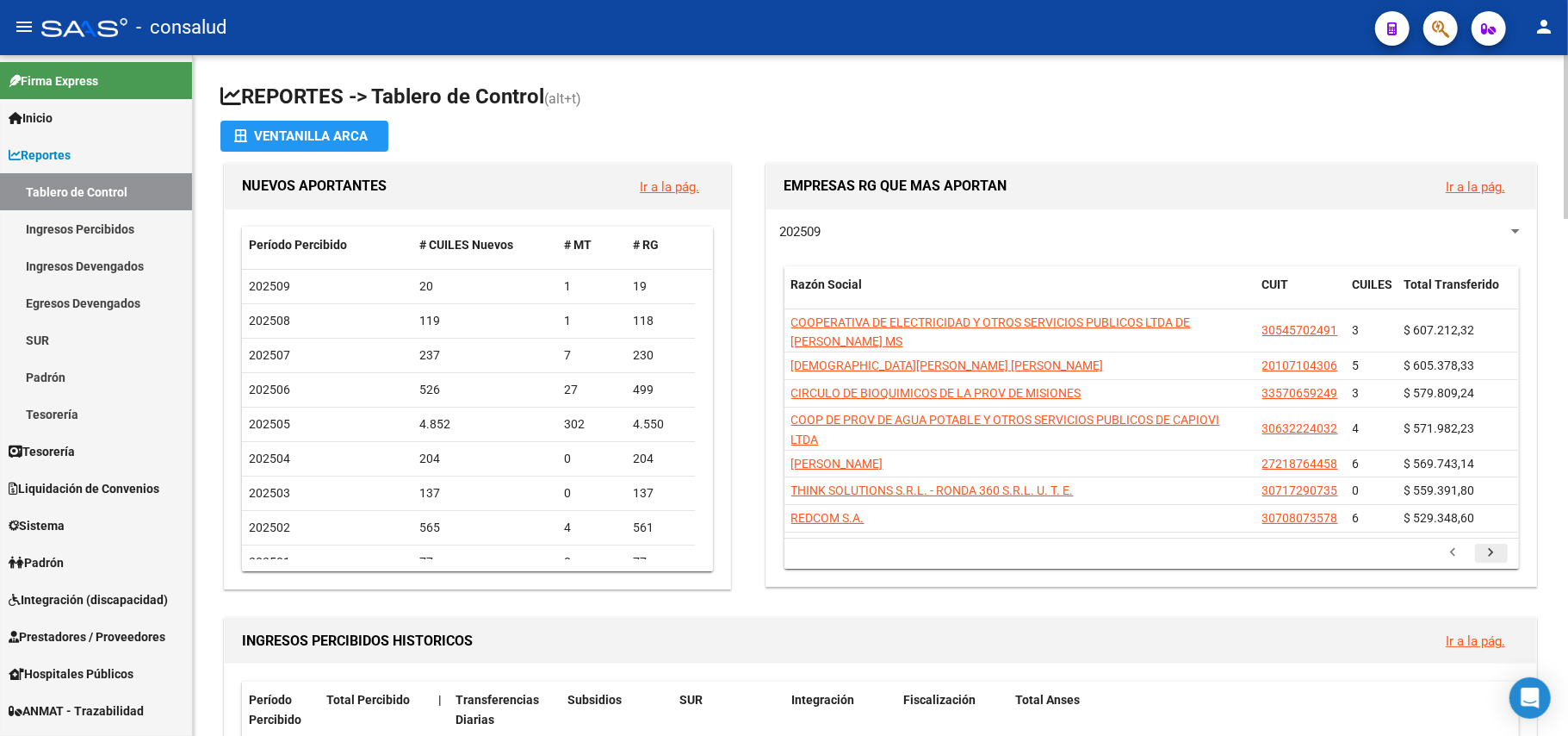
click at [1489, 522] on div "Razón Social CUIT CUILES Total Transferido COOPERATIVA DE ELECTRICIDAD Y OTROS …" at bounding box center [1151, 417] width 735 height 302
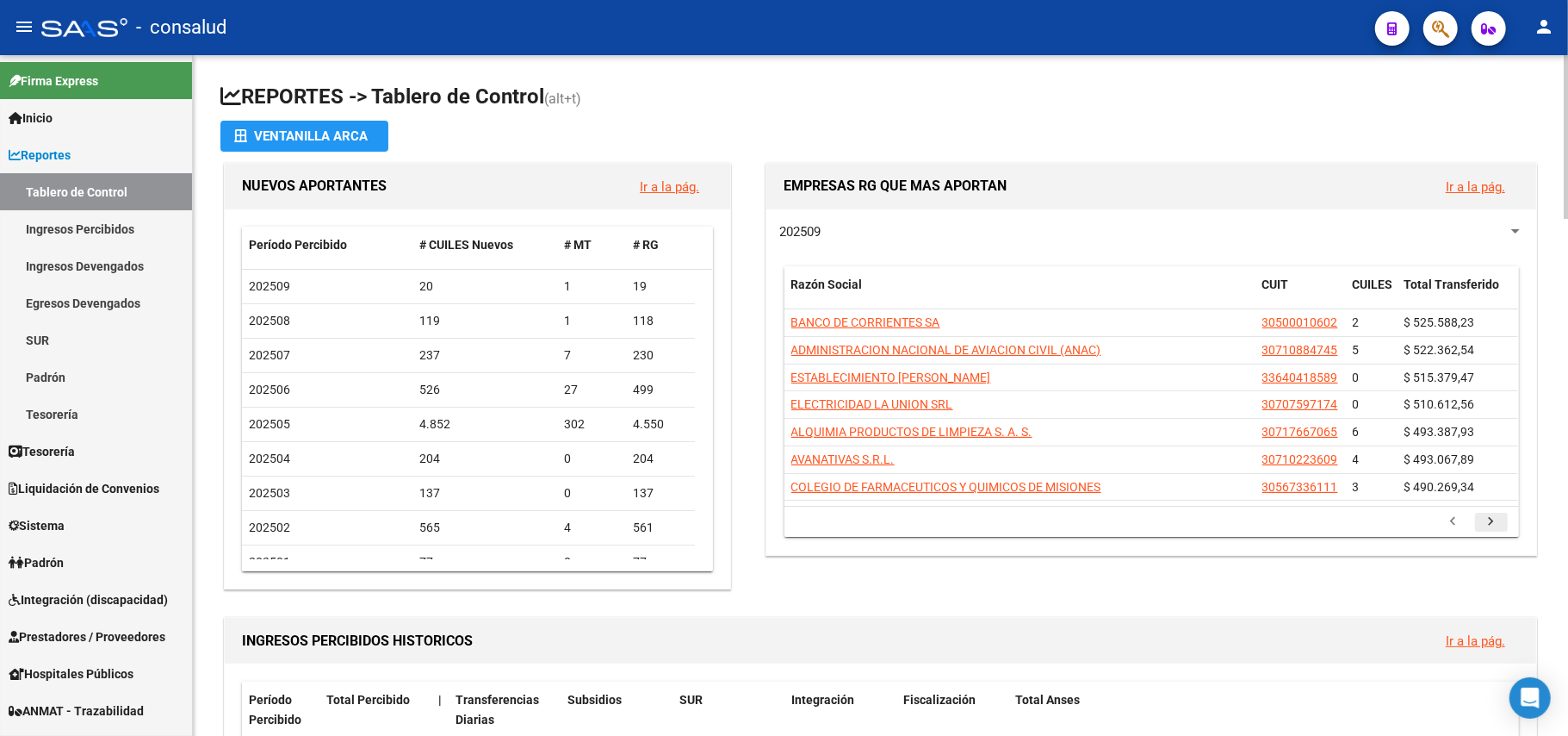
click at [1483, 526] on icon "go to next page" at bounding box center [1491, 524] width 23 height 21
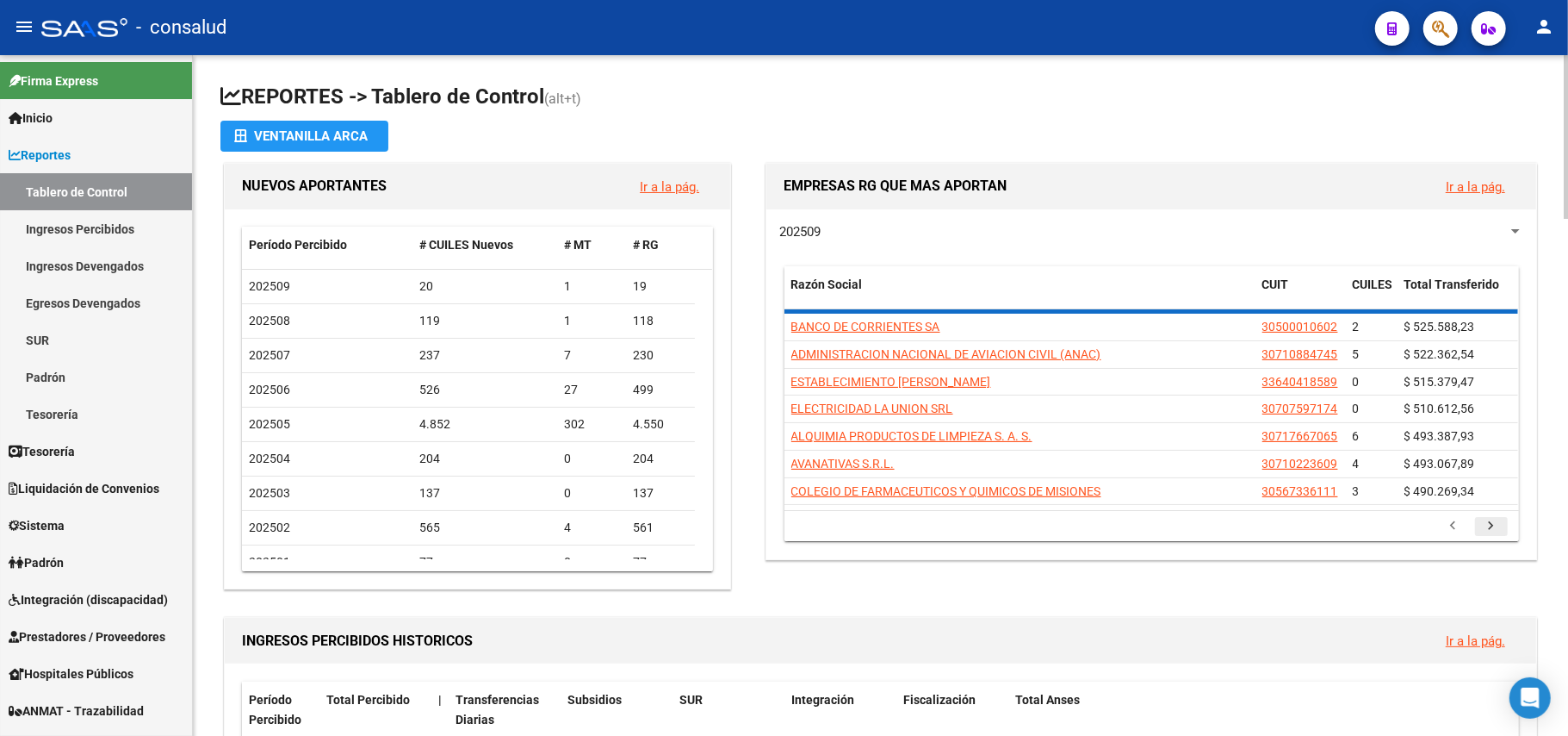
click at [1483, 526] on icon "go to next page" at bounding box center [1491, 528] width 23 height 21
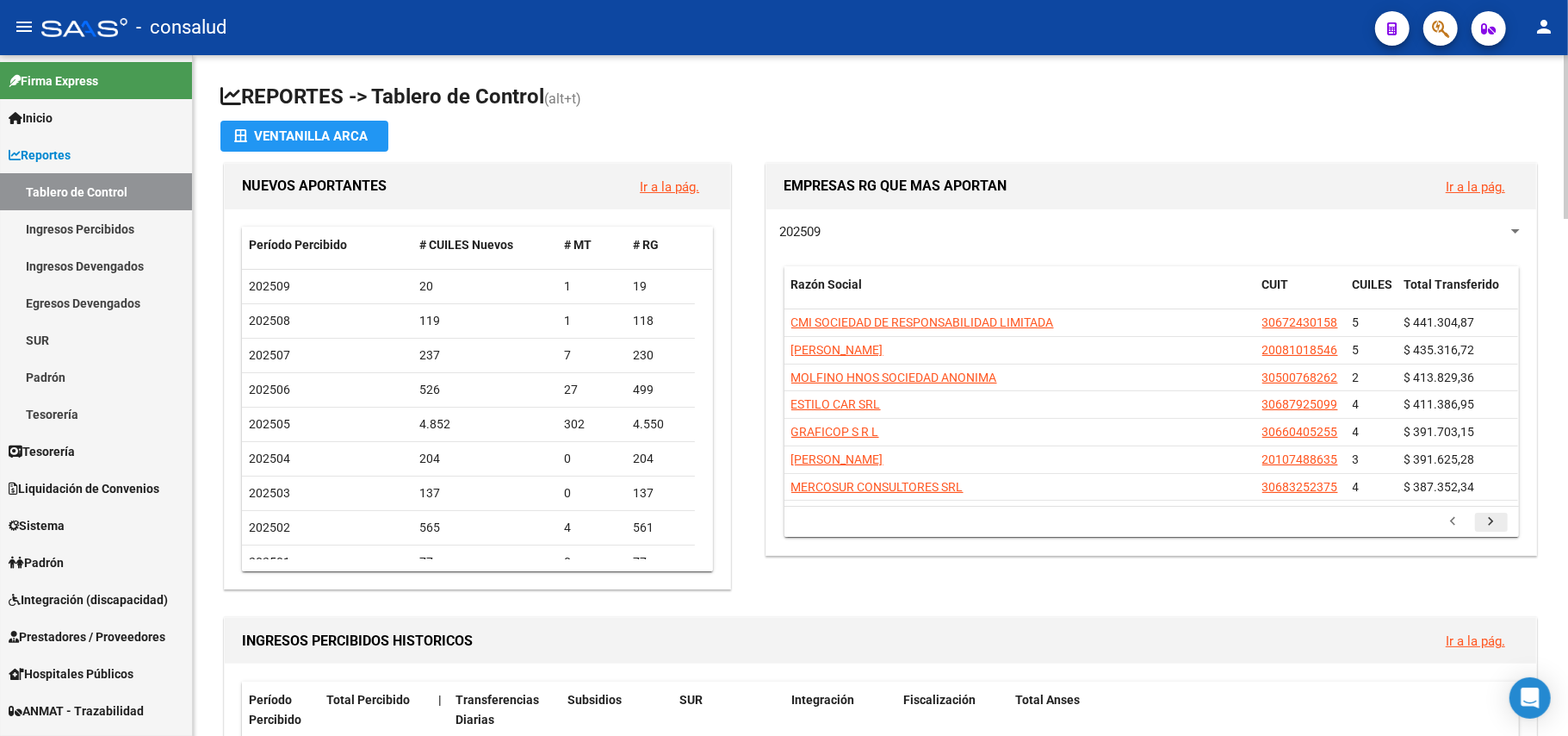
click at [1491, 532] on icon "go to next page" at bounding box center [1491, 524] width 23 height 21
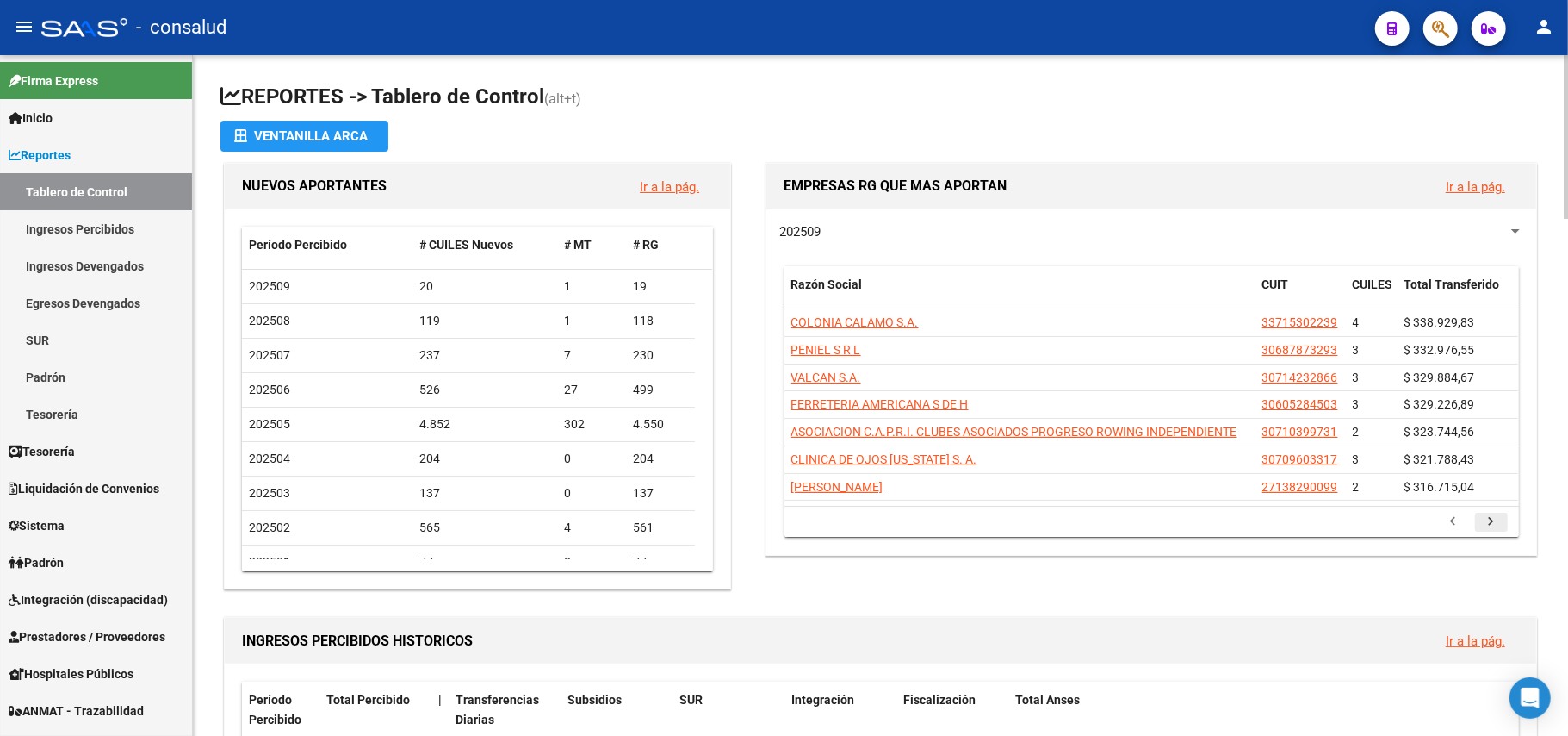
click at [1490, 531] on icon "go to next page" at bounding box center [1491, 524] width 23 height 21
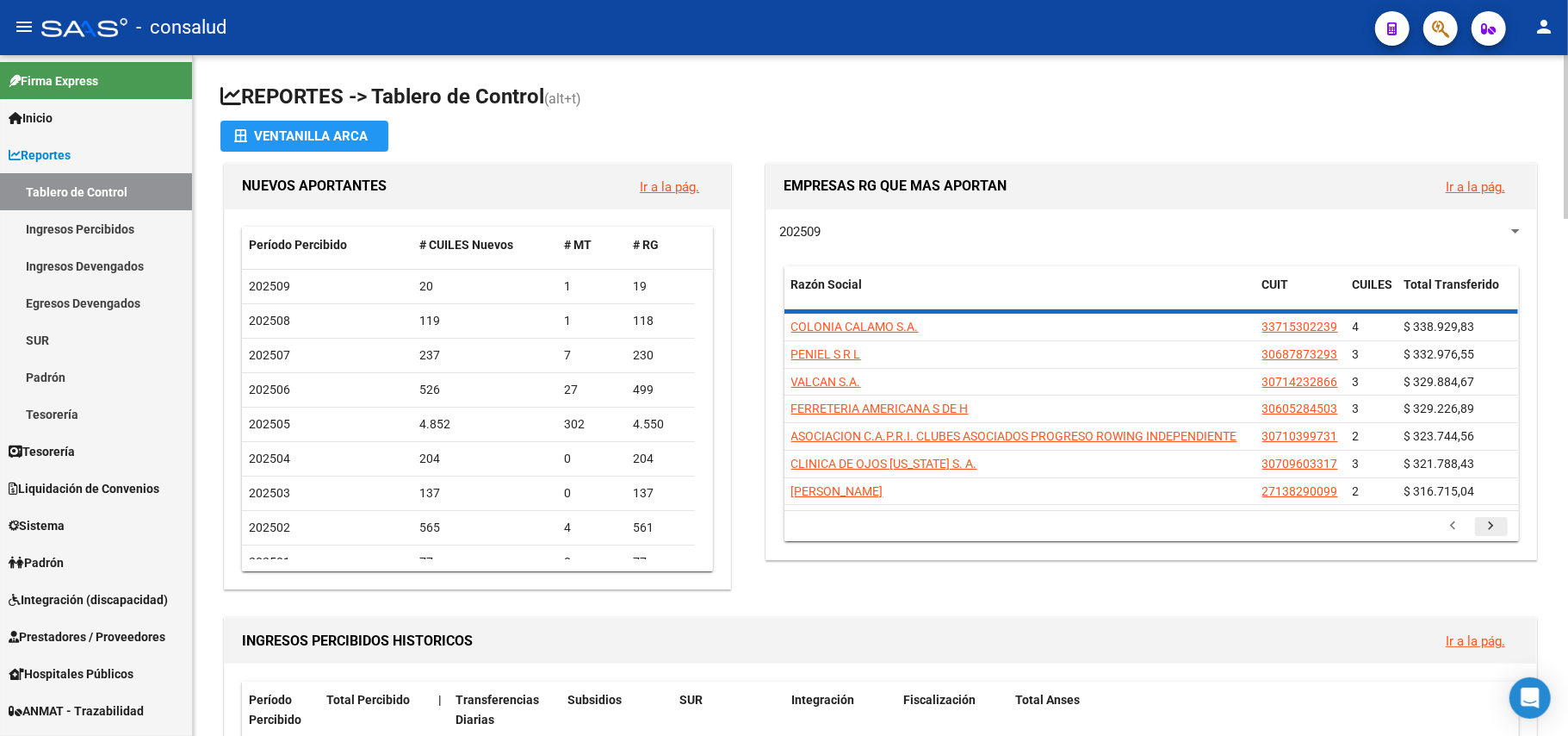
click at [1490, 531] on icon "go to next page" at bounding box center [1491, 528] width 23 height 21
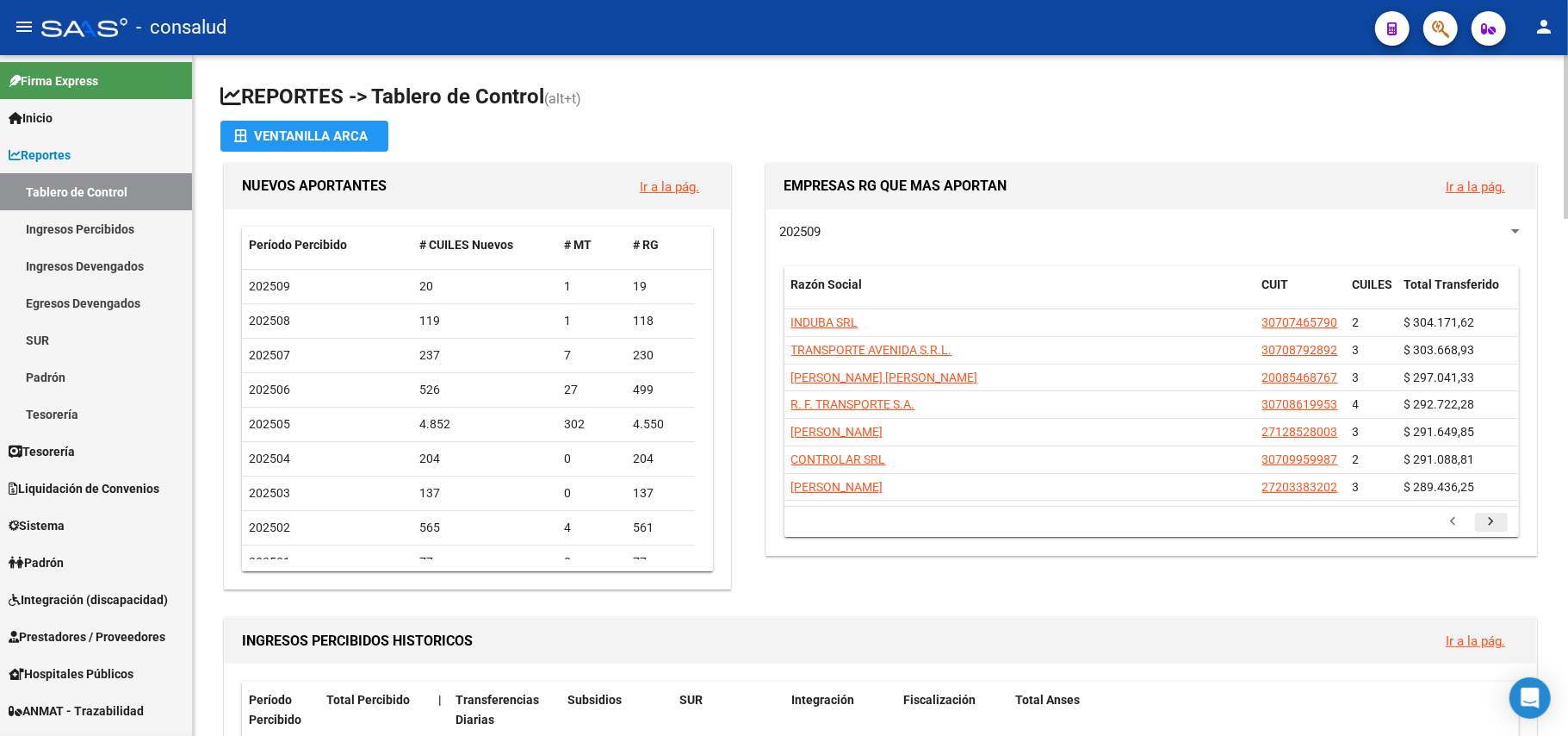
click at [1490, 531] on icon "go to next page" at bounding box center [1491, 524] width 23 height 21
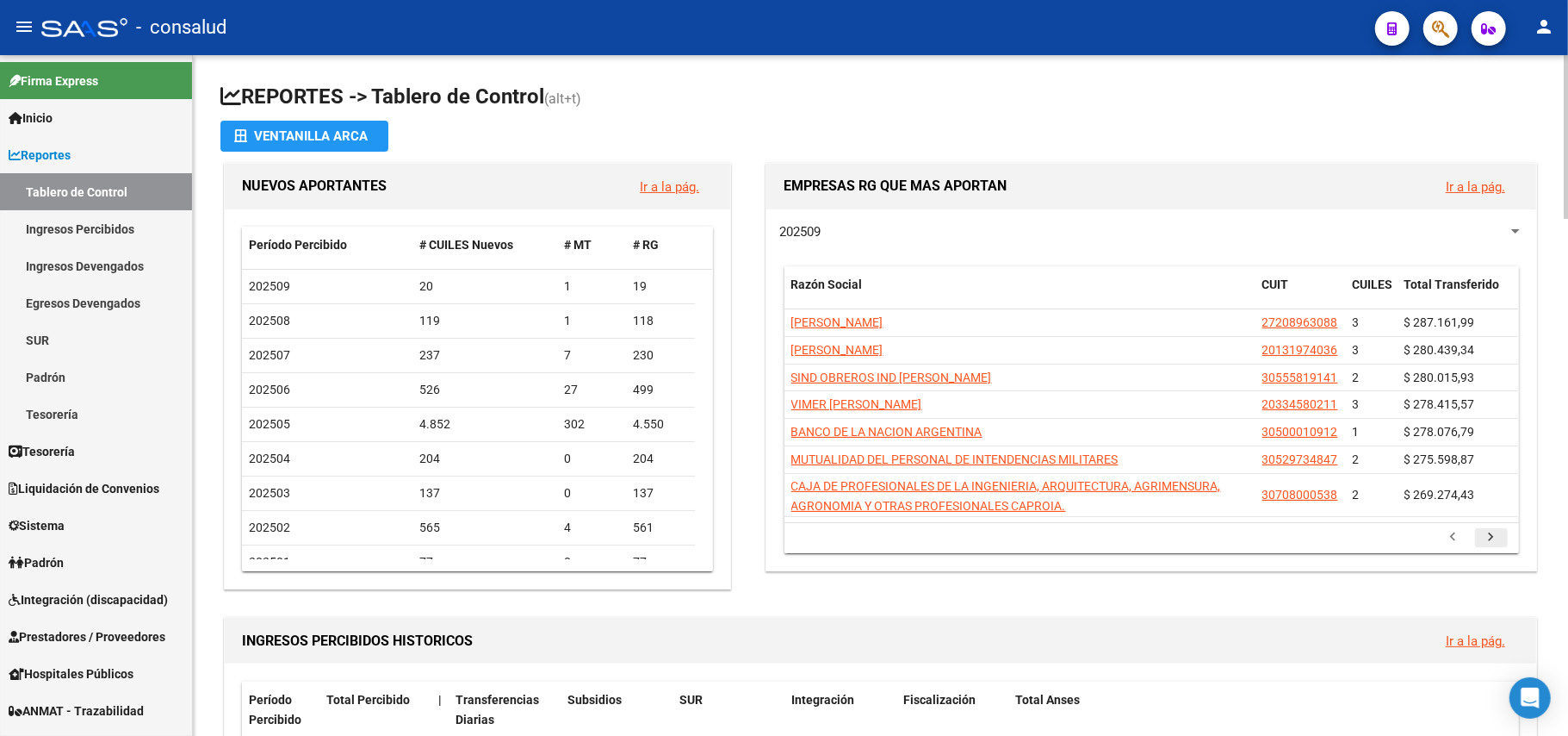
click at [1490, 531] on icon "go to next page" at bounding box center [1491, 538] width 23 height 21
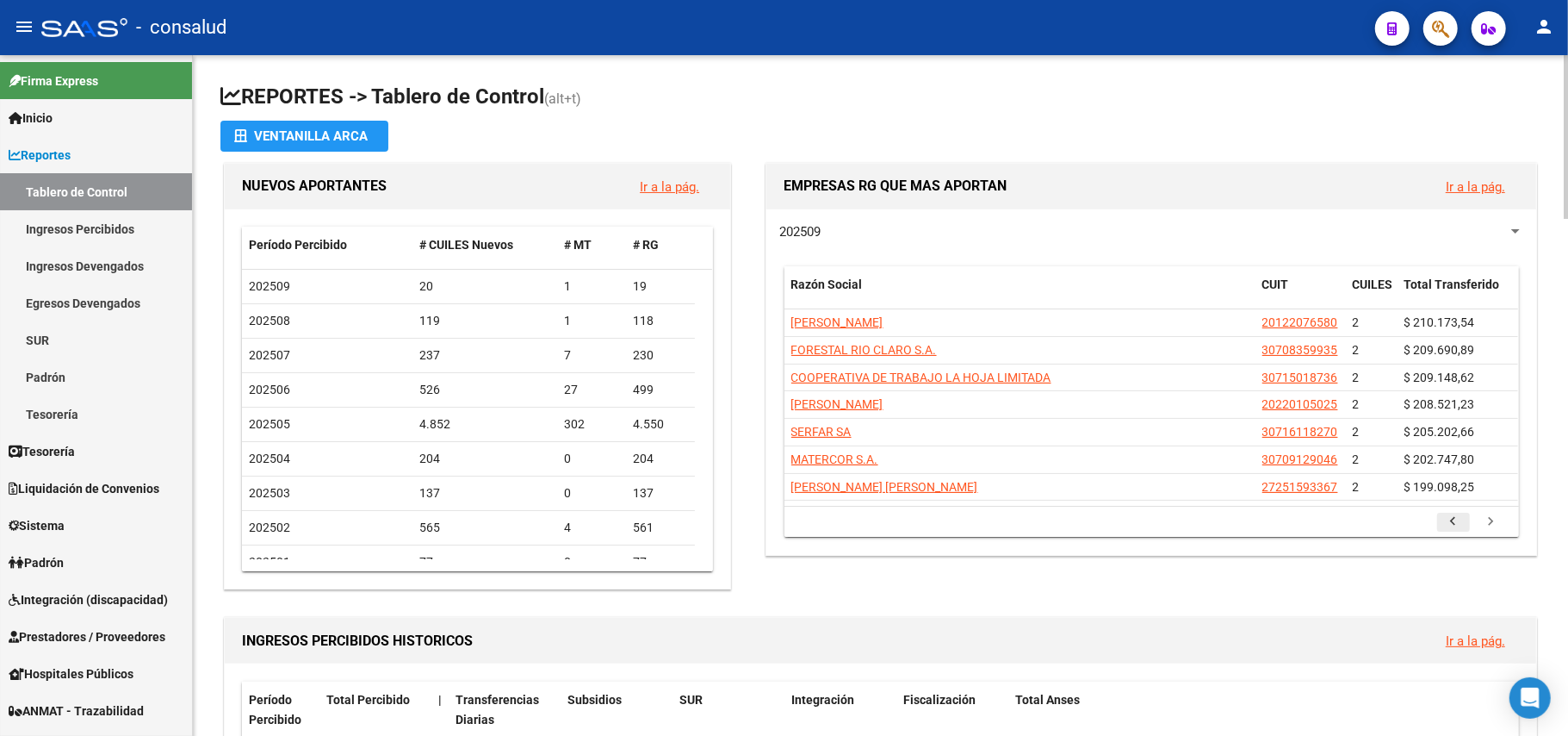
click at [1451, 522] on icon "go to previous page" at bounding box center [1453, 524] width 23 height 21
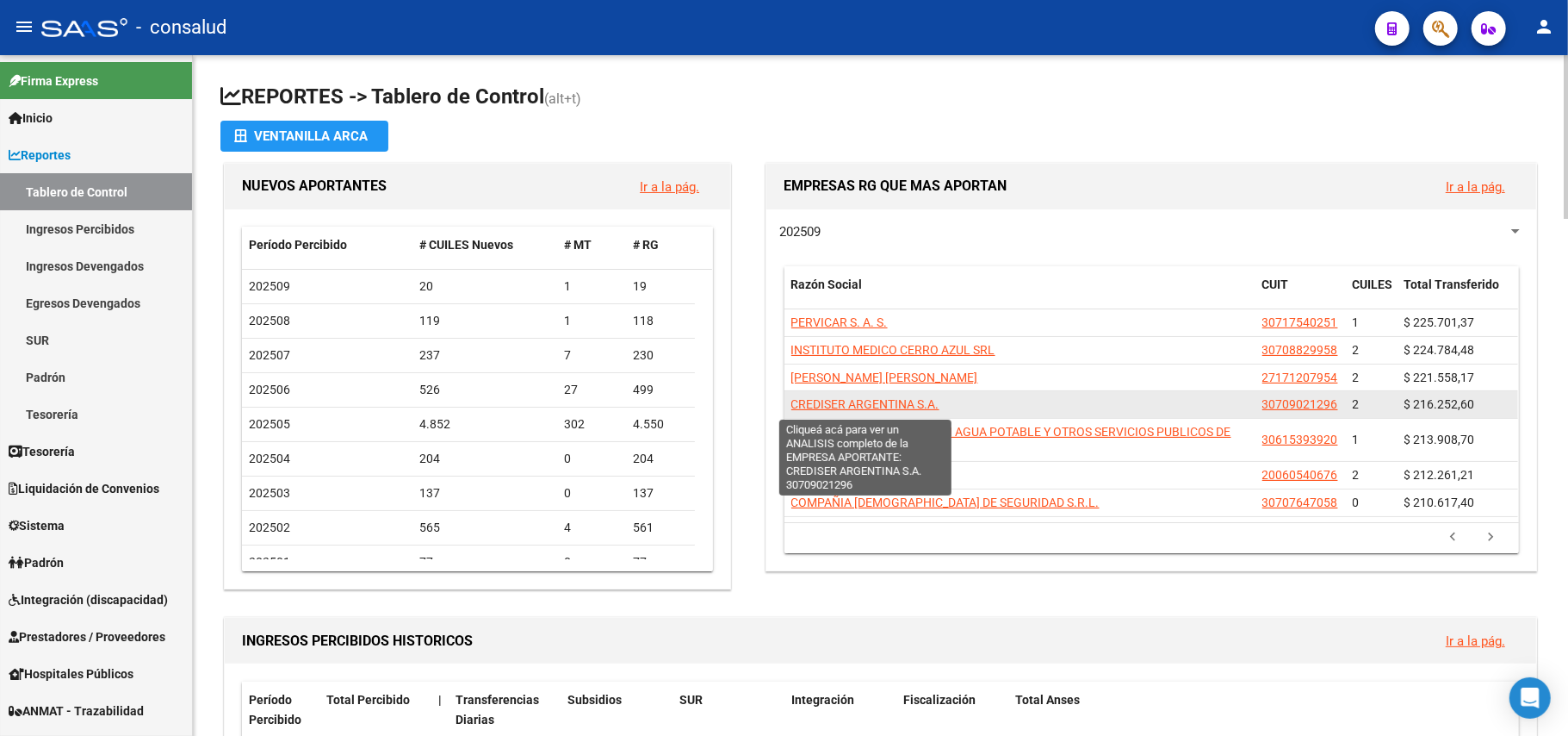
click at [917, 407] on span "CREDISER ARGENTINA S.A." at bounding box center [865, 404] width 148 height 14
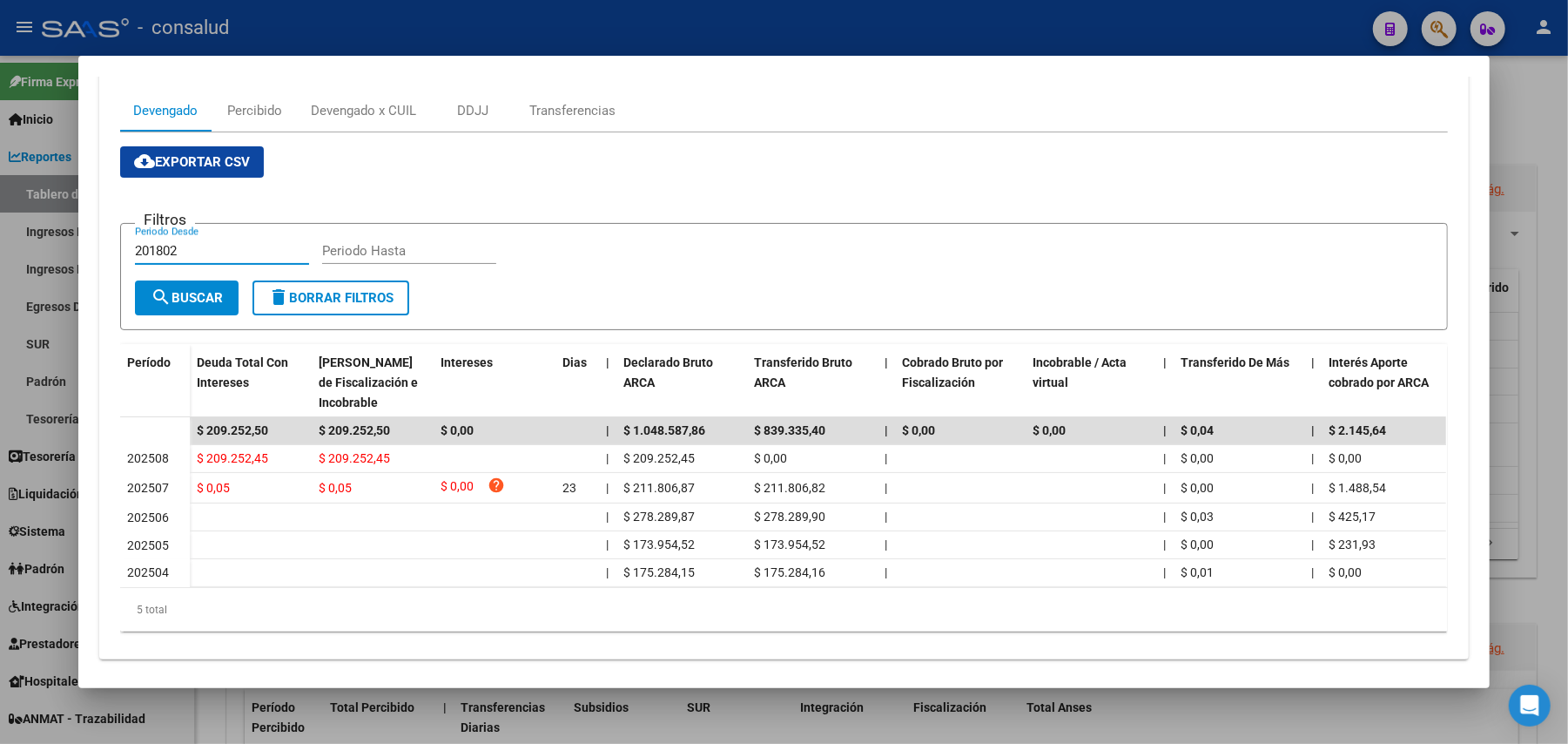
drag, startPoint x: 216, startPoint y: 255, endPoint x: 96, endPoint y: 245, distance: 120.4
click at [99, 245] on div "Devengado Percibido Devengado x CUIL DDJJ Transferencias cloud_download Exporta…" at bounding box center [784, 367] width 1370 height 582
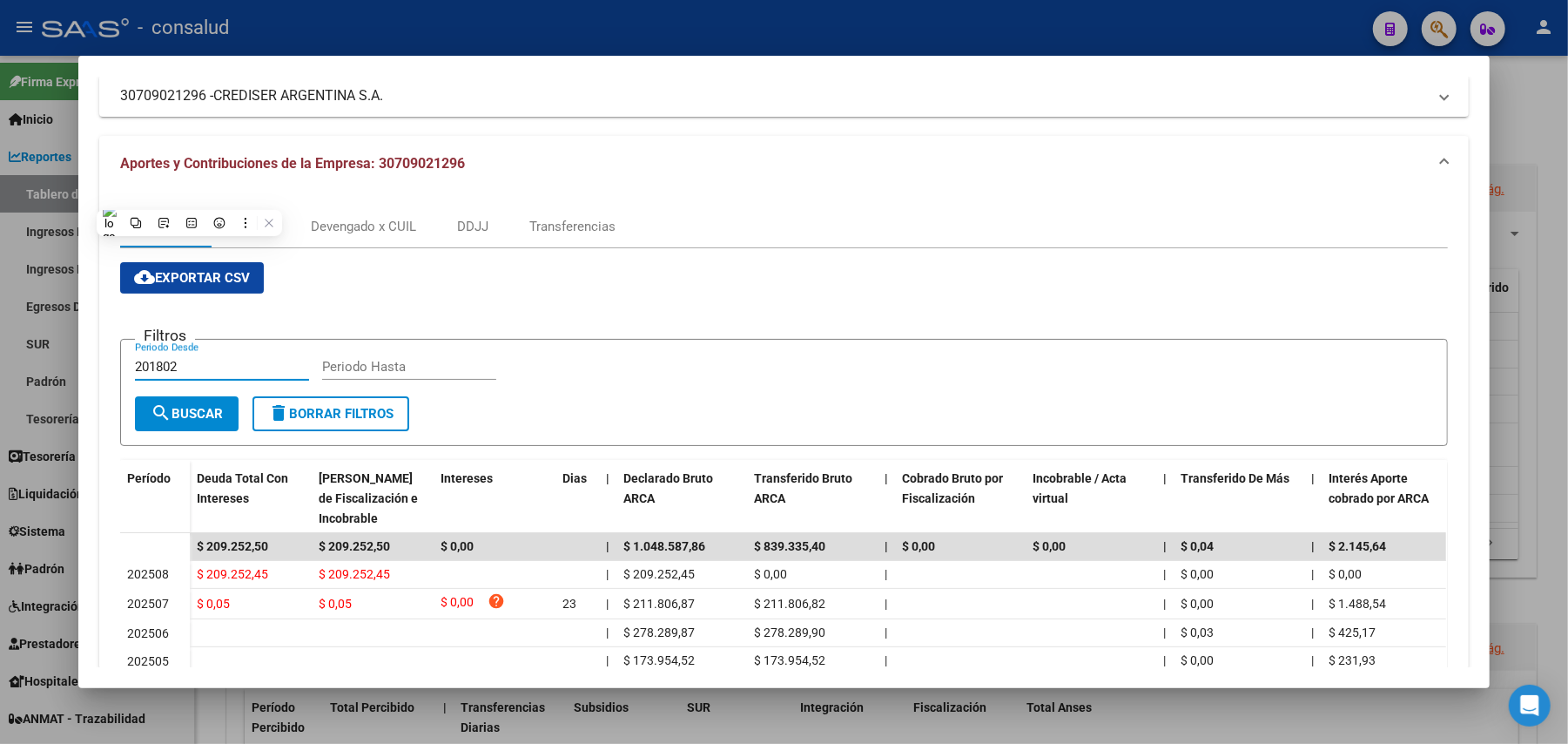
scroll to position [0, 0]
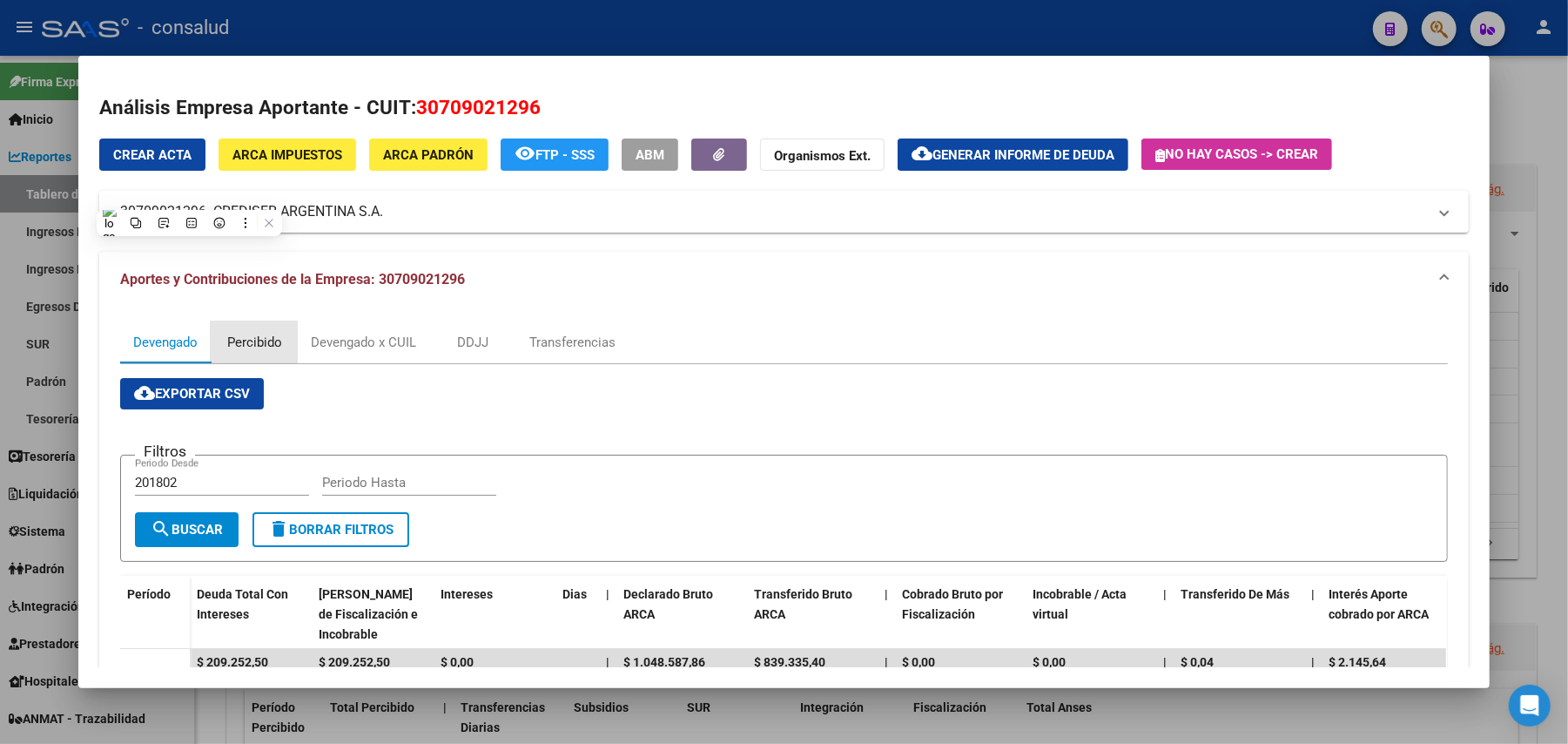
click at [259, 342] on div "Percibido" at bounding box center [255, 342] width 55 height 19
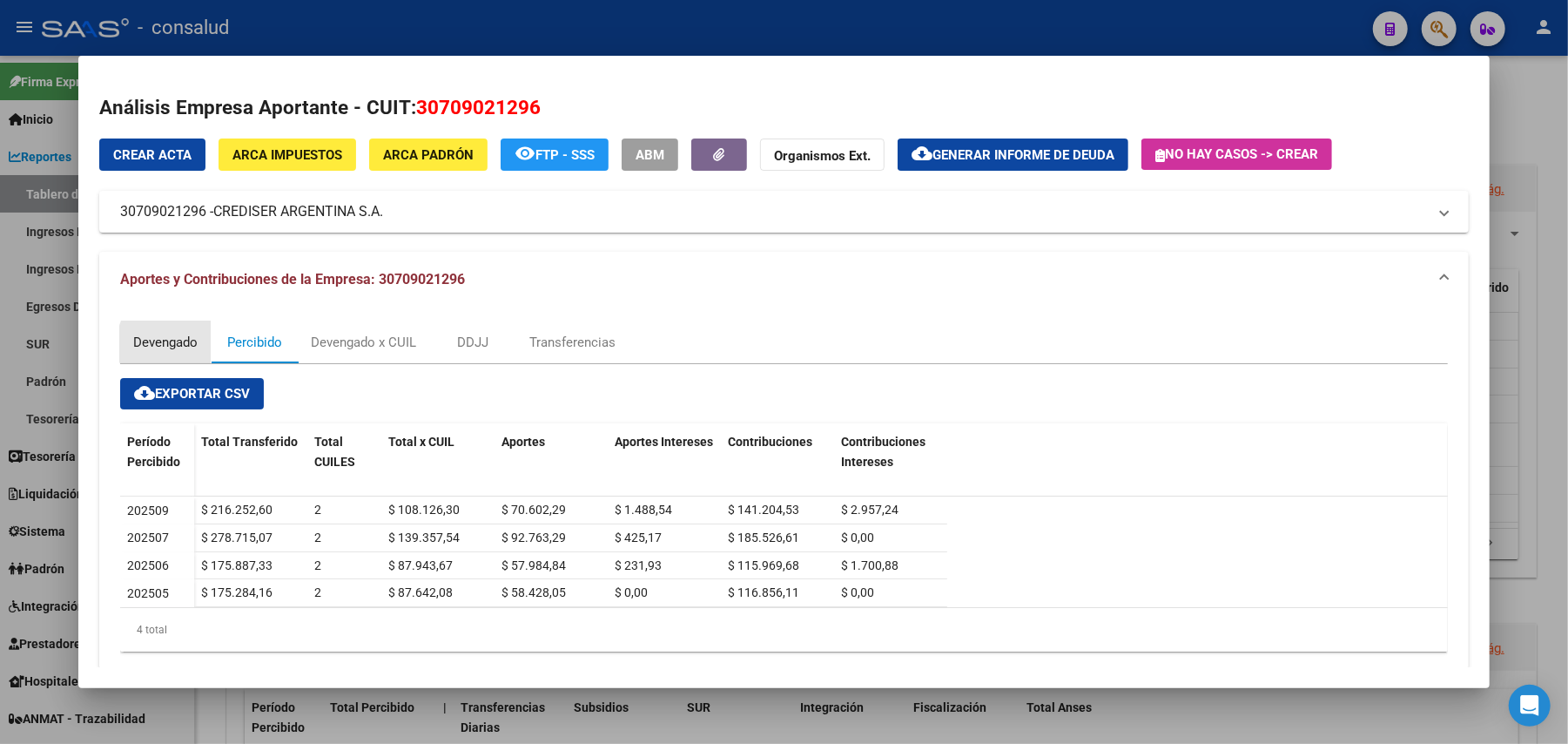
click at [171, 344] on div "Devengado" at bounding box center [165, 342] width 65 height 19
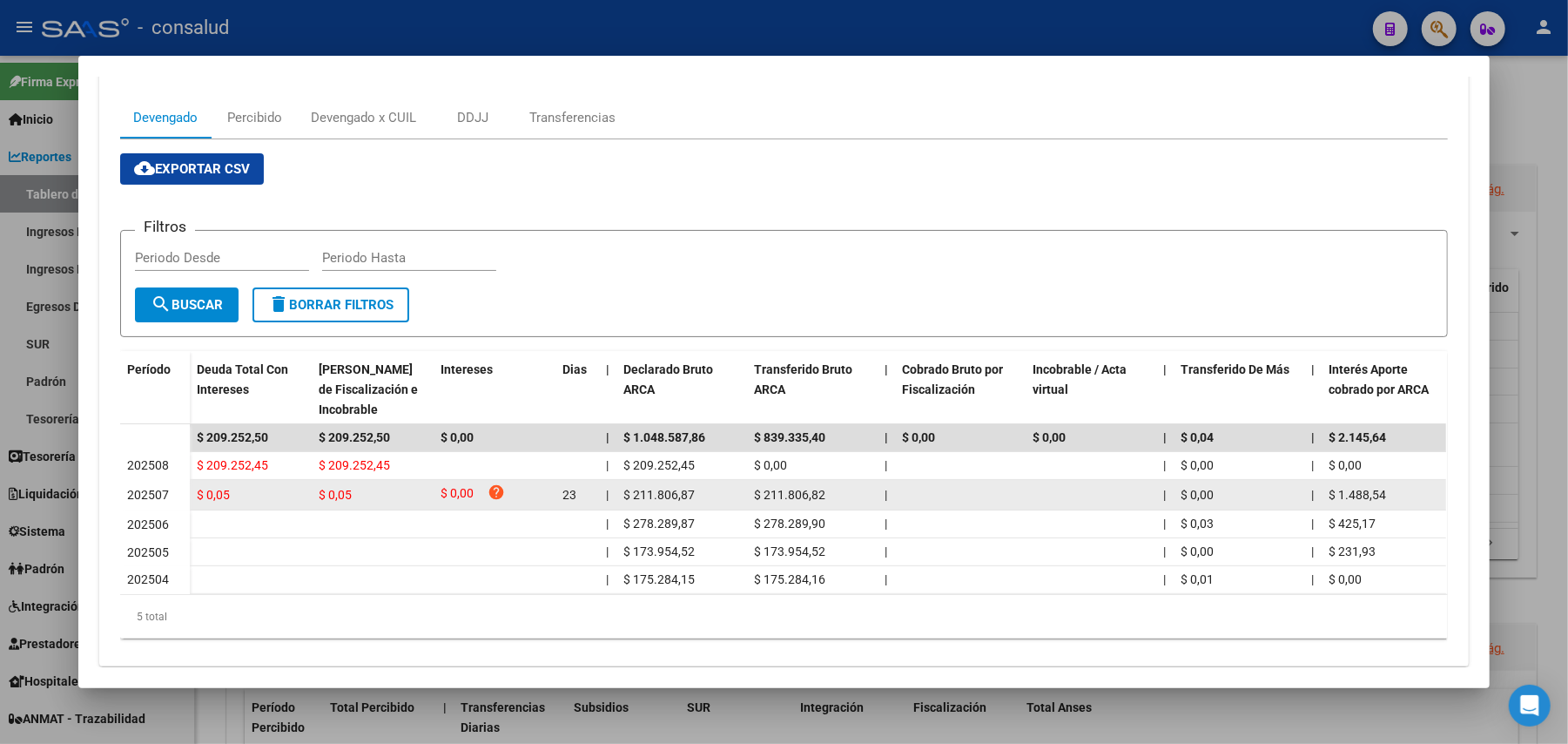
scroll to position [232, 0]
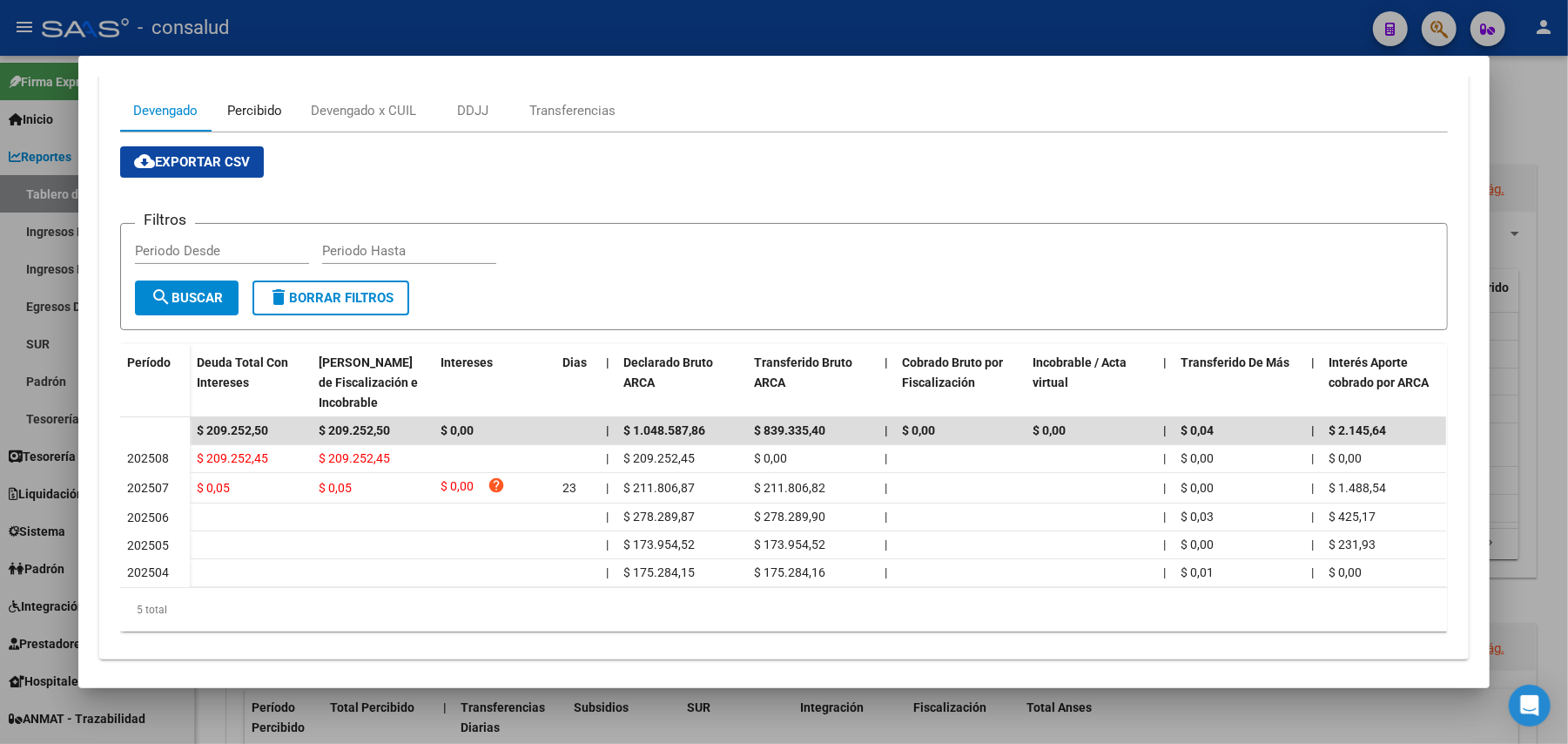
click at [258, 116] on div "Percibido" at bounding box center [255, 110] width 55 height 19
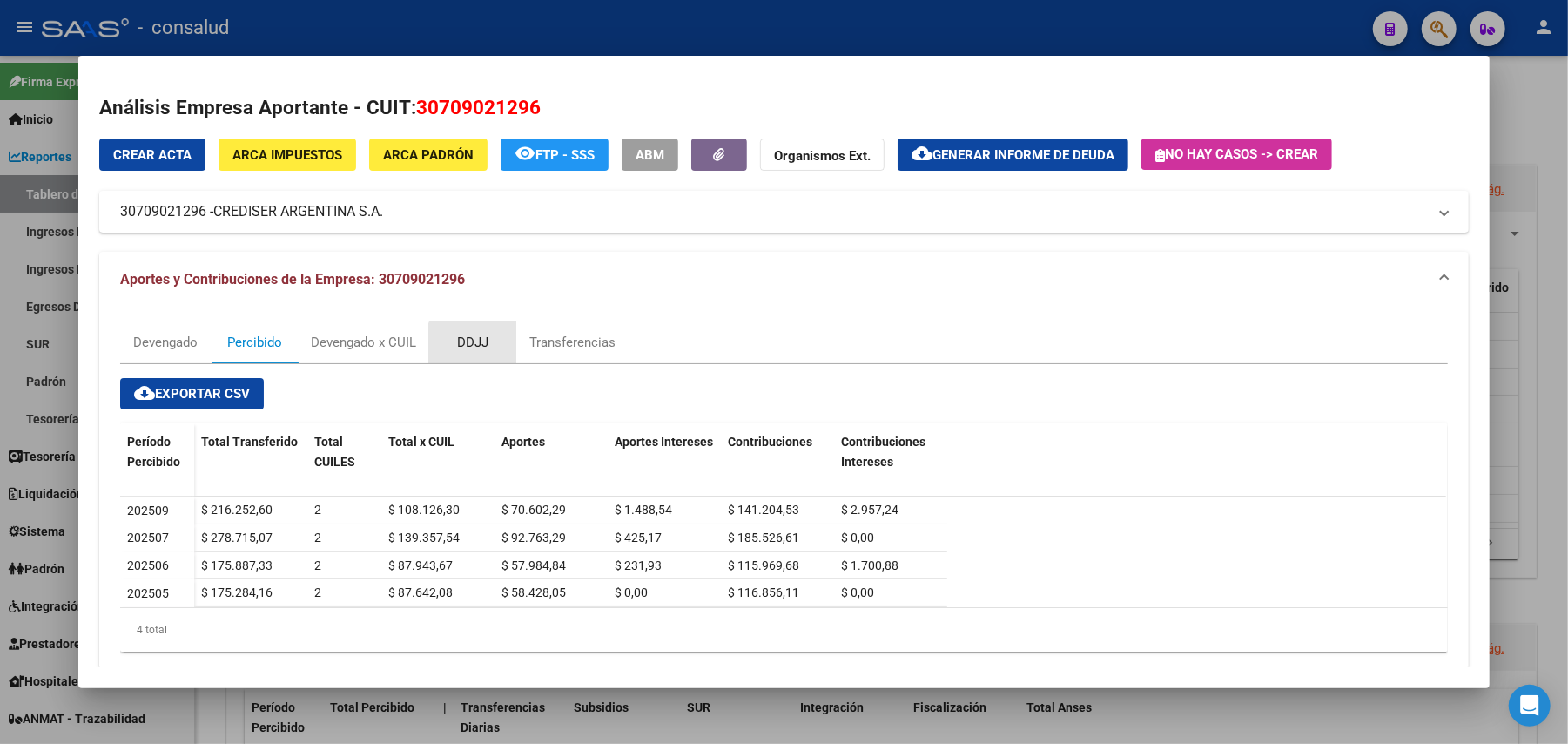
click at [466, 345] on div "DDJJ" at bounding box center [472, 342] width 31 height 19
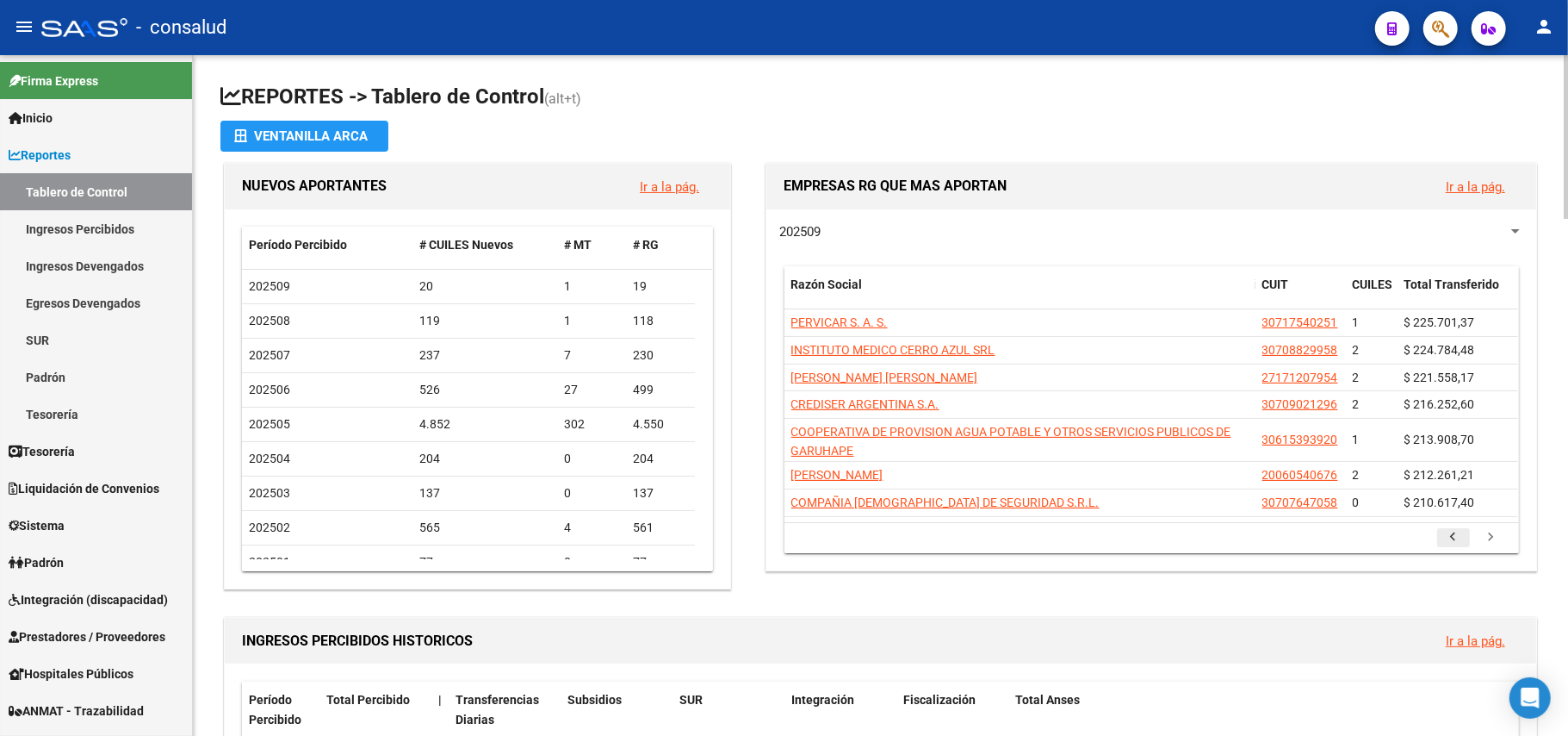
click at [1445, 541] on icon "go to previous page" at bounding box center [1453, 538] width 23 height 21
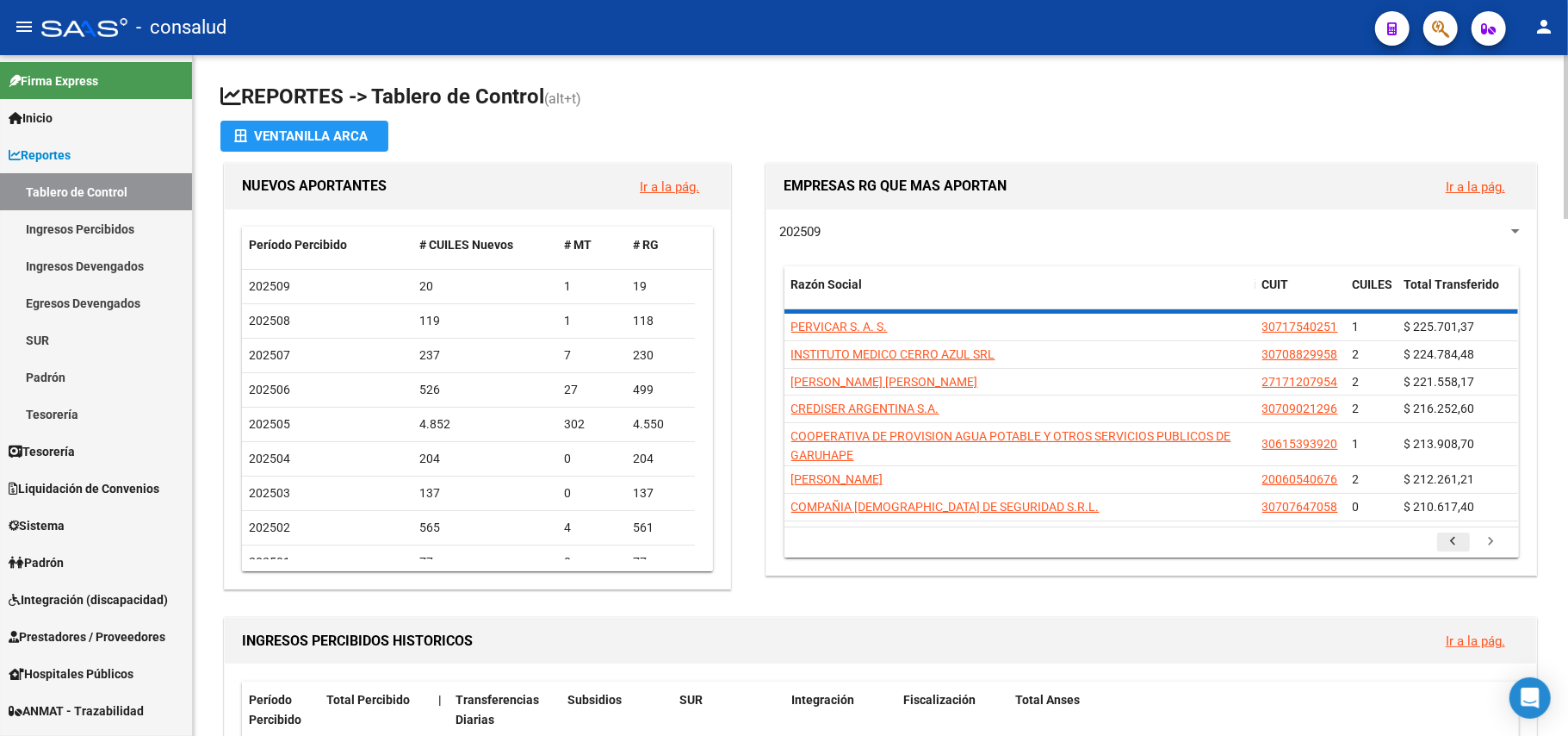
click at [1445, 541] on icon "go to previous page" at bounding box center [1453, 543] width 23 height 21
click at [1445, 541] on div "202509 Razón Social CUIT CUILES Total Transferido PERVICAR S. A. S. 30717540251…" at bounding box center [1151, 392] width 770 height 366
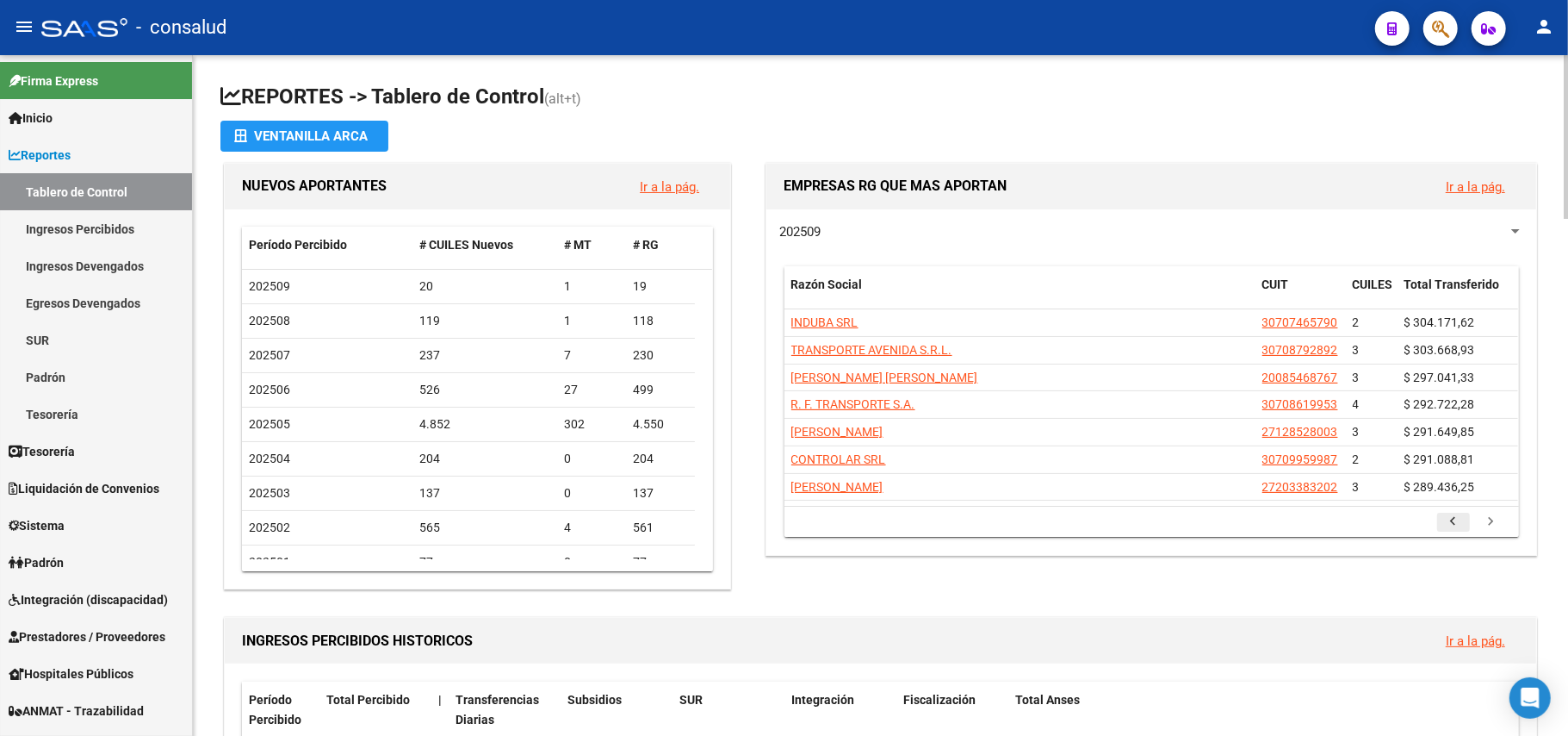
click at [1461, 522] on icon "go to previous page" at bounding box center [1453, 524] width 23 height 21
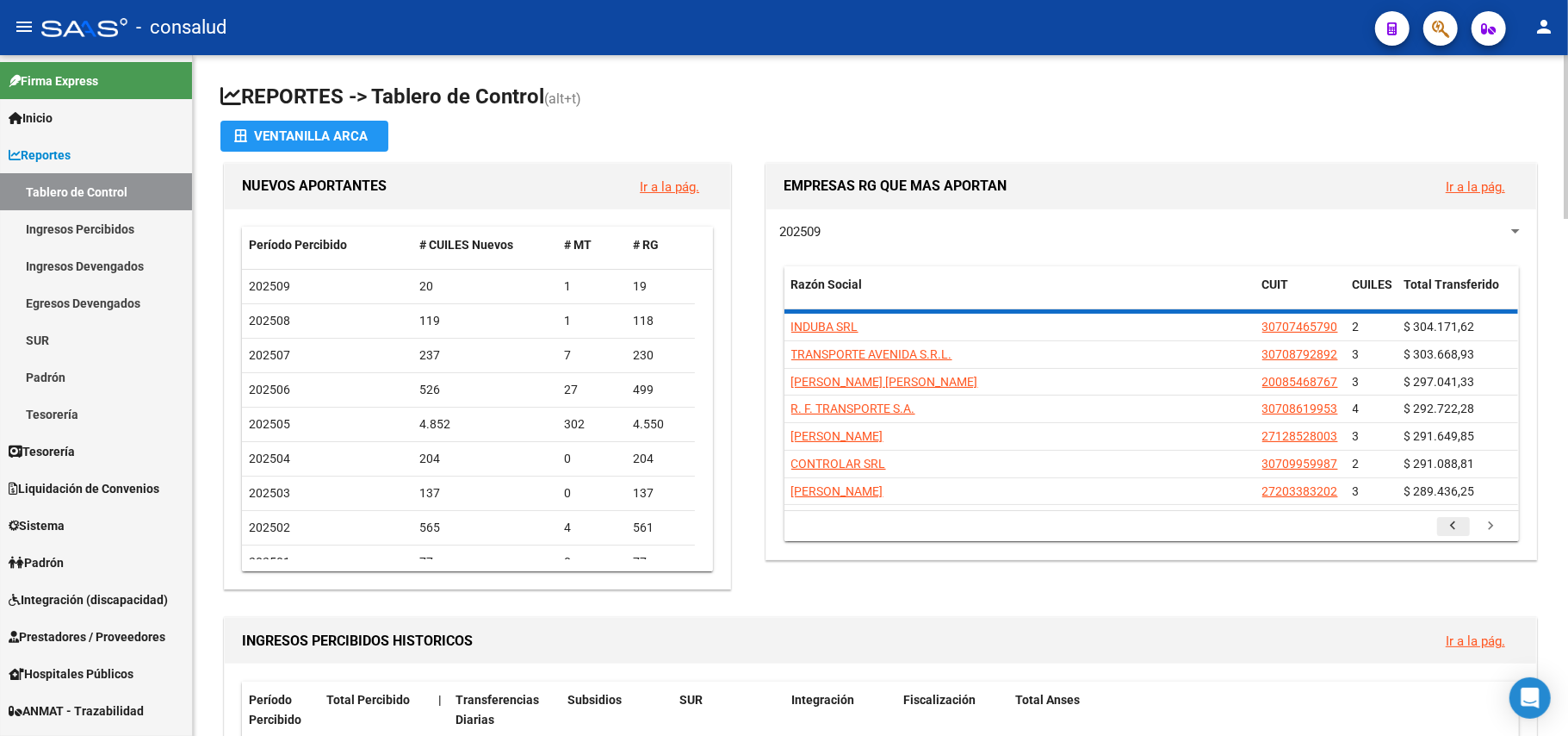
click at [1461, 522] on icon "go to previous page" at bounding box center [1453, 528] width 23 height 21
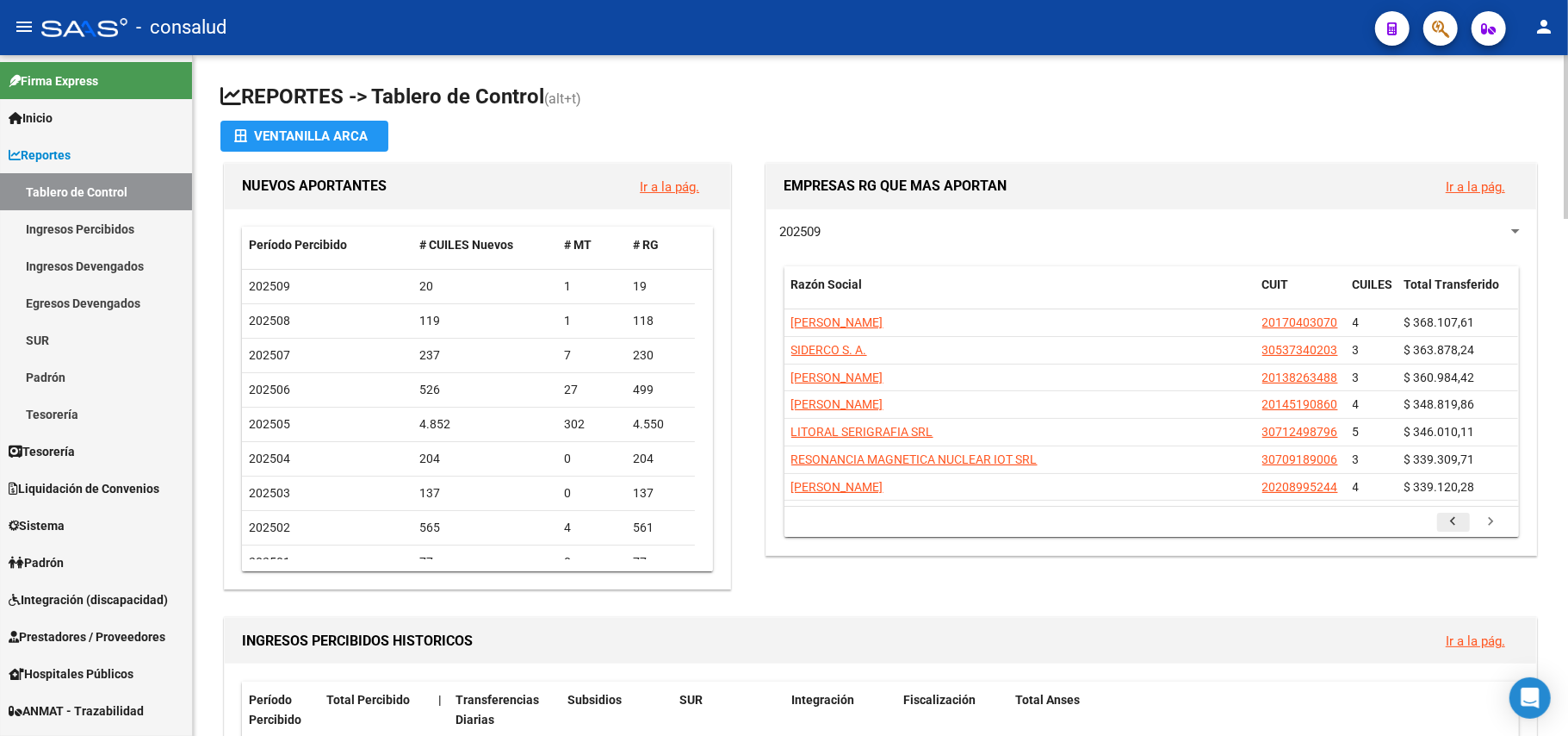
click at [1456, 522] on icon "go to previous page" at bounding box center [1453, 524] width 23 height 21
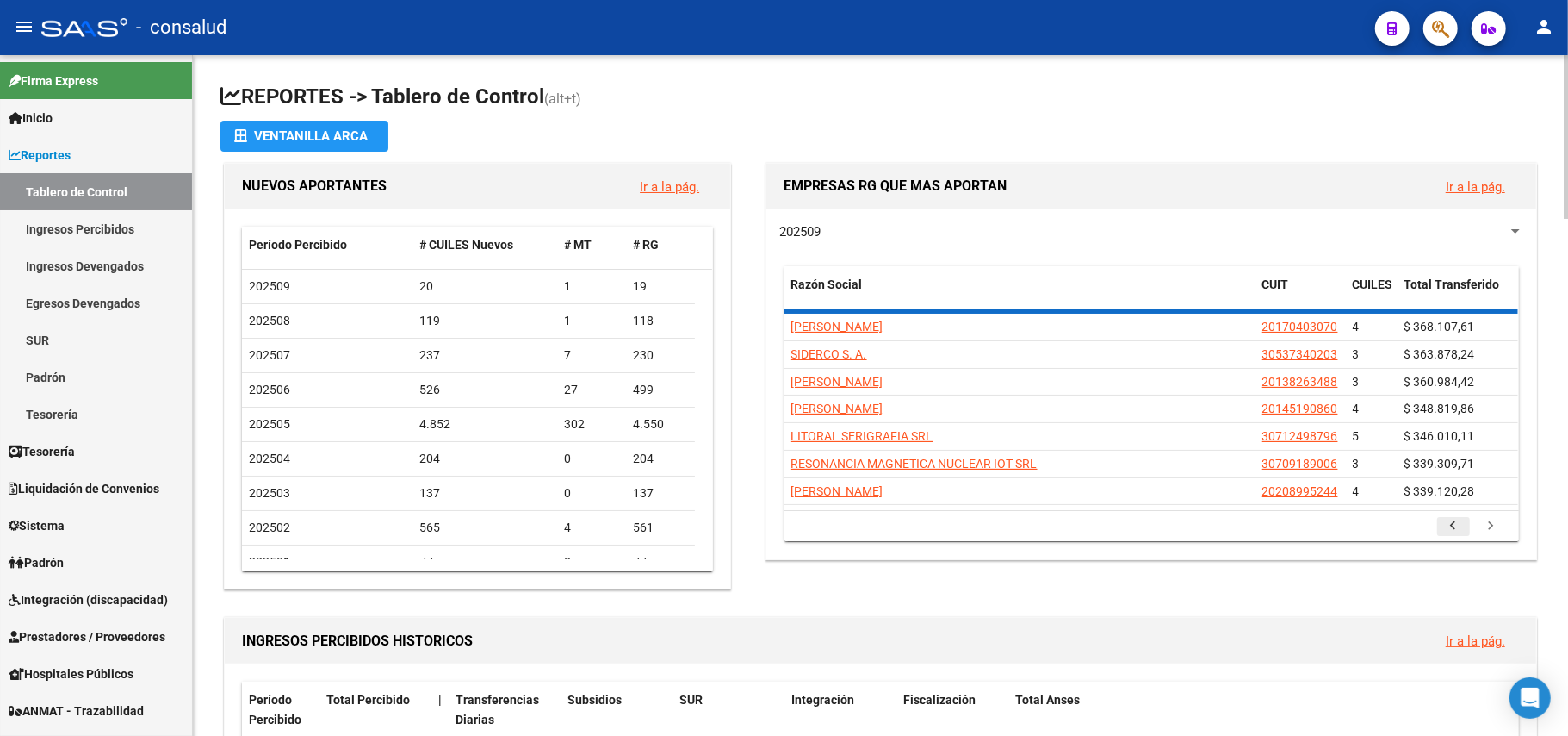
click at [1456, 522] on icon "go to previous page" at bounding box center [1453, 528] width 23 height 21
click at [1455, 522] on icon "go to previous page" at bounding box center [1453, 528] width 23 height 21
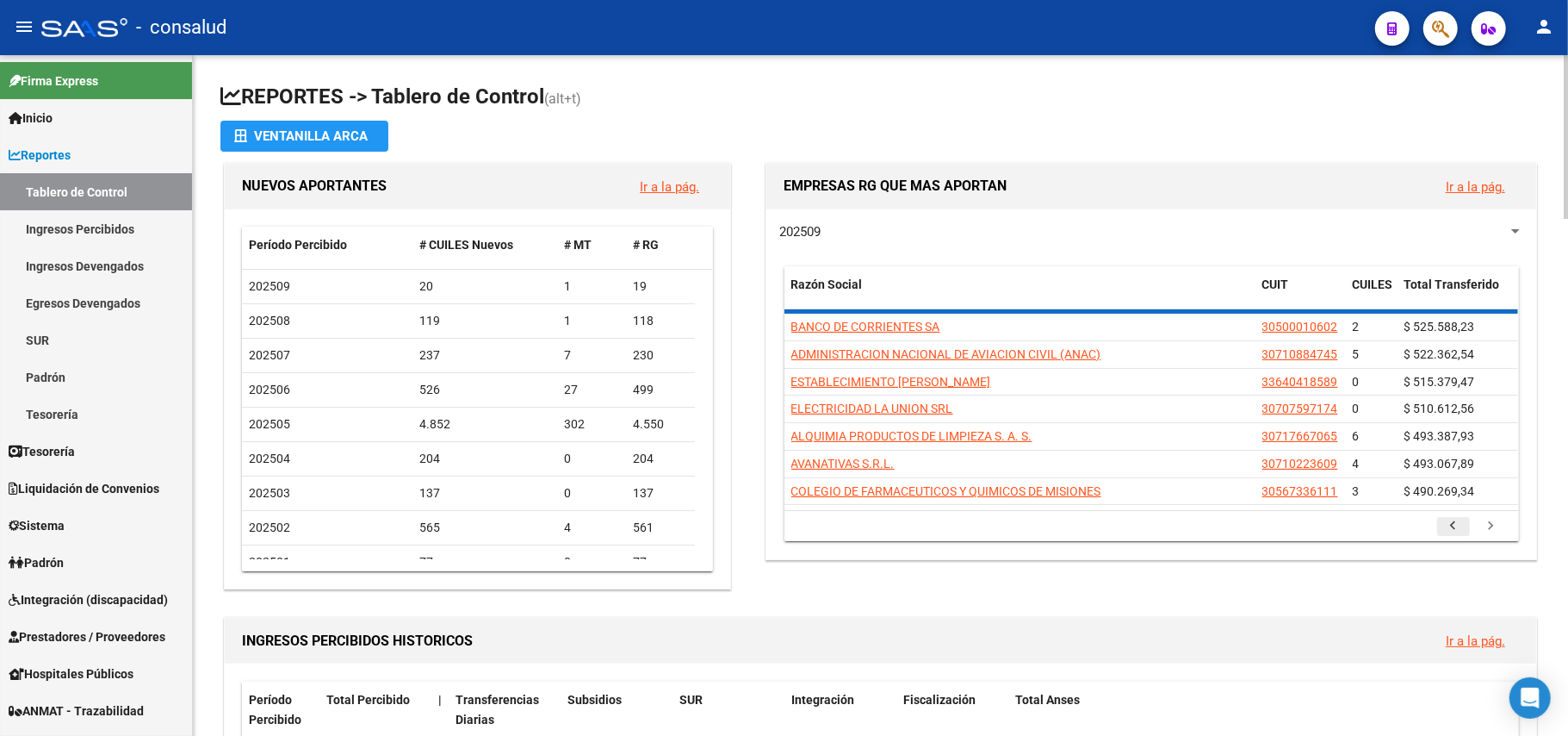
click at [1455, 498] on span "$ 490.269,34" at bounding box center [1440, 491] width 71 height 14
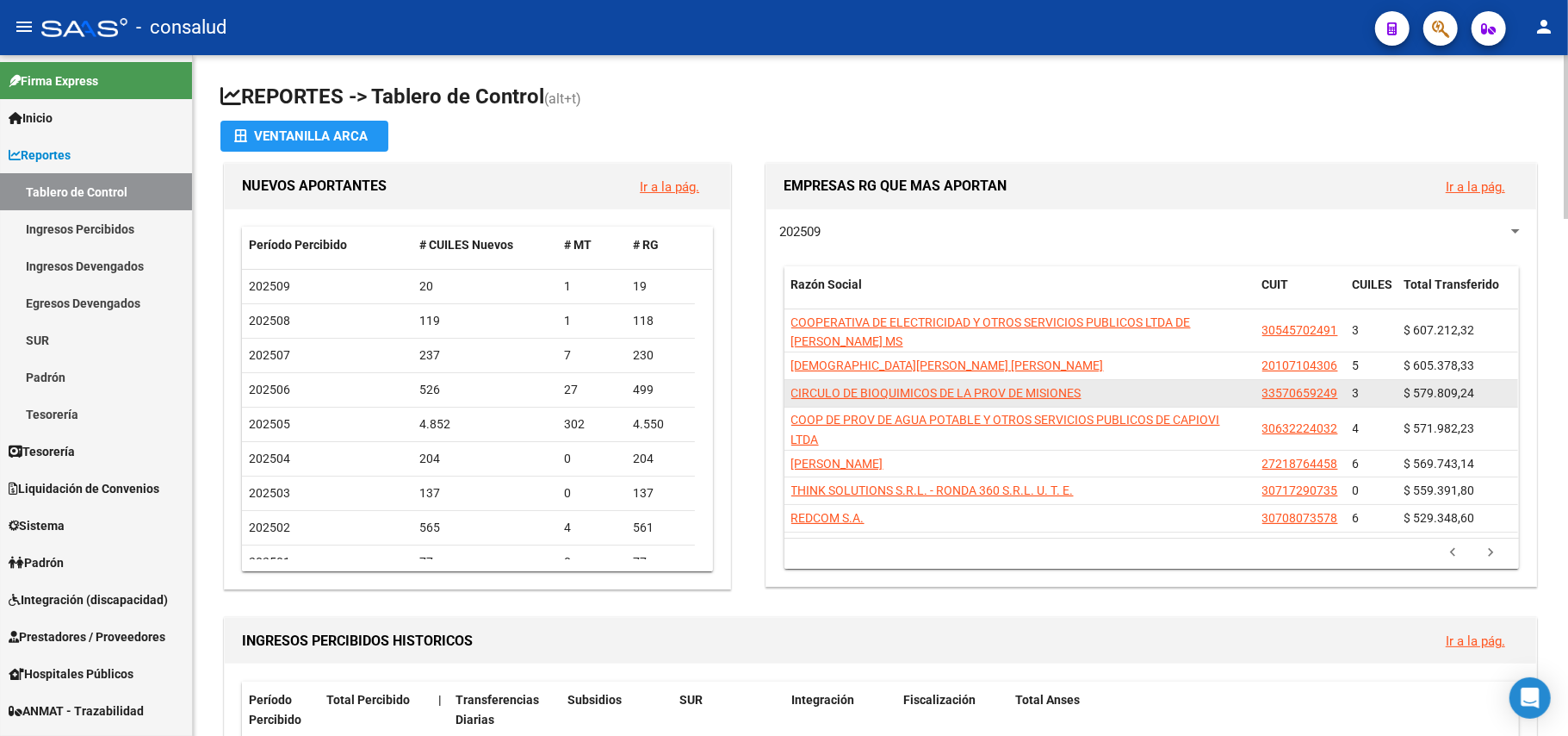
click at [1075, 403] on datatable-body-cell "CIRCULO DE BIOQUIMICOS DE LA PROV DE MISIONES" at bounding box center [1019, 393] width 471 height 27
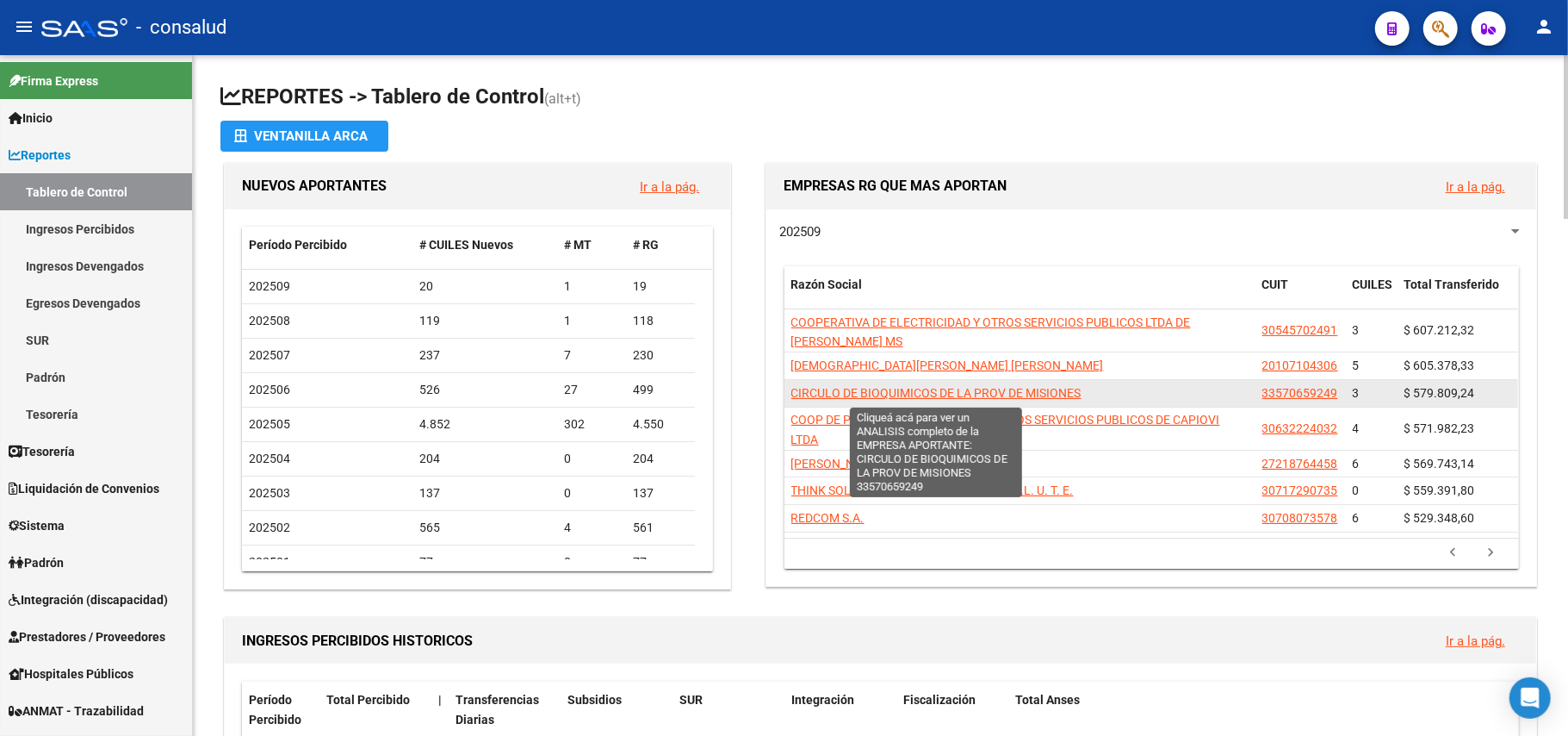
click at [1072, 400] on span "CIRCULO DE BIOQUIMICOS DE LA PROV DE MISIONES" at bounding box center [936, 393] width 290 height 14
type textarea "33570659249"
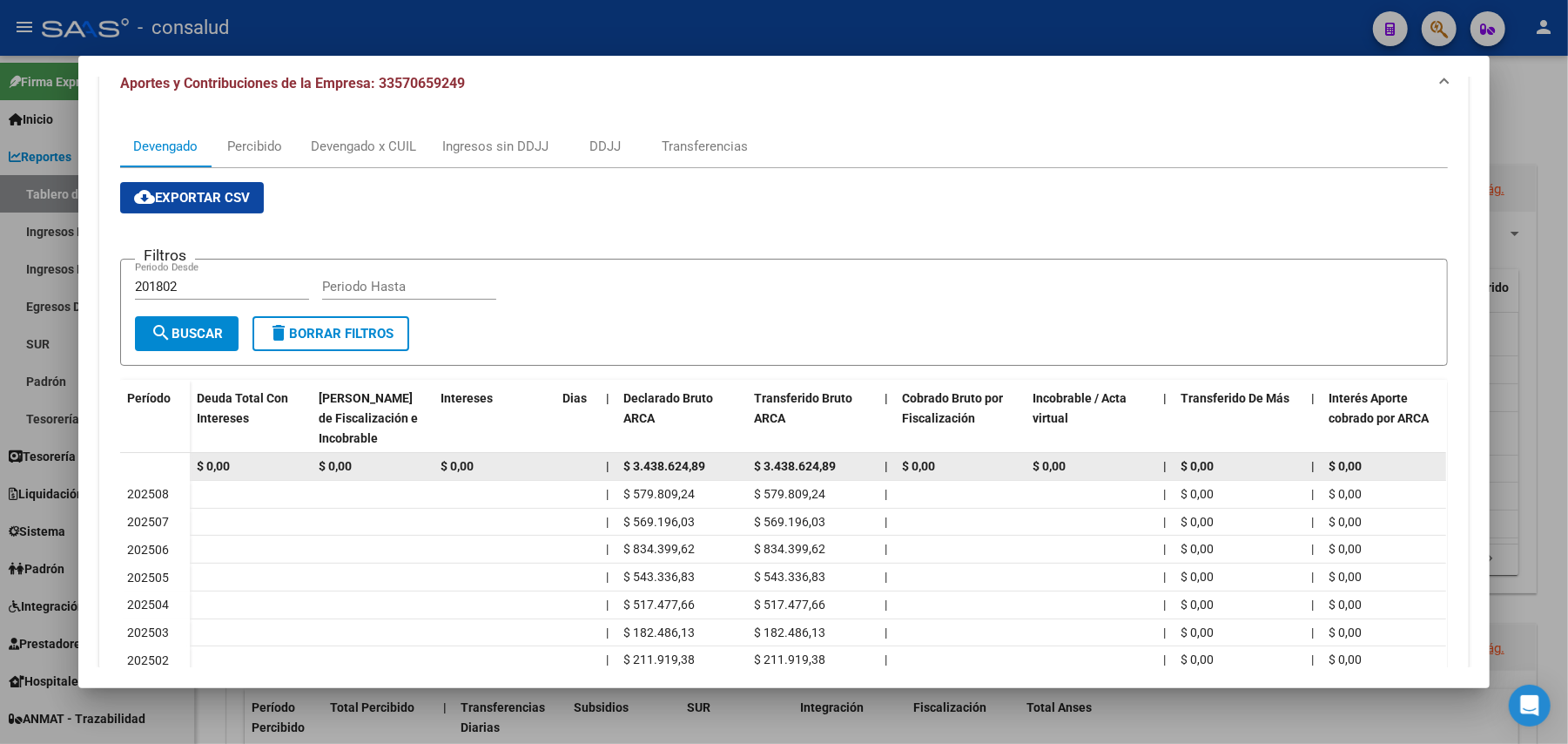
scroll to position [232, 0]
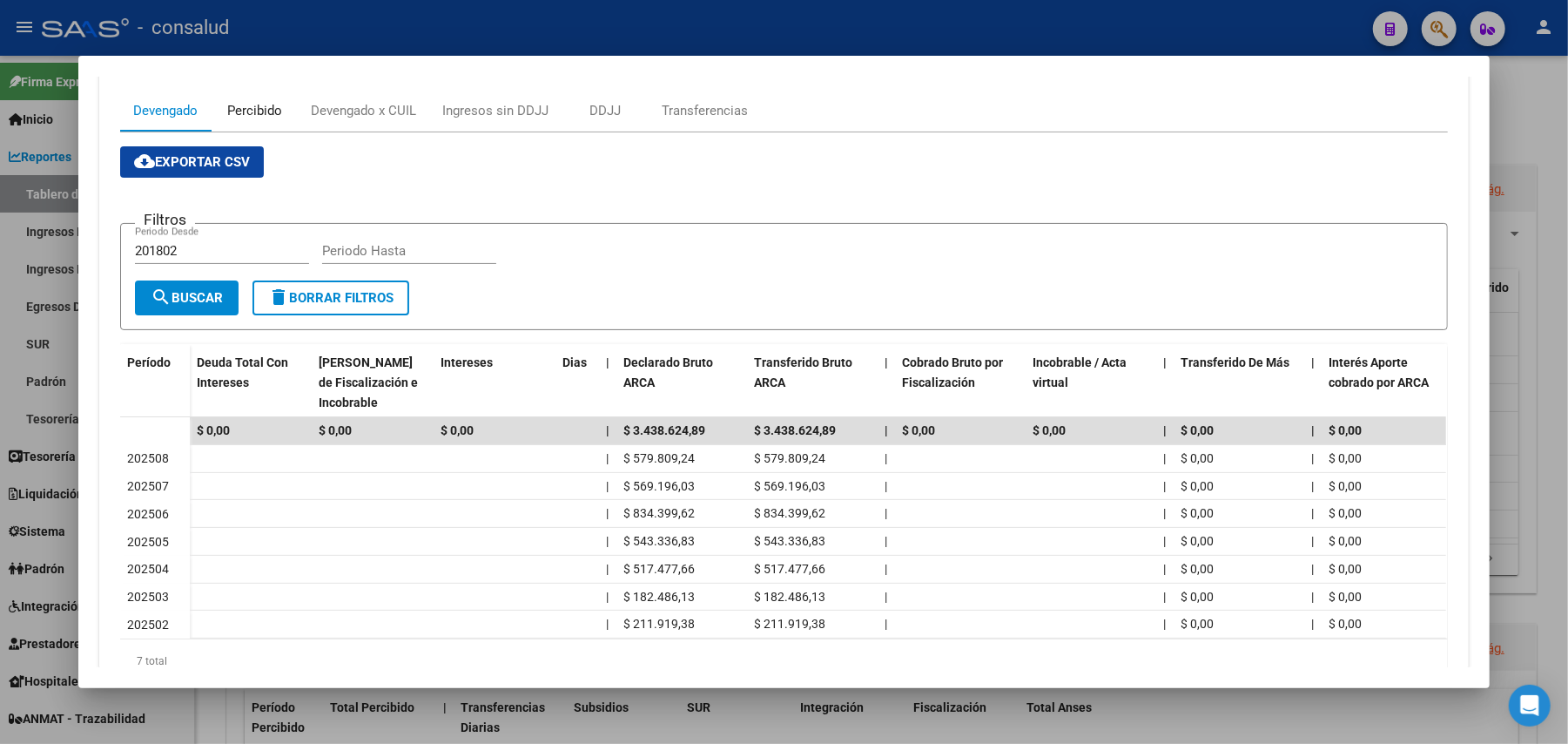
click at [249, 108] on div "Percibido" at bounding box center [255, 110] width 55 height 19
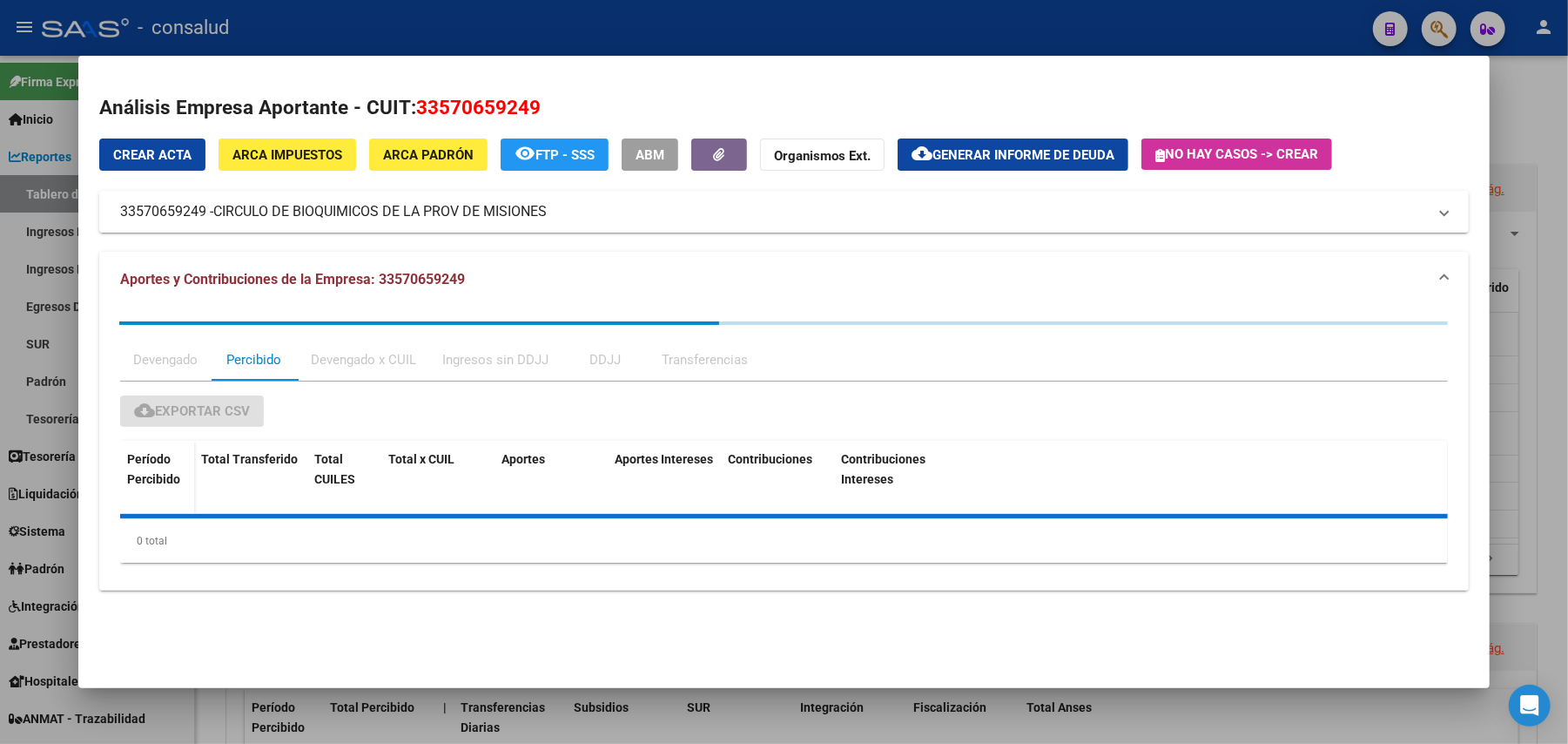
scroll to position [0, 0]
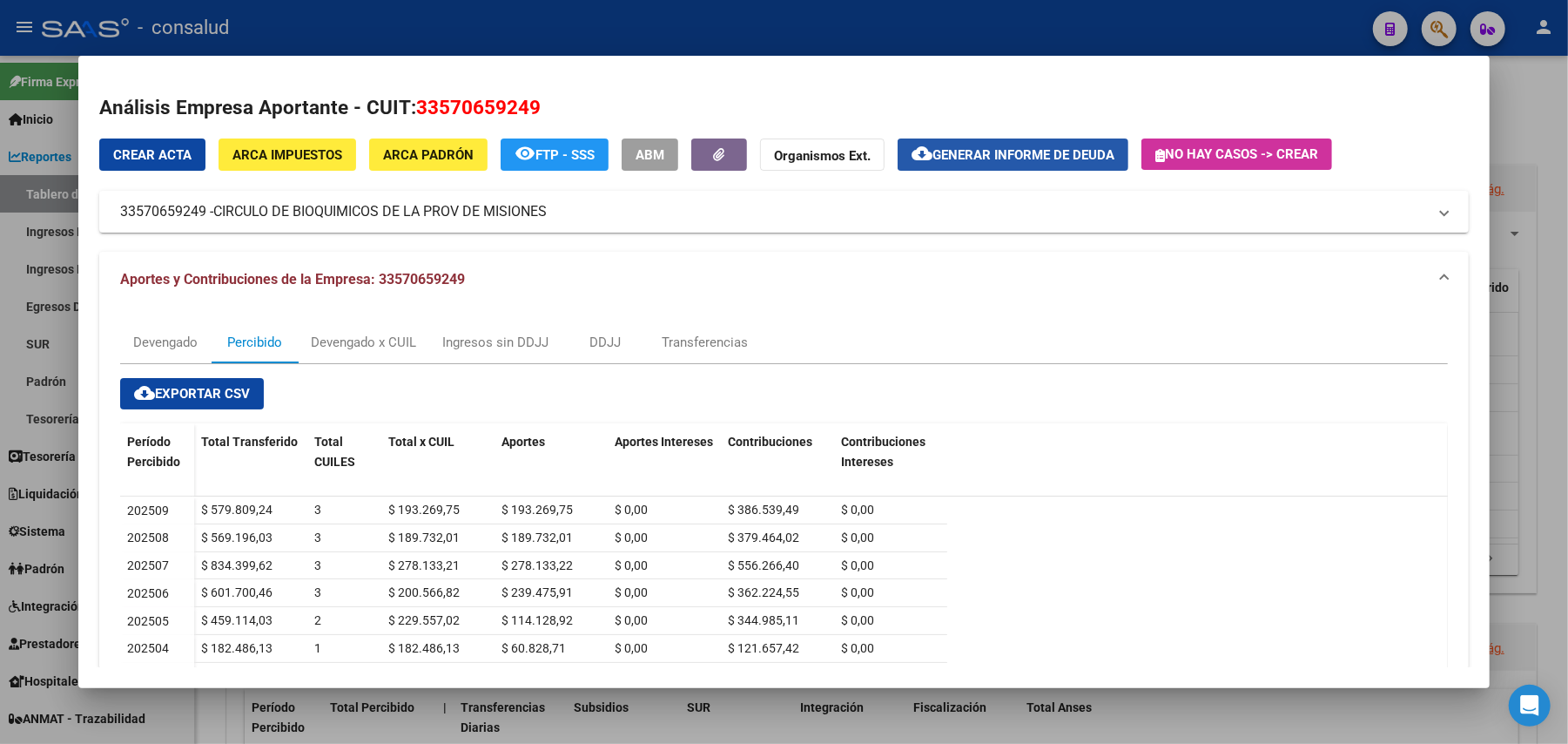
click at [986, 154] on span "Generar informe de deuda" at bounding box center [1024, 155] width 182 height 16
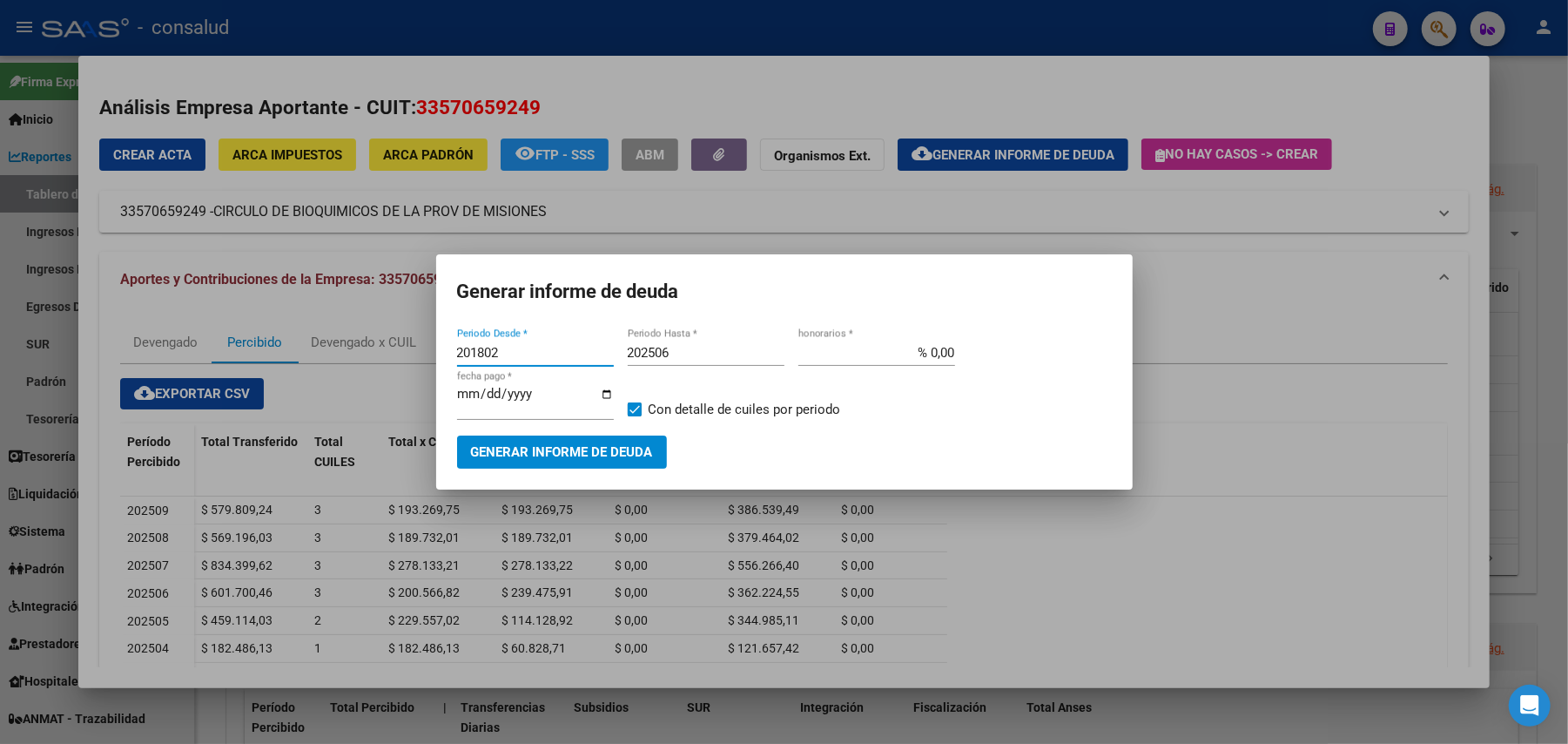
drag, startPoint x: 554, startPoint y: 353, endPoint x: 283, endPoint y: 361, distance: 271.1
click at [283, 361] on div "Análisis Empresa Aportante - CUIT: 33570659249 Crear Acta ARCA Impuestos ARCA P…" at bounding box center [784, 372] width 1568 height 744
click at [701, 359] on input "202506" at bounding box center [706, 353] width 157 height 16
drag, startPoint x: 554, startPoint y: 349, endPoint x: 318, endPoint y: 284, distance: 244.8
click at [258, 380] on div "Análisis Empresa Aportante - CUIT: 33570659249 Crear Acta ARCA Impuestos ARCA P…" at bounding box center [784, 372] width 1568 height 744
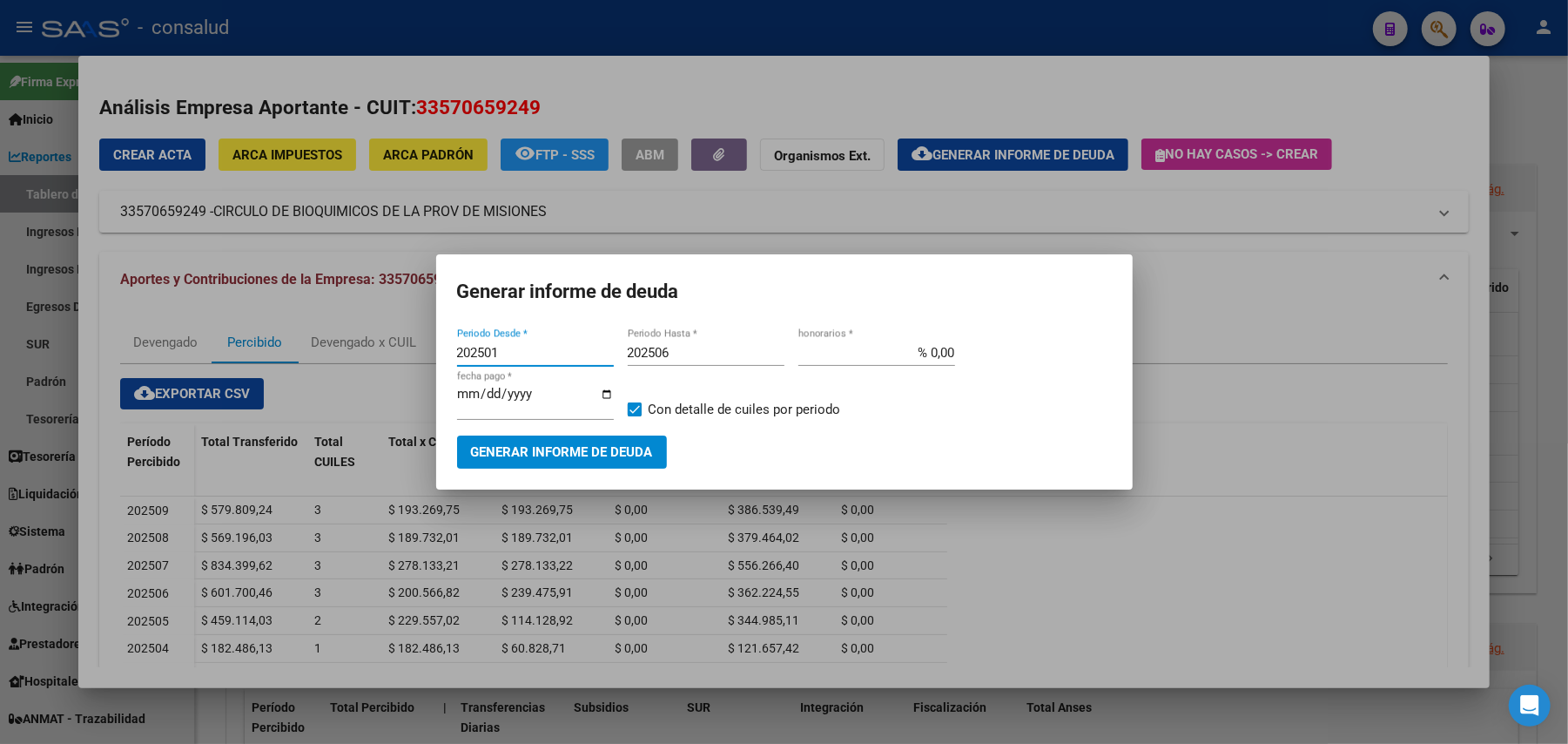
type input "202501"
click at [705, 350] on input "202506" at bounding box center [706, 353] width 157 height 16
click at [575, 452] on span "Generar informe de deuda" at bounding box center [562, 453] width 182 height 16
click at [663, 352] on input "202507" at bounding box center [706, 353] width 157 height 16
click at [663, 360] on input "202507" at bounding box center [706, 353] width 157 height 16
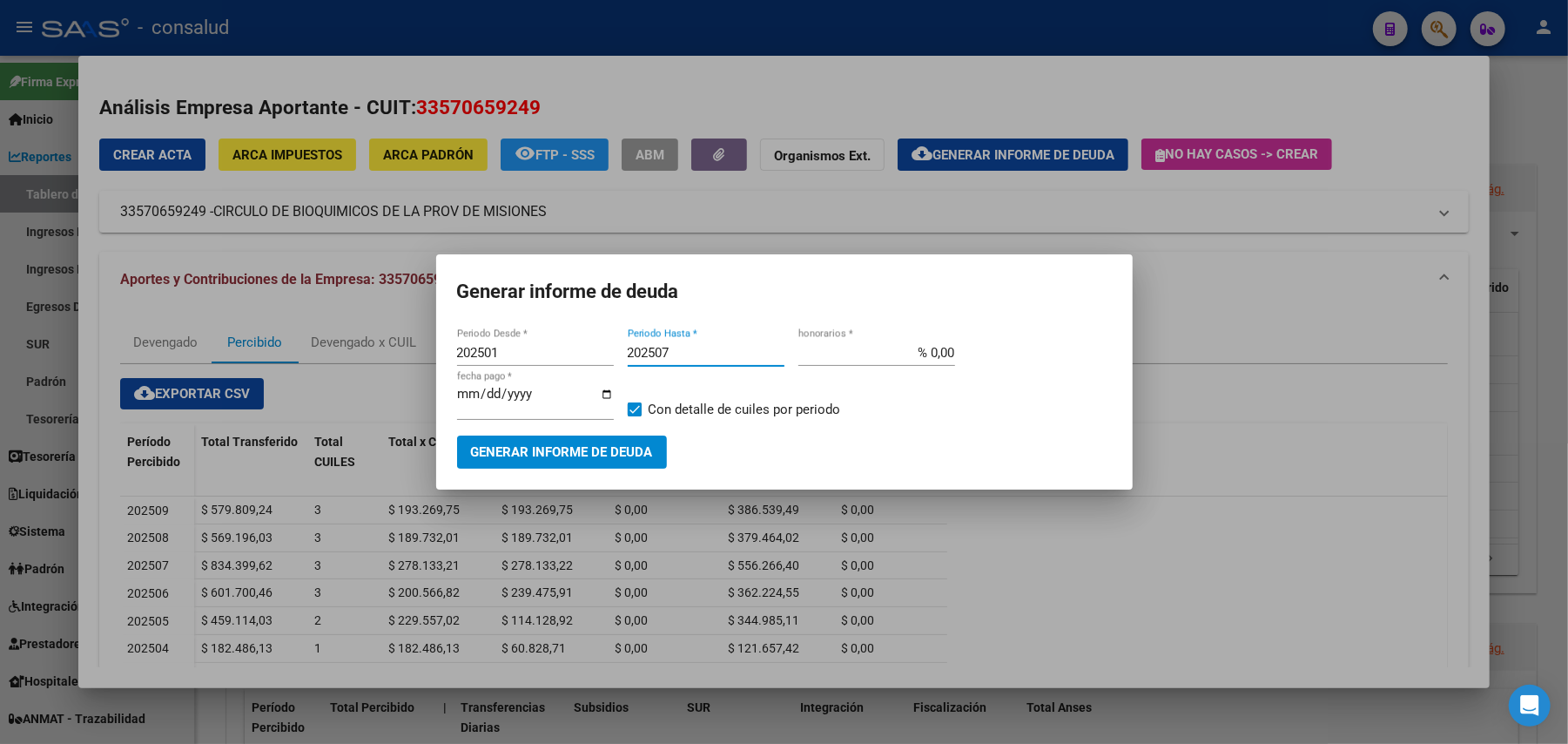
click at [688, 353] on input "202507" at bounding box center [706, 353] width 157 height 16
click at [601, 459] on span "Generar informe de deuda" at bounding box center [562, 453] width 182 height 16
click at [686, 352] on input "202508" at bounding box center [706, 353] width 157 height 16
type input "202509"
click at [548, 449] on span "Generar informe de deuda" at bounding box center [562, 453] width 182 height 16
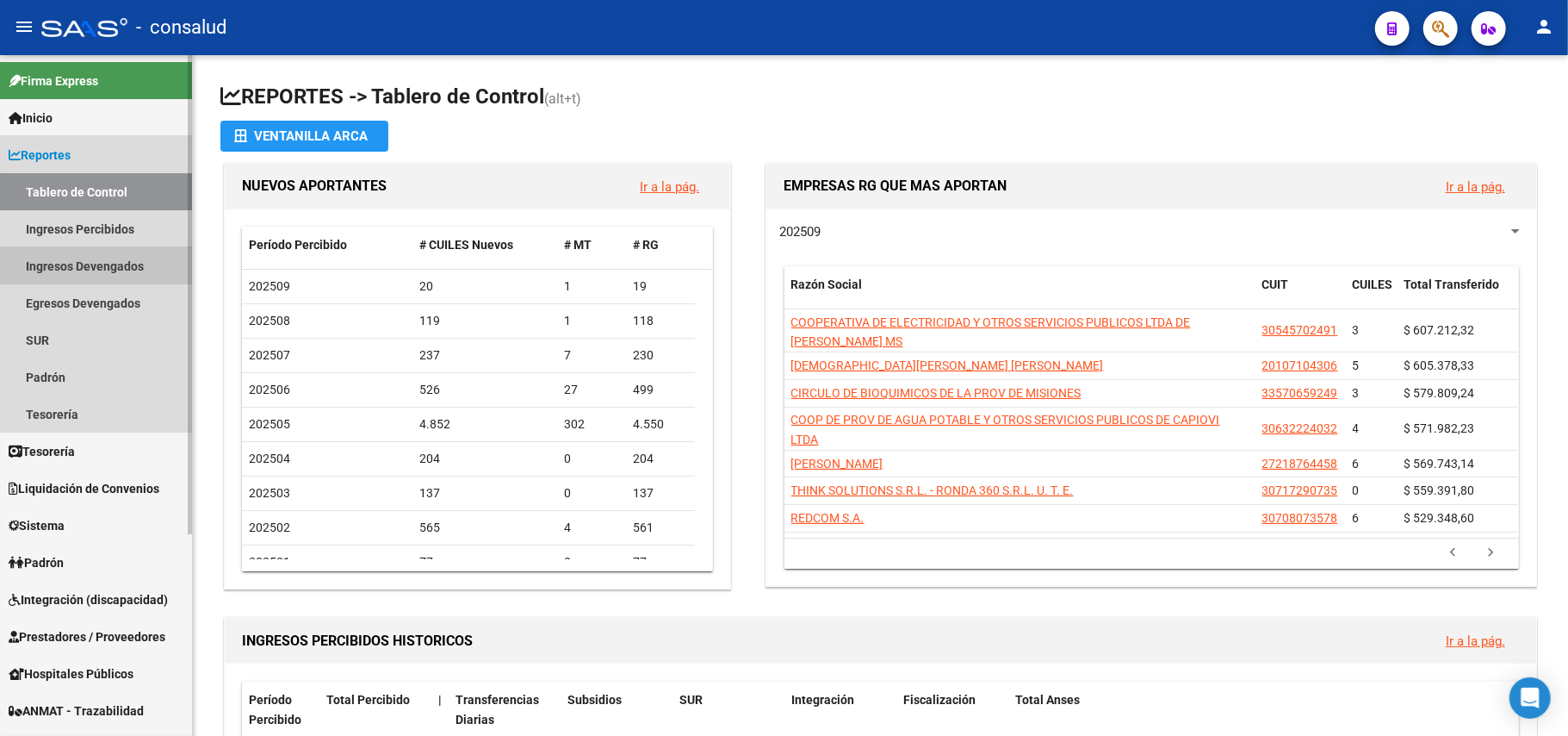
click at [112, 266] on link "Ingresos Devengados" at bounding box center [96, 265] width 192 height 37
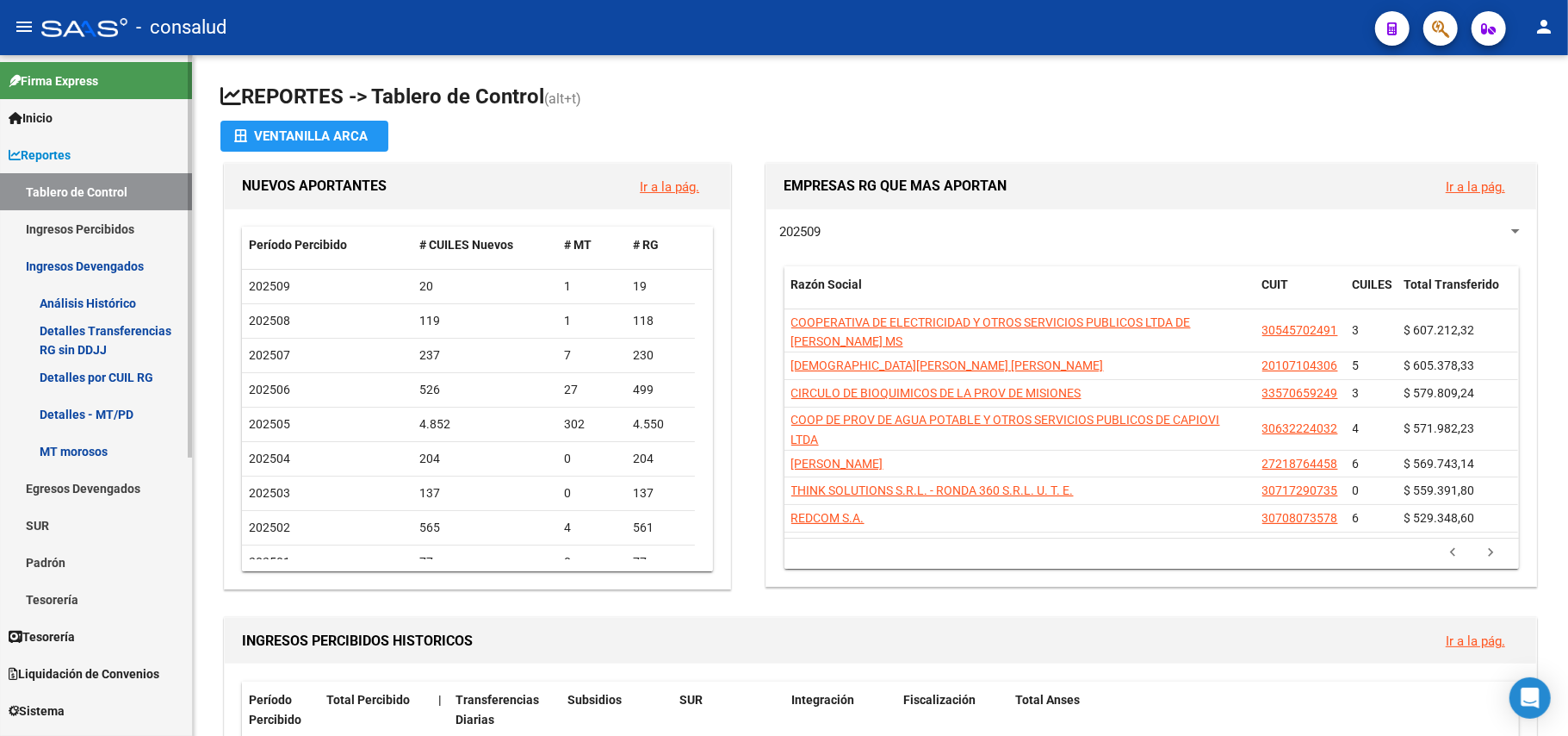
click at [111, 294] on link "Análisis Histórico" at bounding box center [96, 302] width 192 height 37
